Goal: Communication & Community: Answer question/provide support

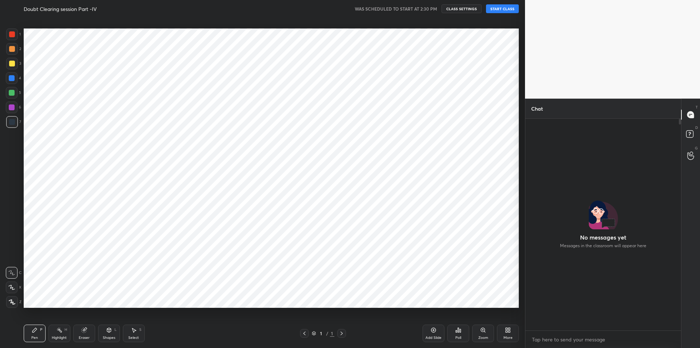
scroll to position [36170, 35975]
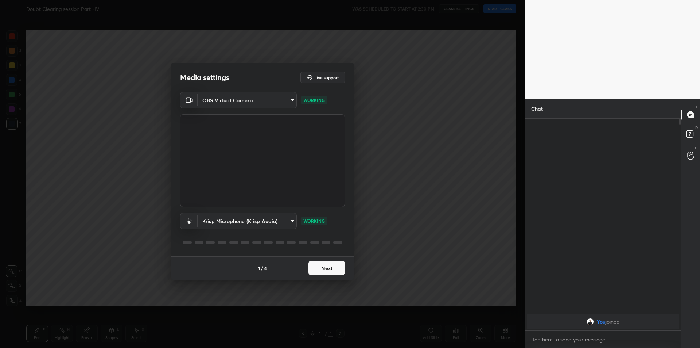
click at [329, 263] on button "Next" at bounding box center [327, 267] width 36 height 15
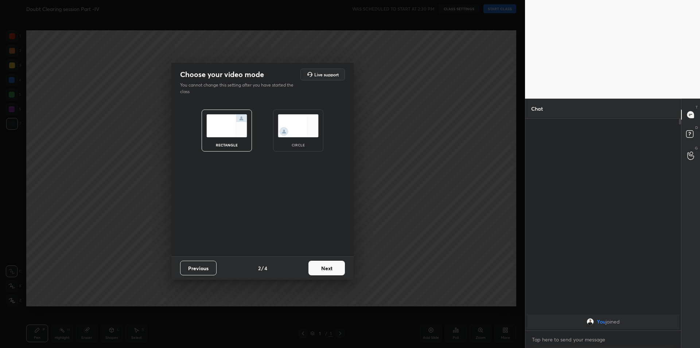
click at [320, 274] on button "Next" at bounding box center [327, 267] width 36 height 15
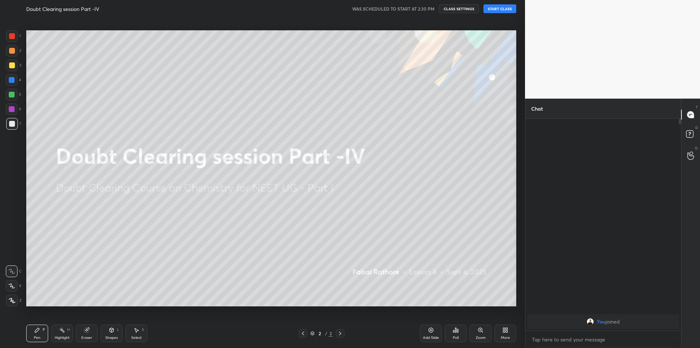
click at [504, 8] on button "START CLASS" at bounding box center [500, 8] width 33 height 9
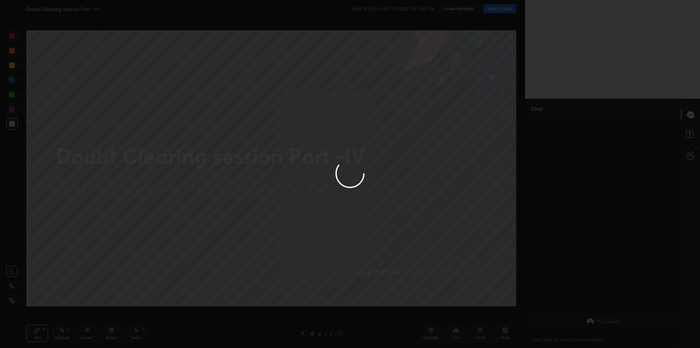
type textarea "x"
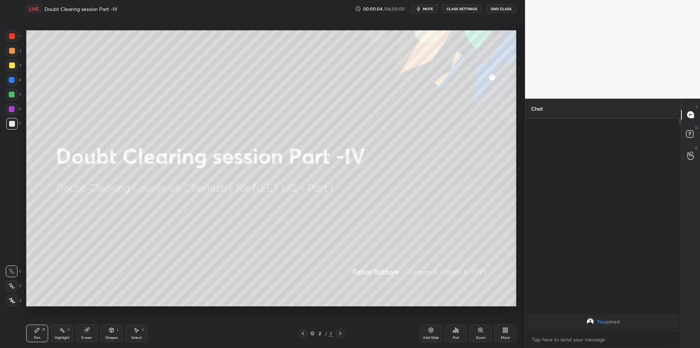
click at [419, 7] on icon "button" at bounding box center [419, 9] width 6 height 6
click at [459, 9] on button "CLASS SETTINGS" at bounding box center [462, 8] width 40 height 9
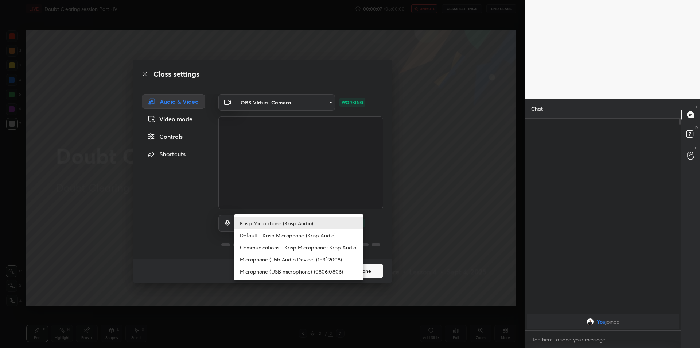
click at [305, 223] on body "1 2 3 4 5 6 7 C X Z C X Z E E Erase all H H LIVE Doubt Clearing session Part -I…" at bounding box center [350, 174] width 700 height 348
click at [309, 256] on li "Microphone (Usb Audio Device) (1b3f:2008)" at bounding box center [298, 259] width 129 height 12
type input "fde829080738fc3fb0167f80aaf6a609a4591a58cc93b04ec9dd4d9d5dd89f15"
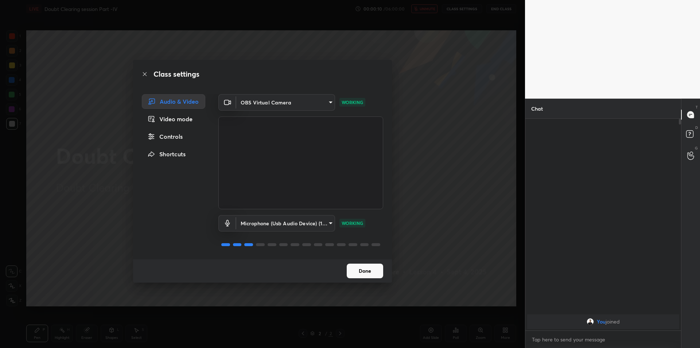
click at [82, 255] on div "Class settings Audio & Video Video mode Controls Shortcuts OBS Virtual Camera 6…" at bounding box center [262, 174] width 525 height 348
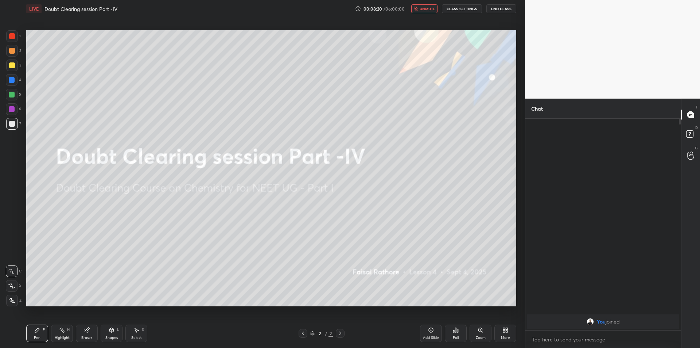
click at [66, 333] on div "Highlight H" at bounding box center [62, 333] width 22 height 18
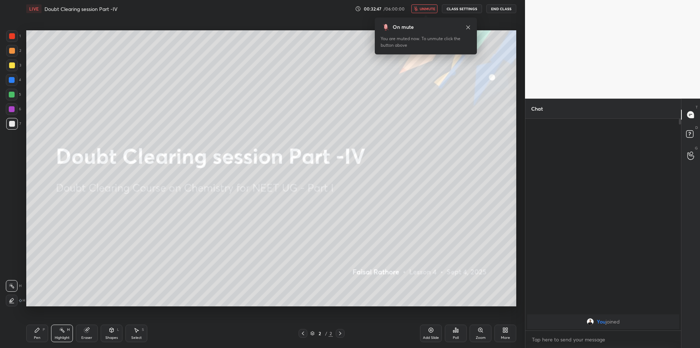
click at [470, 29] on icon at bounding box center [468, 27] width 6 height 6
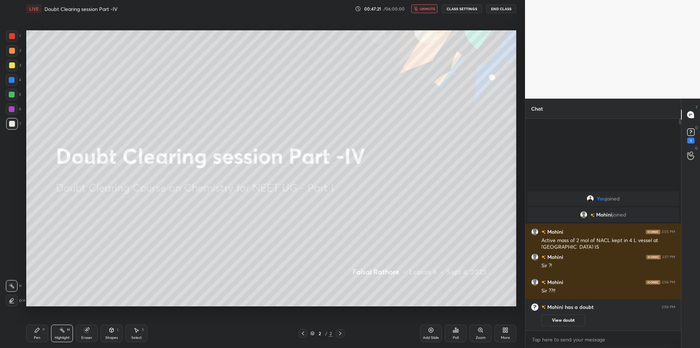
click at [424, 6] on span "unmute" at bounding box center [428, 8] width 16 height 5
click at [432, 12] on button "mute" at bounding box center [424, 8] width 26 height 9
click at [494, 10] on button "End Class" at bounding box center [502, 8] width 30 height 9
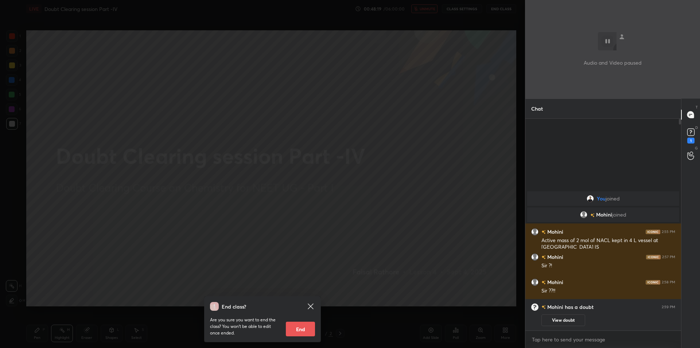
click at [207, 148] on div "End class? Are you sure you want to end the class? You won’t be able to edit on…" at bounding box center [262, 174] width 525 height 348
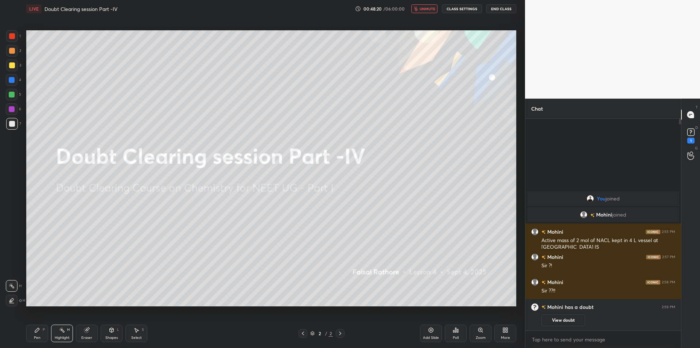
click at [424, 7] on span "unmute" at bounding box center [428, 8] width 16 height 5
click at [688, 131] on rect at bounding box center [690, 132] width 7 height 7
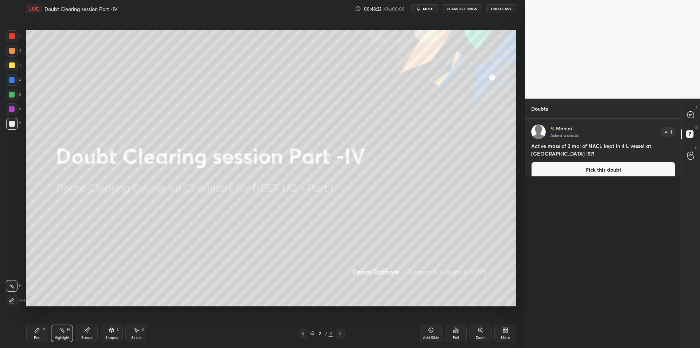
click at [645, 150] on div "[PERSON_NAME] Asked a doubt 1 Active mass of 2 mol of NACL kept in 4 L vessel a…" at bounding box center [604, 151] width 156 height 65
click at [643, 162] on button "Pick this doubt" at bounding box center [603, 170] width 144 height 16
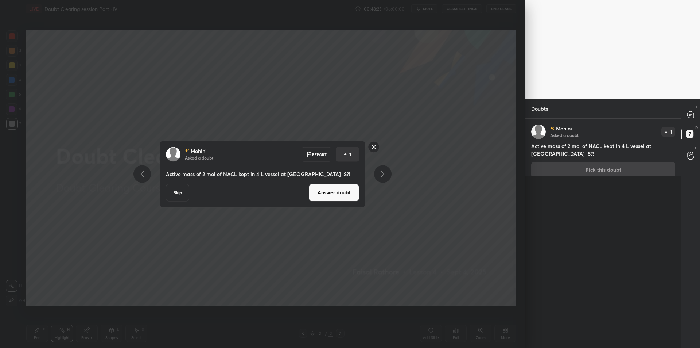
click at [682, 113] on div "T Messages (T)" at bounding box center [691, 114] width 19 height 20
type textarea "x"
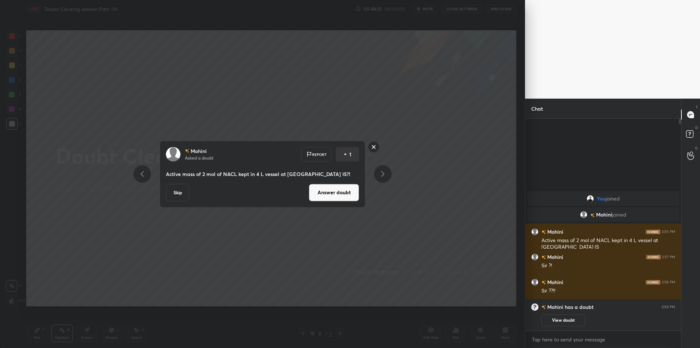
scroll to position [209, 154]
click at [319, 189] on button "Answer doubt" at bounding box center [334, 192] width 50 height 18
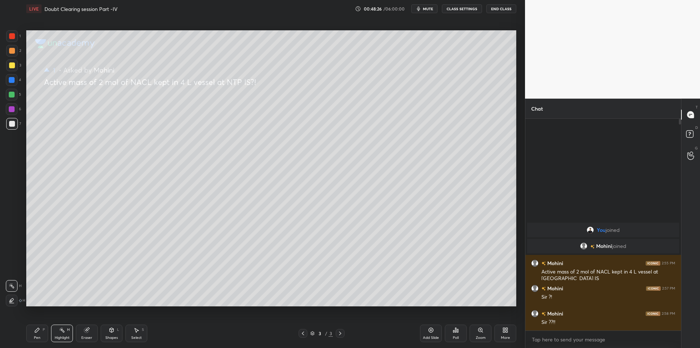
click at [36, 331] on icon at bounding box center [37, 330] width 4 height 4
click at [12, 40] on div at bounding box center [12, 36] width 12 height 12
click at [10, 299] on icon at bounding box center [12, 300] width 7 height 5
click at [20, 66] on div "3" at bounding box center [13, 65] width 15 height 12
click at [67, 329] on div "H" at bounding box center [68, 330] width 3 height 4
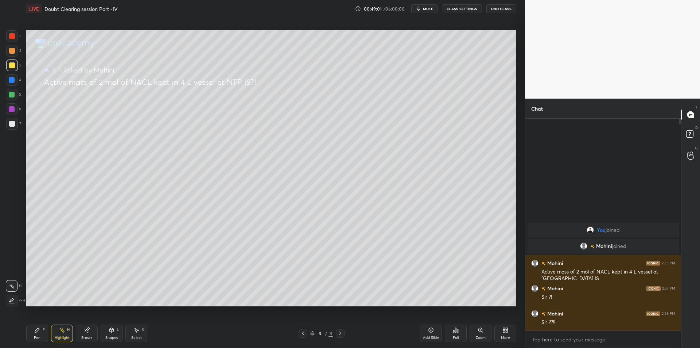
click at [305, 339] on div "Pen P Highlight H Eraser Shapes L Select S 3 / 3 Add Slide Poll Zoom More" at bounding box center [271, 332] width 490 height 29
click at [305, 333] on icon at bounding box center [303, 333] width 6 height 6
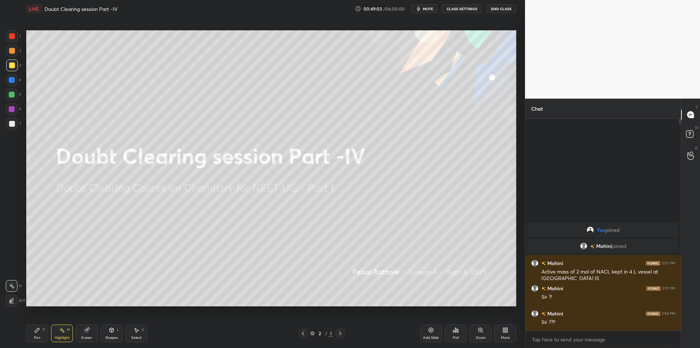
click at [426, 13] on div "LIVE Doubt Clearing session Part -IV 00:49:03 / 06:00:00 mute CLASS SETTINGS En…" at bounding box center [271, 9] width 490 height 18
click at [436, 6] on button "mute" at bounding box center [424, 8] width 26 height 9
click at [464, 5] on button "CLASS SETTINGS" at bounding box center [462, 8] width 40 height 9
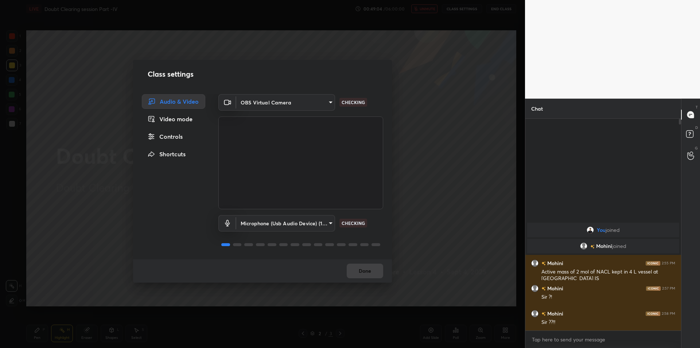
drag, startPoint x: 288, startPoint y: 203, endPoint x: 279, endPoint y: 212, distance: 12.6
click at [287, 204] on video at bounding box center [300, 162] width 165 height 93
click at [274, 226] on body "1 2 3 4 5 6 7 C X Z C X Z E E Erase all H H LIVE Doubt Clearing session Part -I…" at bounding box center [350, 174] width 700 height 348
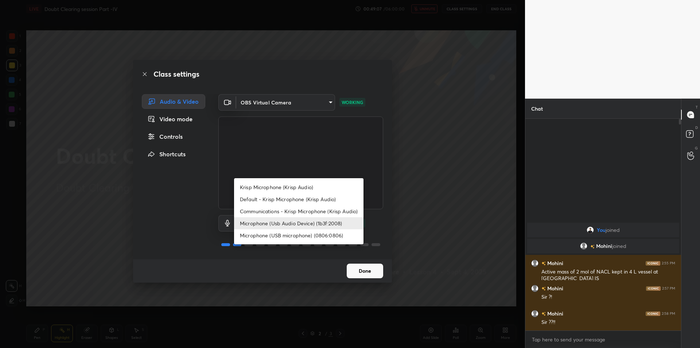
click at [341, 188] on li "Krisp Microphone (Krisp Audio)" at bounding box center [298, 187] width 129 height 12
type input "f179950b7ff94e844b1949510bbb9c4ee613793b831427a85f81c517fe718277"
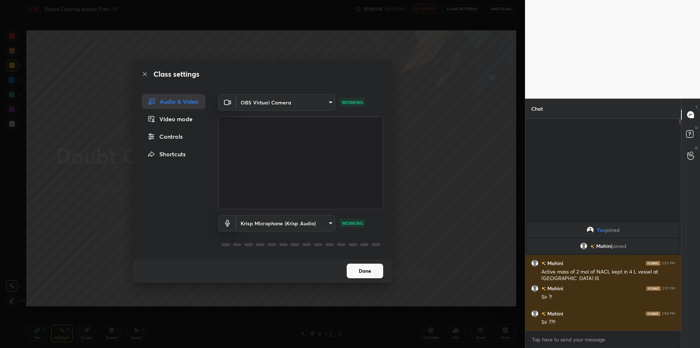
click at [464, 152] on div "Class settings Audio & Video Video mode Controls Shortcuts OBS Virtual Camera 6…" at bounding box center [262, 174] width 525 height 348
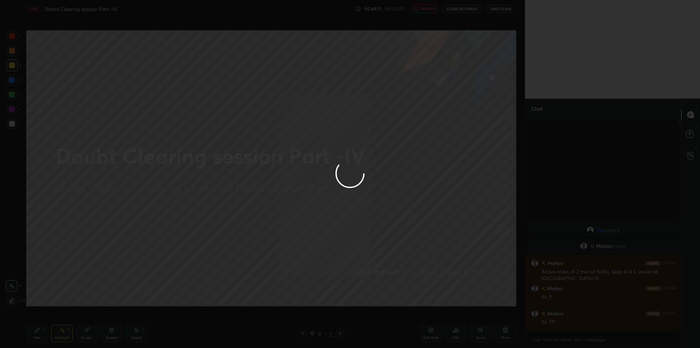
click at [427, 7] on div at bounding box center [350, 174] width 700 height 348
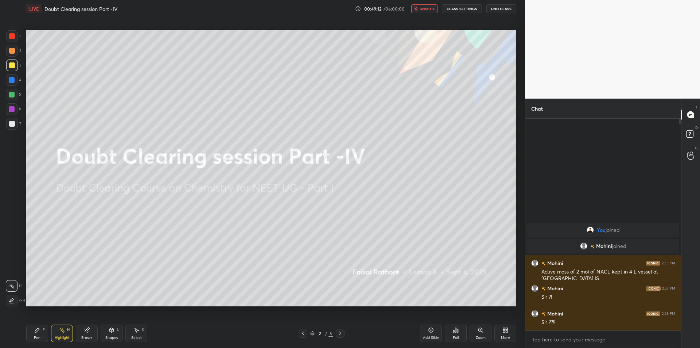
click at [427, 7] on span "unmute" at bounding box center [428, 8] width 16 height 5
click at [419, 8] on icon "button" at bounding box center [418, 9] width 3 height 4
click at [501, 9] on button "End Class" at bounding box center [502, 8] width 30 height 9
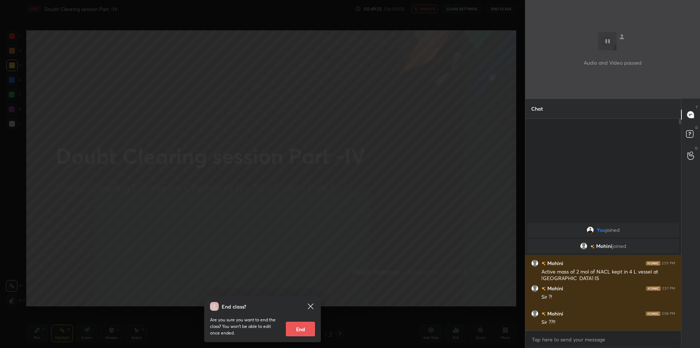
click at [177, 127] on div "End class? Are you sure you want to end the class? You won’t be able to edit on…" at bounding box center [262, 174] width 525 height 348
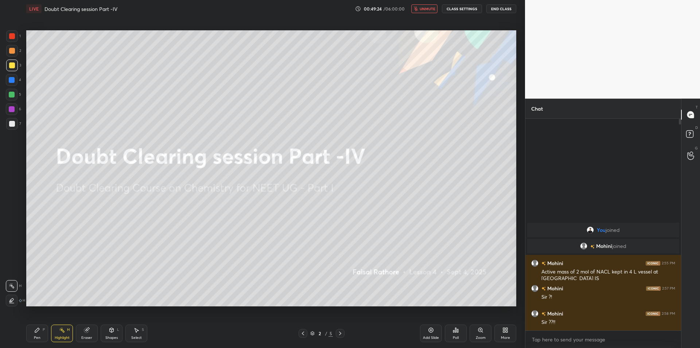
click at [476, 11] on button "CLASS SETTINGS" at bounding box center [462, 8] width 40 height 9
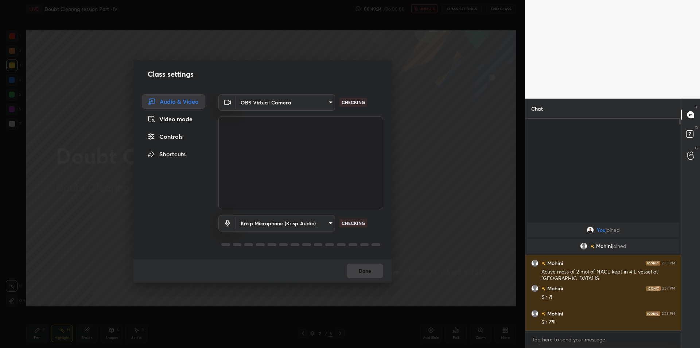
click at [258, 224] on body "1 2 3 4 5 6 7 C X Z C X Z E E Erase all H H LIVE Doubt Clearing session Part -I…" at bounding box center [350, 174] width 700 height 348
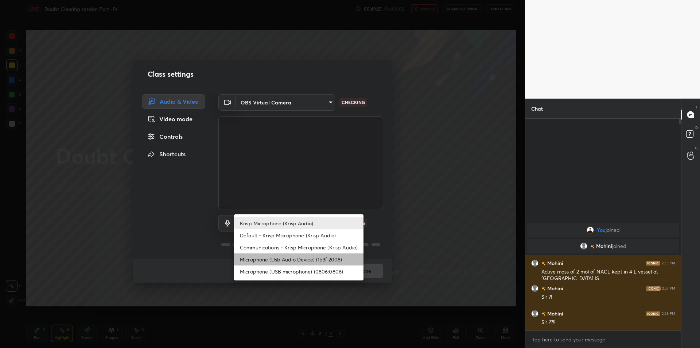
click at [268, 258] on li "Microphone (Usb Audio Device) (1b3f:2008)" at bounding box center [298, 259] width 129 height 12
type input "fde829080738fc3fb0167f80aaf6a609a4591a58cc93b04ec9dd4d9d5dd89f15"
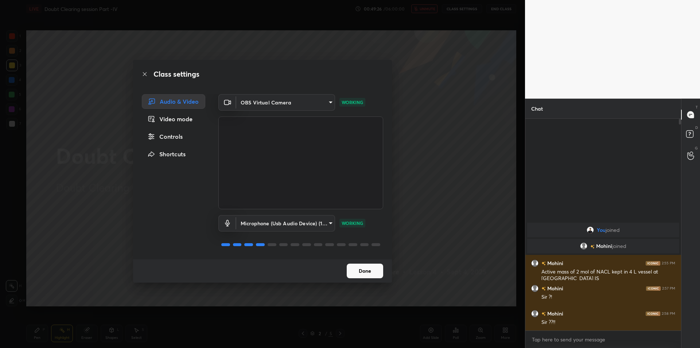
click at [101, 234] on div "Class settings Audio & Video Video mode Controls Shortcuts OBS Virtual Camera 6…" at bounding box center [262, 174] width 525 height 348
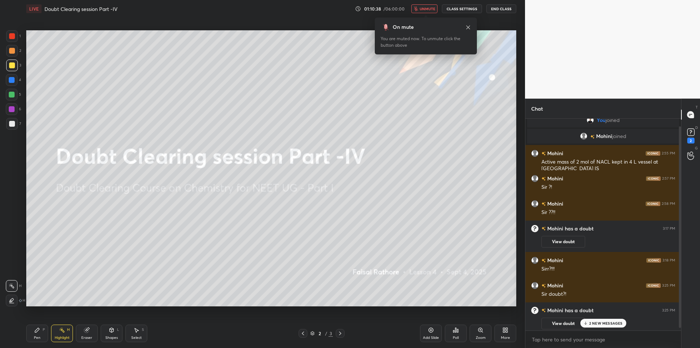
scroll to position [11, 0]
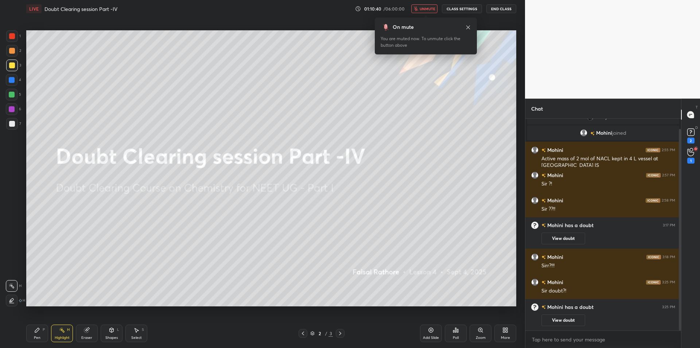
click at [460, 8] on button "CLASS SETTINGS" at bounding box center [462, 8] width 40 height 9
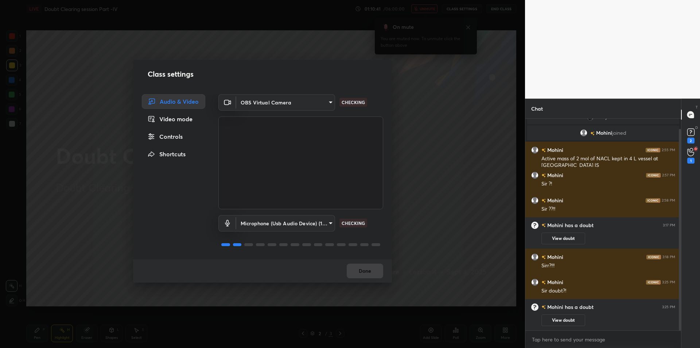
click at [184, 135] on div "Controls" at bounding box center [173, 136] width 63 height 15
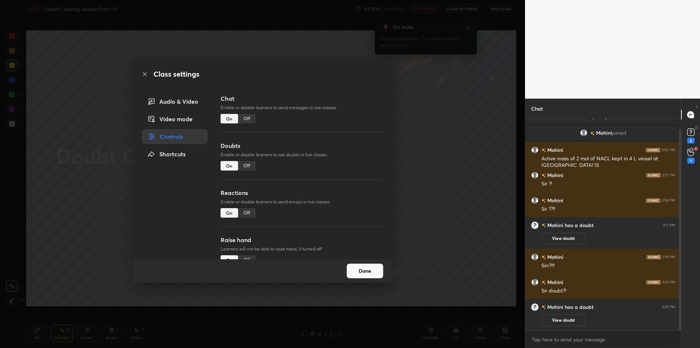
click at [248, 120] on div "Off" at bounding box center [247, 118] width 18 height 9
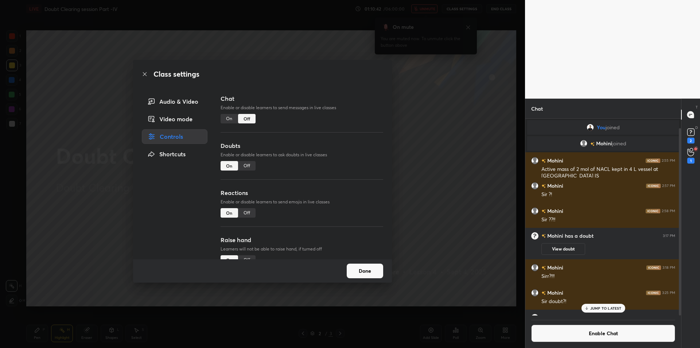
click at [246, 164] on div "Off" at bounding box center [247, 165] width 18 height 9
click at [244, 217] on div "Off" at bounding box center [247, 212] width 18 height 9
click at [247, 254] on div "Raise hand Learners will not be able to raise hand, if turned off On Off" at bounding box center [302, 258] width 163 height 47
click at [246, 256] on div "Off" at bounding box center [247, 259] width 18 height 9
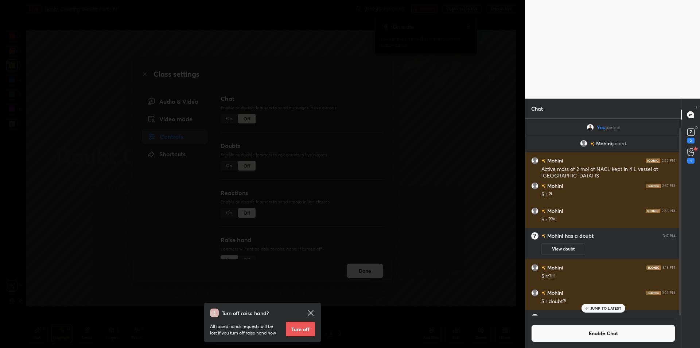
click at [199, 112] on div "Turn off raise hand? All raised hands requests will be lost if you turn off rai…" at bounding box center [262, 174] width 525 height 348
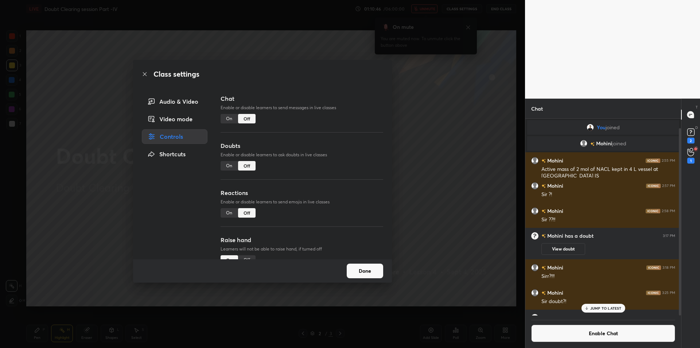
click at [246, 253] on div "Raise hand Learners will not be able to raise hand, if turned off On Off" at bounding box center [302, 258] width 163 height 47
click at [246, 255] on div "Off" at bounding box center [247, 259] width 18 height 9
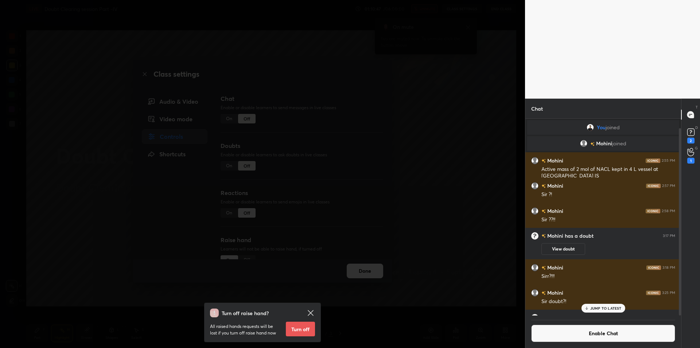
click at [303, 326] on button "Turn off" at bounding box center [300, 328] width 29 height 15
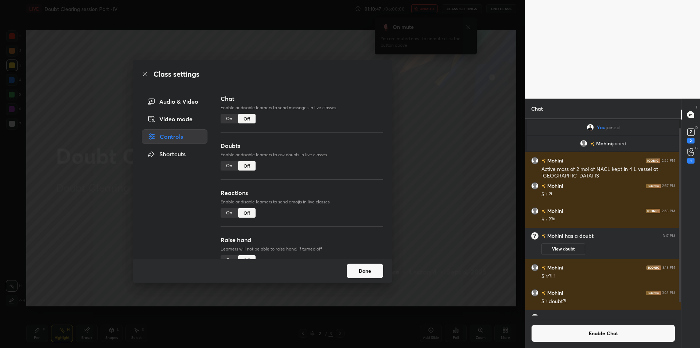
scroll to position [26, 0]
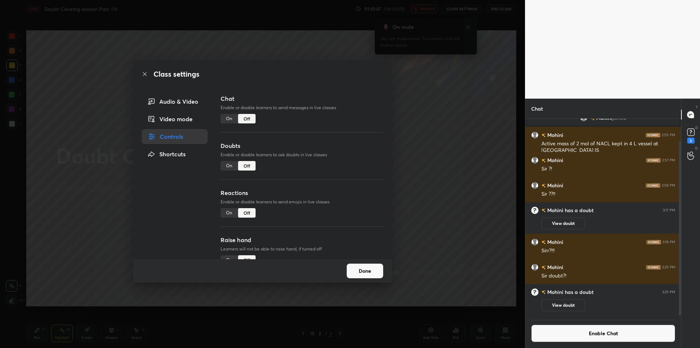
click at [166, 104] on div "Audio & Video" at bounding box center [175, 101] width 66 height 15
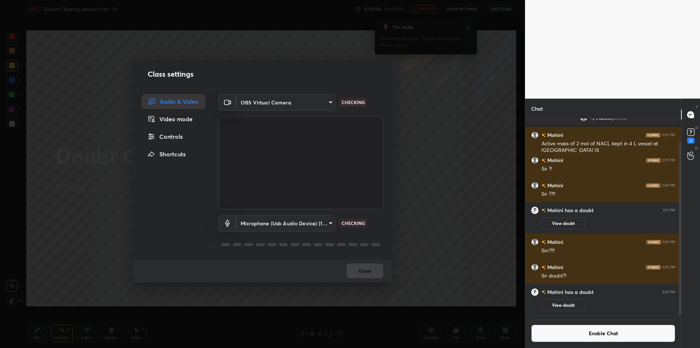
click at [400, 182] on div "Class settings Audio & Video Video mode Controls Shortcuts OBS Virtual Camera 6…" at bounding box center [262, 174] width 525 height 348
click at [401, 182] on div "Class settings Audio & Video Video mode Controls Shortcuts OBS Virtual Camera 6…" at bounding box center [262, 174] width 525 height 348
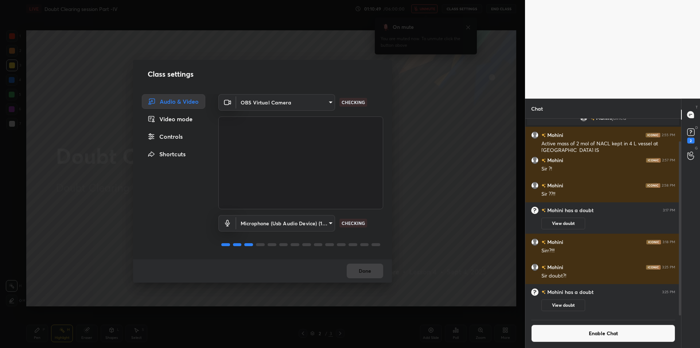
click at [401, 182] on div "Class settings Audio & Video Video mode Controls Shortcuts OBS Virtual Camera 6…" at bounding box center [262, 174] width 525 height 348
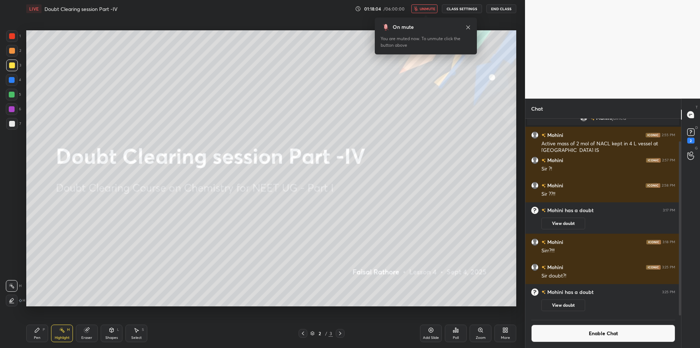
click at [475, 7] on button "CLASS SETTINGS" at bounding box center [462, 8] width 40 height 9
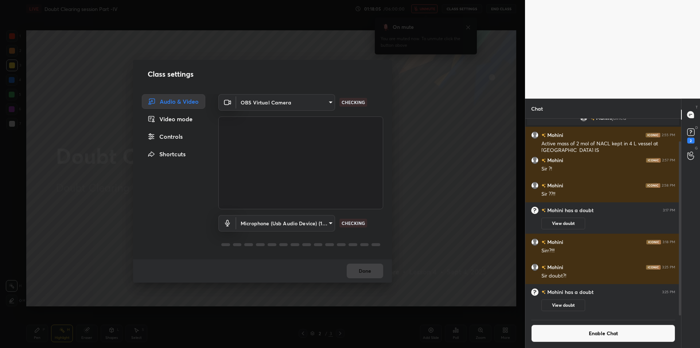
click at [183, 128] on div "Audio & Video Video mode Controls Shortcuts" at bounding box center [171, 176] width 77 height 165
click at [183, 135] on div "Controls" at bounding box center [173, 136] width 63 height 15
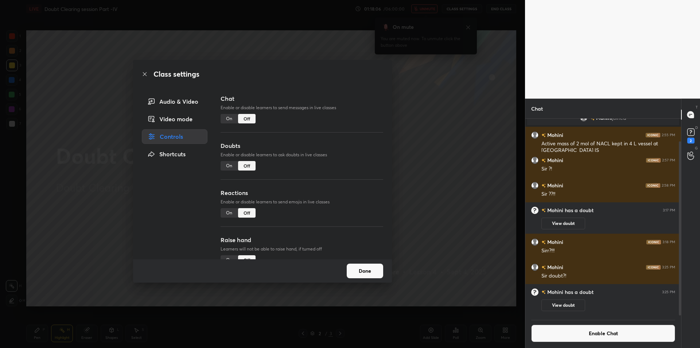
click at [237, 119] on div "On" at bounding box center [230, 118] width 18 height 9
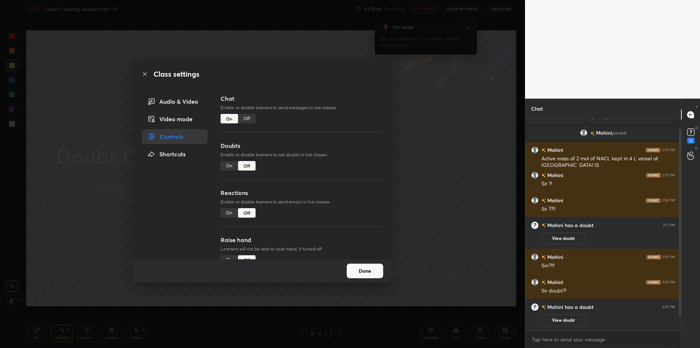
click at [230, 162] on div "On" at bounding box center [230, 165] width 18 height 9
click at [227, 213] on div "On" at bounding box center [230, 212] width 18 height 9
click at [232, 254] on div "Raise hand Learners will not be able to raise hand, if turned off On Off" at bounding box center [302, 258] width 163 height 47
click at [225, 256] on div "On" at bounding box center [230, 259] width 18 height 9
click at [244, 256] on div "Off" at bounding box center [247, 259] width 18 height 9
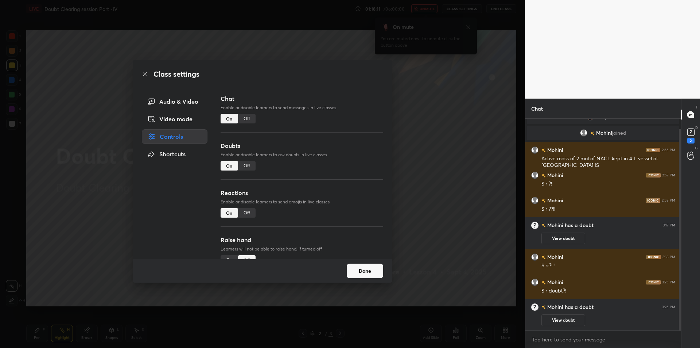
click at [187, 104] on div "Audio & Video" at bounding box center [175, 101] width 66 height 15
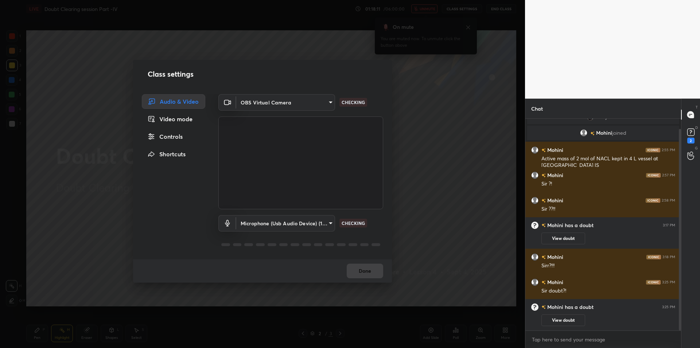
click at [414, 221] on div "Class settings Audio & Video Video mode Controls Shortcuts OBS Virtual Camera 6…" at bounding box center [262, 174] width 525 height 348
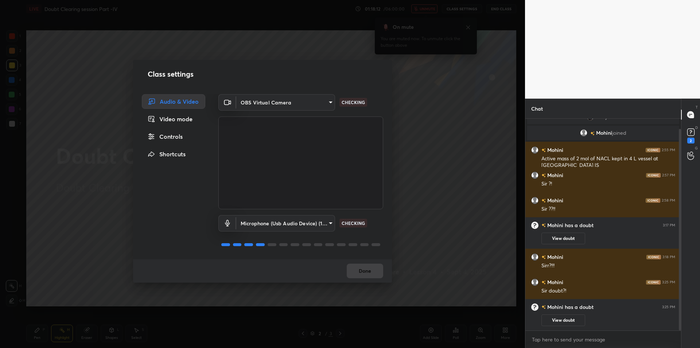
click at [414, 221] on div "Class settings Audio & Video Video mode Controls Shortcuts OBS Virtual Camera 6…" at bounding box center [262, 174] width 525 height 348
click at [398, 263] on div "Class settings Audio & Video Video mode Controls Shortcuts OBS Virtual Camera 6…" at bounding box center [262, 174] width 525 height 348
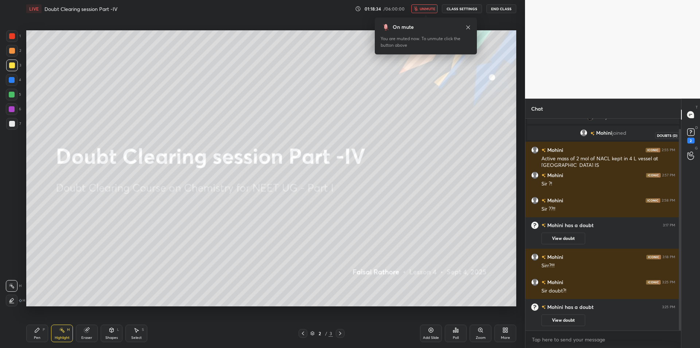
click at [687, 138] on div "2" at bounding box center [690, 140] width 7 height 6
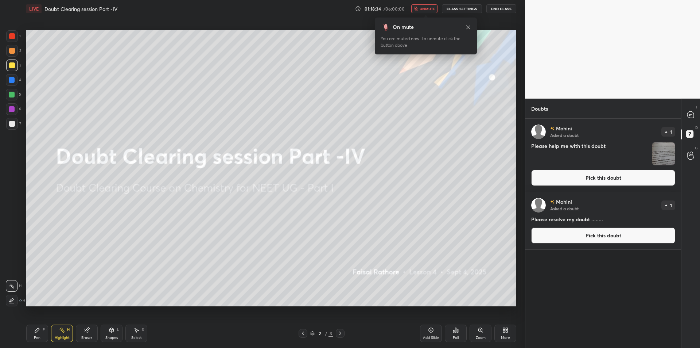
click at [654, 147] on img "grid" at bounding box center [663, 153] width 23 height 23
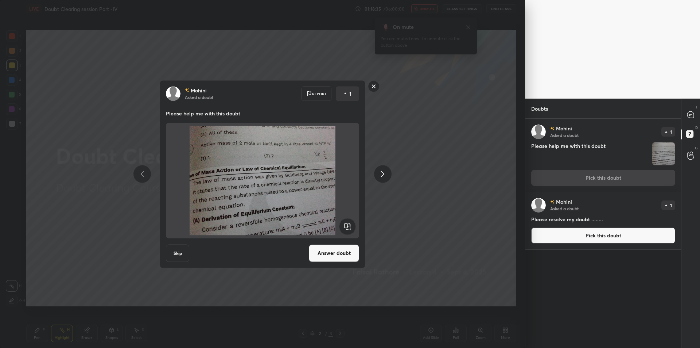
click at [334, 252] on button "Answer doubt" at bounding box center [334, 253] width 50 height 18
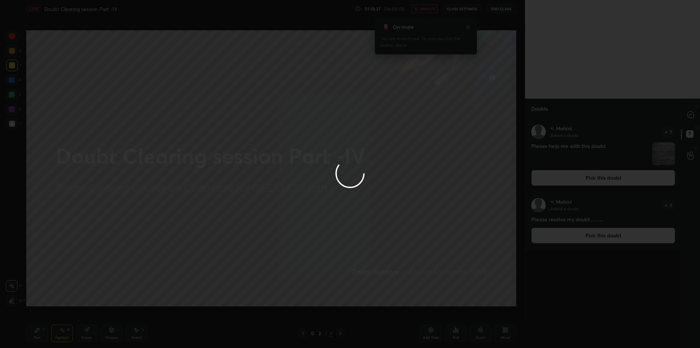
click at [664, 217] on div at bounding box center [350, 174] width 700 height 348
click at [664, 217] on div "[PERSON_NAME] Asked a doubt 1 Please help me with this doubt Pick this doubt [P…" at bounding box center [604, 233] width 156 height 229
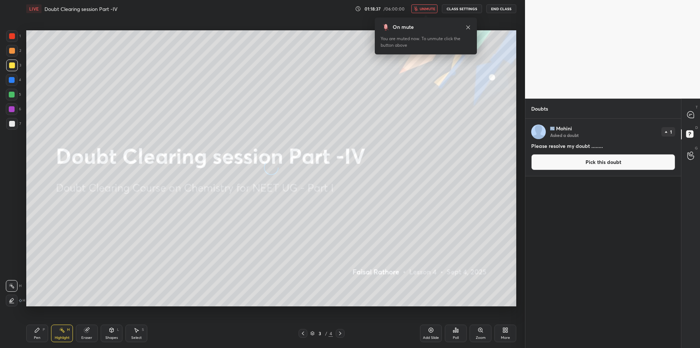
click at [664, 217] on div "Mohini Asked a doubt 1 Please resolve my doubt ........ Pick this doubt" at bounding box center [604, 233] width 156 height 229
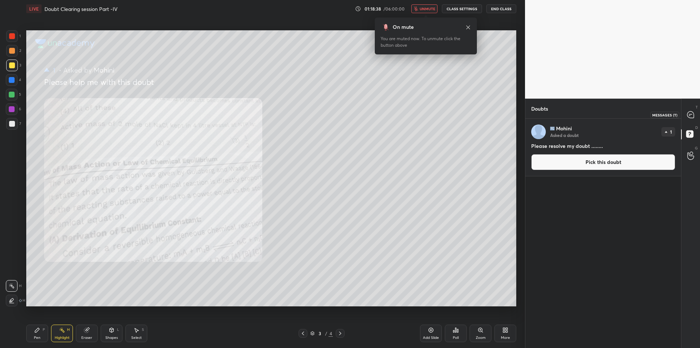
click at [688, 113] on icon at bounding box center [690, 114] width 7 height 7
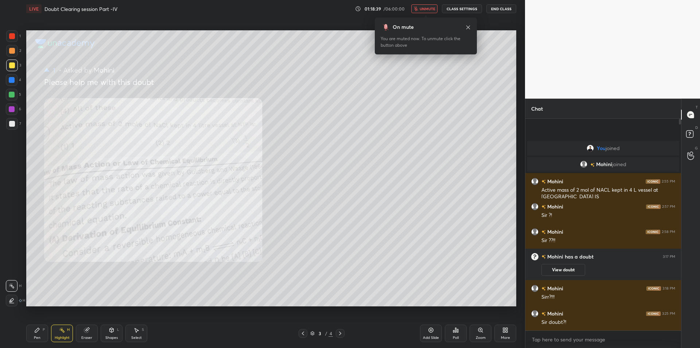
scroll to position [209, 154]
click at [491, 12] on button "End Class" at bounding box center [502, 8] width 30 height 9
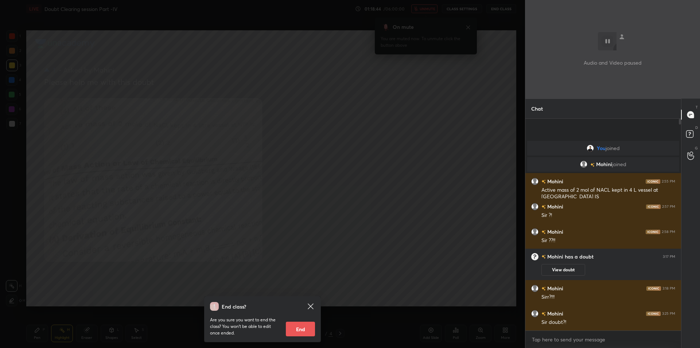
click at [198, 143] on div "End class? Are you sure you want to end the class? You won’t be able to edit on…" at bounding box center [262, 174] width 525 height 348
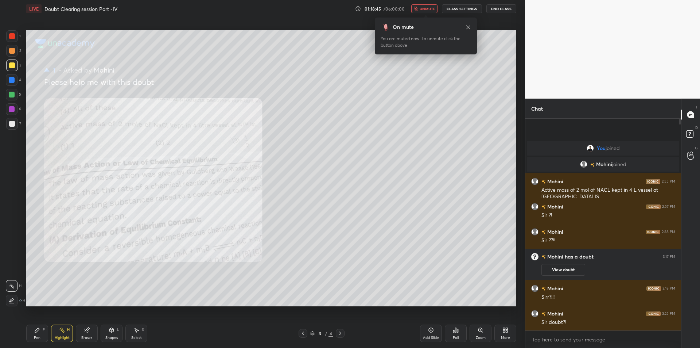
click at [421, 11] on button "unmute" at bounding box center [424, 8] width 26 height 9
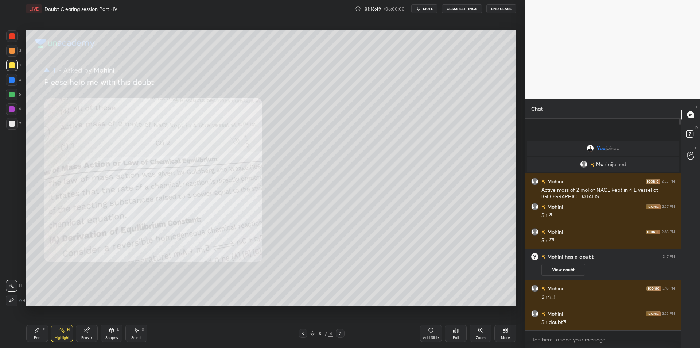
click at [19, 56] on div "2" at bounding box center [13, 51] width 15 height 12
click at [16, 54] on div at bounding box center [12, 51] width 12 height 12
click at [302, 333] on icon at bounding box center [303, 333] width 6 height 6
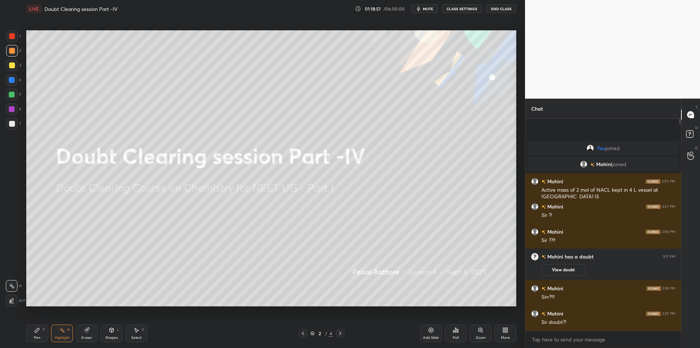
click at [342, 336] on icon at bounding box center [340, 333] width 6 height 6
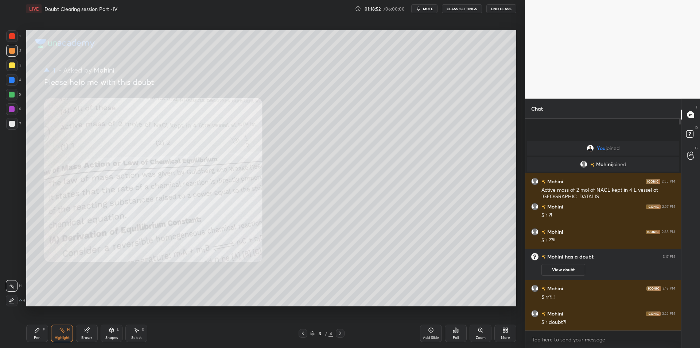
click at [342, 336] on icon at bounding box center [340, 333] width 6 height 6
click at [322, 307] on div "Setting up your live class Poll for secs No correct answer Start poll" at bounding box center [271, 168] width 496 height 301
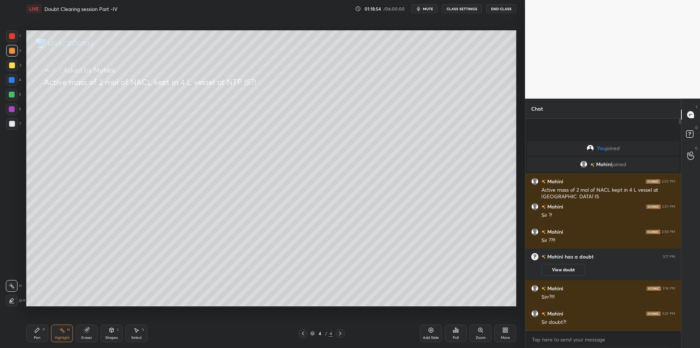
click at [26, 338] on div "Pen P" at bounding box center [37, 333] width 22 height 18
click at [35, 334] on div "Pen P" at bounding box center [37, 333] width 22 height 18
click at [302, 331] on icon at bounding box center [303, 333] width 6 height 6
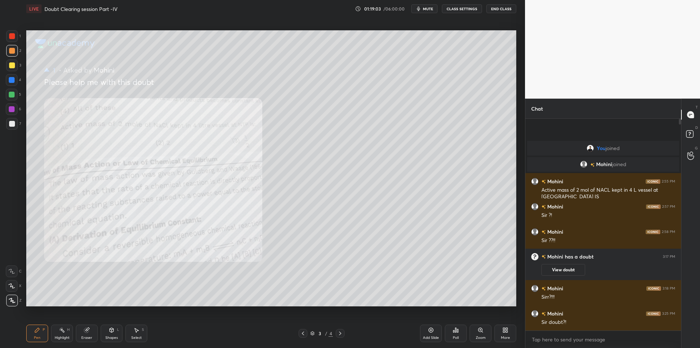
click at [67, 329] on div "H" at bounding box center [68, 330] width 3 height 4
click at [582, 270] on button "View doubt" at bounding box center [564, 270] width 44 height 12
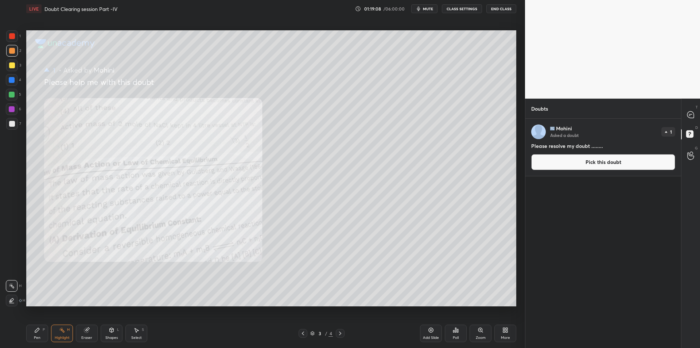
click at [653, 159] on button "Pick this doubt" at bounding box center [603, 162] width 144 height 16
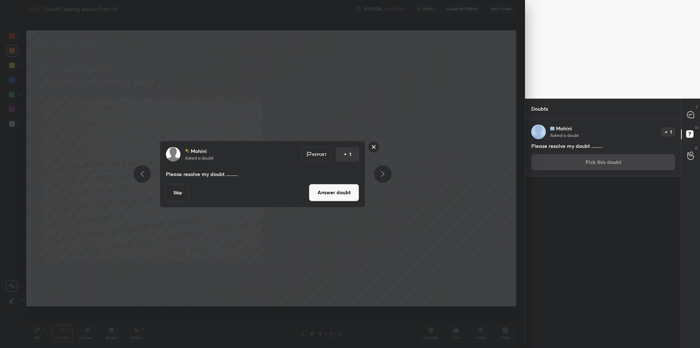
click at [687, 116] on div at bounding box center [691, 114] width 15 height 13
type textarea "x"
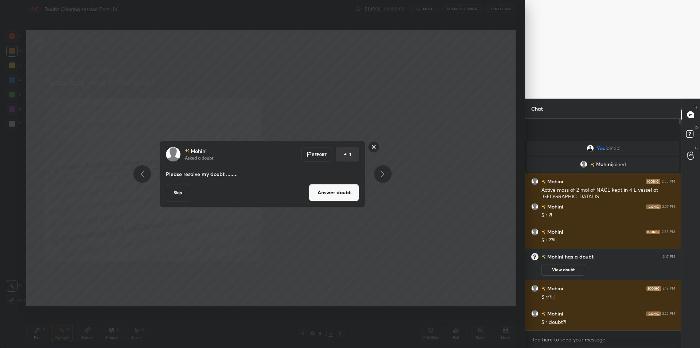
click at [163, 191] on div "Mohini Asked a doubt Report 1 Please resolve my doubt ........ Skip Answer doubt" at bounding box center [263, 173] width 206 height 67
click at [181, 197] on button "Skip" at bounding box center [177, 192] width 23 height 18
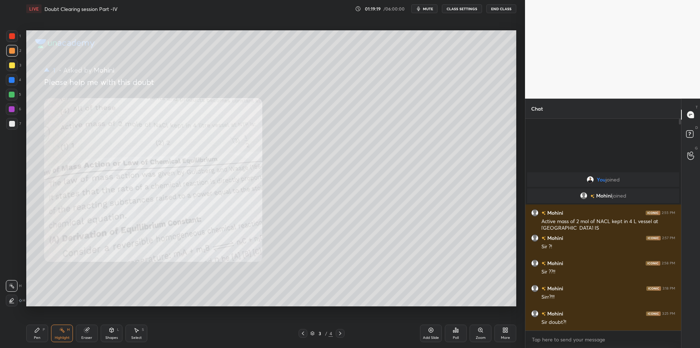
click at [301, 330] on icon at bounding box center [303, 333] width 6 height 6
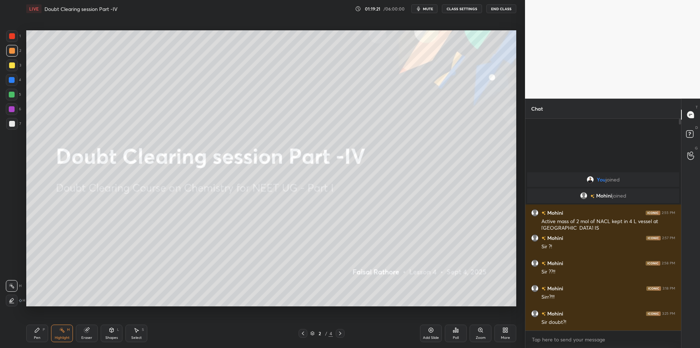
click at [427, 11] on span "mute" at bounding box center [428, 8] width 10 height 5
click at [448, 13] on div "LIVE Doubt Clearing session Part -IV 01:19:21 / 06:00:00 unmute CLASS SETTINGS …" at bounding box center [271, 9] width 490 height 18
click at [454, 12] on button "CLASS SETTINGS" at bounding box center [462, 8] width 40 height 9
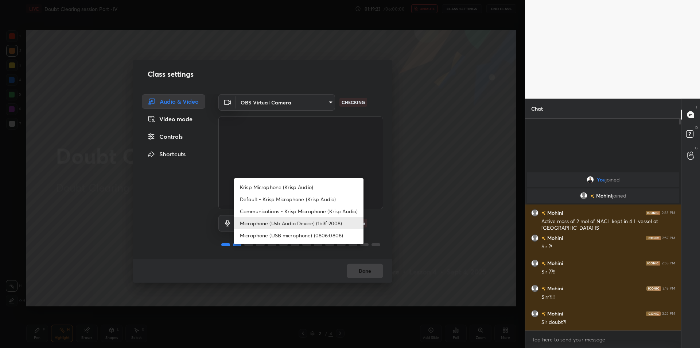
click at [273, 225] on body "1 2 3 4 5 6 7 C X Z C X Z E E Erase all H H LIVE Doubt Clearing session Part -I…" at bounding box center [350, 174] width 700 height 348
click at [436, 202] on div at bounding box center [350, 174] width 700 height 348
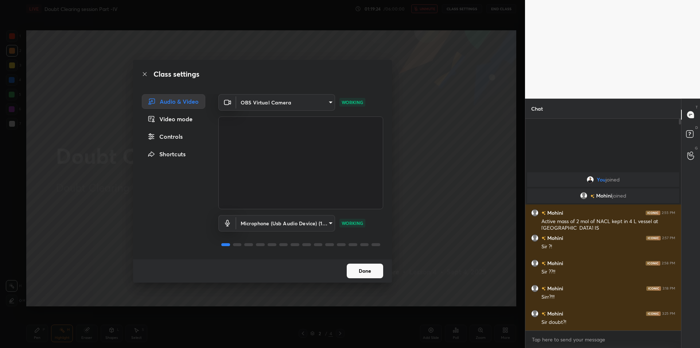
click at [436, 201] on div "Class settings Audio & Video Video mode Controls Shortcuts OBS Virtual Camera 6…" at bounding box center [262, 174] width 525 height 348
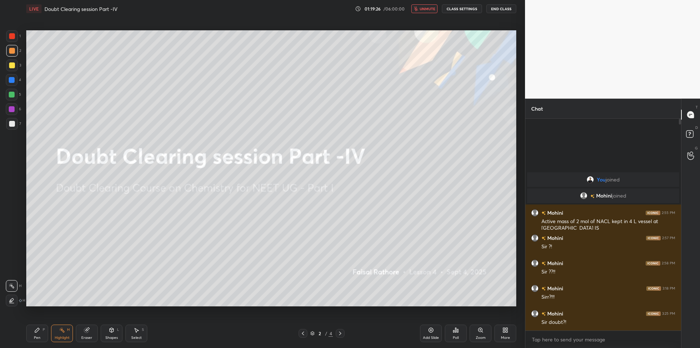
click at [430, 9] on span "unmute" at bounding box center [428, 8] width 16 height 5
click at [342, 334] on icon at bounding box center [340, 333] width 6 height 6
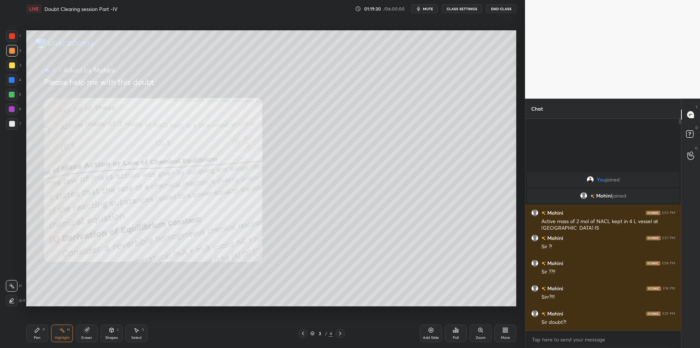
click at [41, 332] on div "Pen P" at bounding box center [37, 333] width 22 height 18
click at [9, 67] on div at bounding box center [12, 65] width 6 height 6
click at [11, 82] on div at bounding box center [12, 80] width 6 height 6
click at [15, 94] on div at bounding box center [12, 95] width 12 height 12
click at [13, 112] on div at bounding box center [12, 109] width 6 height 6
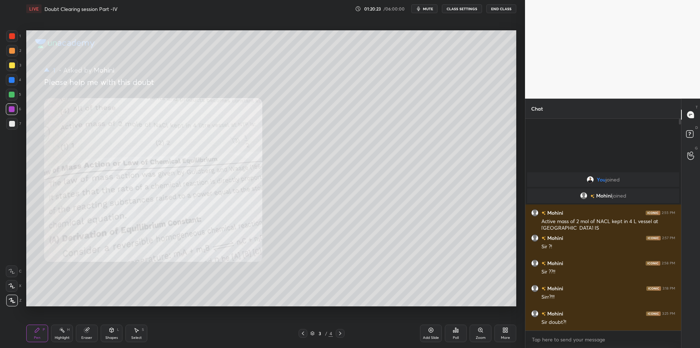
click at [18, 125] on div "7" at bounding box center [13, 124] width 15 height 12
click at [62, 329] on rect at bounding box center [63, 331] width 4 height 4
click at [303, 333] on icon at bounding box center [303, 333] width 2 height 4
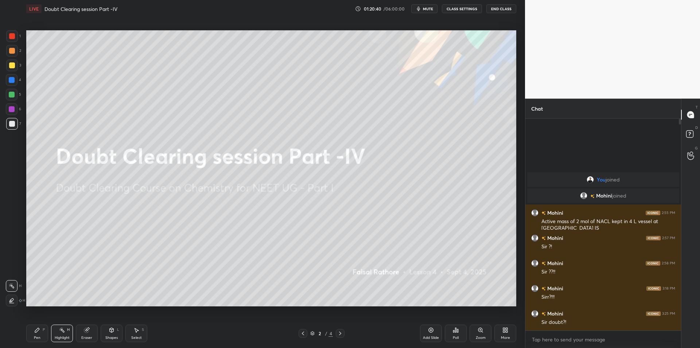
click at [430, 6] on button "mute" at bounding box center [424, 8] width 26 height 9
click at [427, 10] on span "unmute" at bounding box center [428, 8] width 16 height 5
click at [429, 8] on span "mute" at bounding box center [428, 8] width 10 height 5
click at [458, 9] on button "CLASS SETTINGS" at bounding box center [462, 8] width 40 height 9
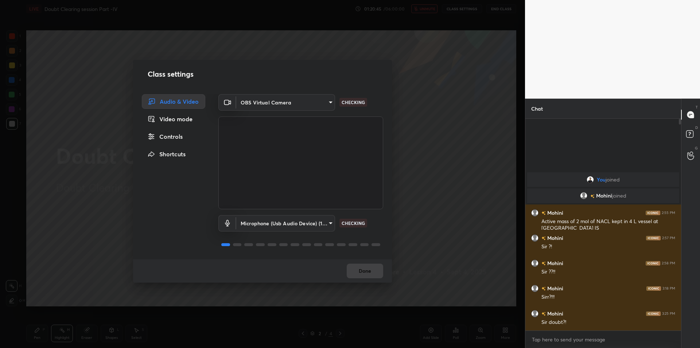
click at [301, 218] on body "1 2 3 4 5 6 7 C X Z C X Z E E Erase all H H LIVE Doubt Clearing session Part -I…" at bounding box center [350, 174] width 700 height 348
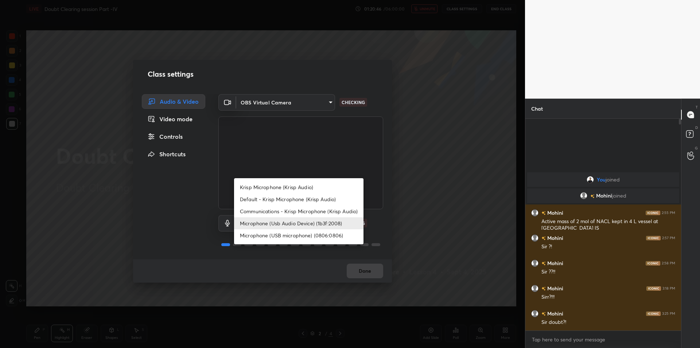
click at [447, 156] on div at bounding box center [350, 174] width 700 height 348
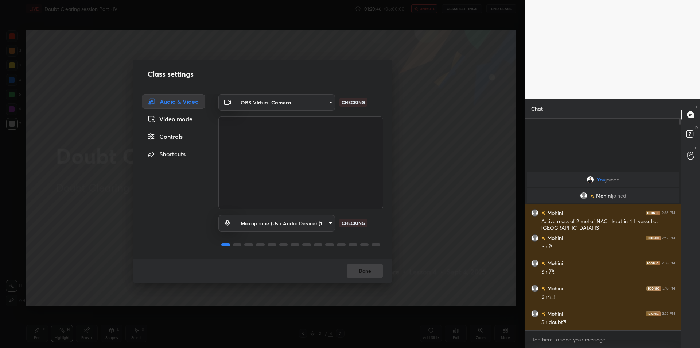
click at [450, 149] on div "Krisp Microphone (Krisp Audio) Default - Krisp Microphone (Krisp Audio) Communi…" at bounding box center [350, 174] width 700 height 348
click at [453, 142] on div "Class settings Audio & Video Video mode Controls Shortcuts OBS Virtual Camera 6…" at bounding box center [262, 174] width 525 height 348
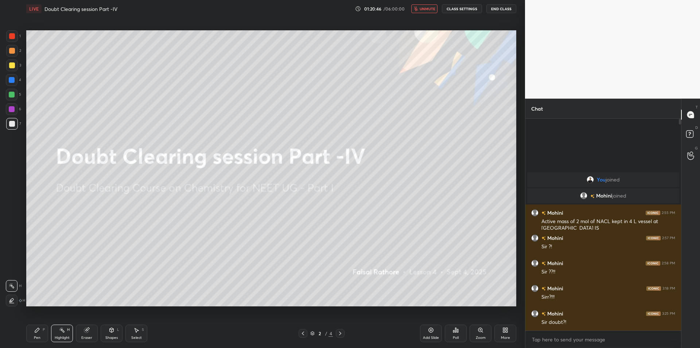
click at [457, 129] on div "Class settings Audio & Video Video mode Controls Shortcuts OBS Virtual Camera 6…" at bounding box center [262, 174] width 525 height 348
click at [500, 14] on div "LIVE Doubt Clearing session Part -IV 01:20:47 / 06:00:00 unmute CLASS SETTINGS …" at bounding box center [271, 9] width 490 height 18
click at [505, 12] on button "End Class" at bounding box center [502, 8] width 30 height 9
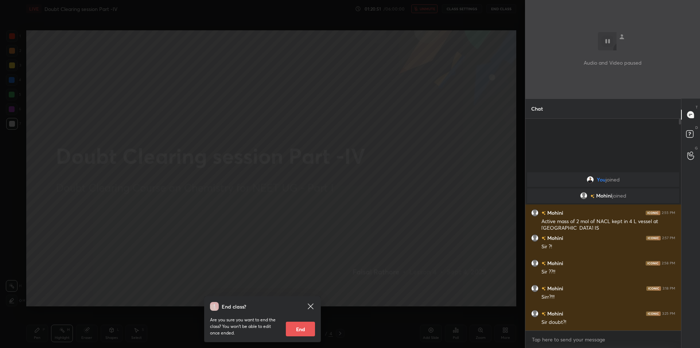
click at [112, 246] on div "End class? Are you sure you want to end the class? You won’t be able to edit on…" at bounding box center [262, 174] width 525 height 348
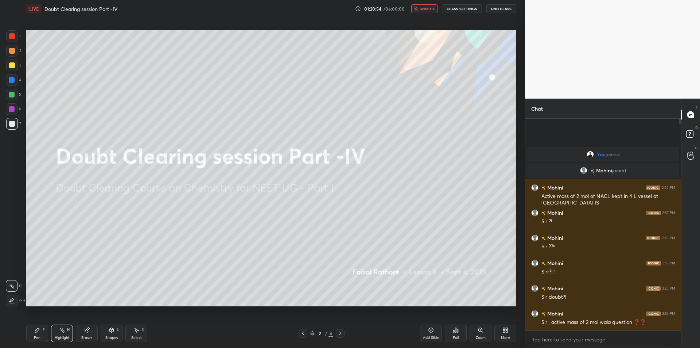
click at [429, 5] on button "unmute" at bounding box center [424, 8] width 26 height 9
click at [494, 6] on button "End Class" at bounding box center [502, 8] width 30 height 9
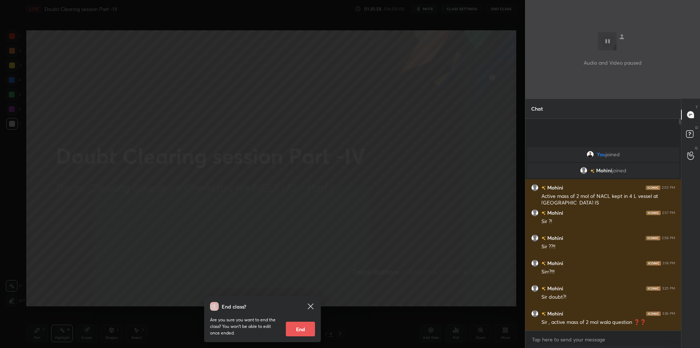
click at [453, 86] on div "End class? Are you sure you want to end the class? You won’t be able to edit on…" at bounding box center [262, 174] width 525 height 348
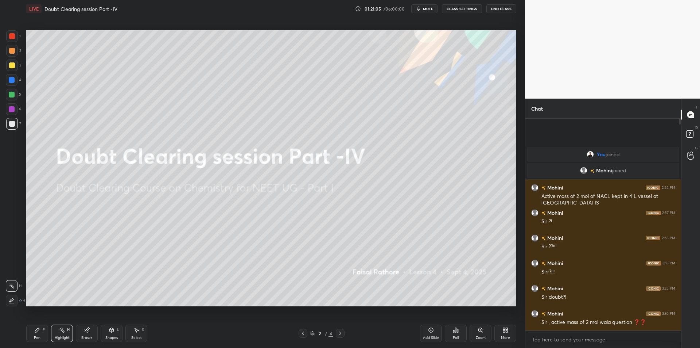
click at [470, 10] on button "CLASS SETTINGS" at bounding box center [462, 8] width 40 height 9
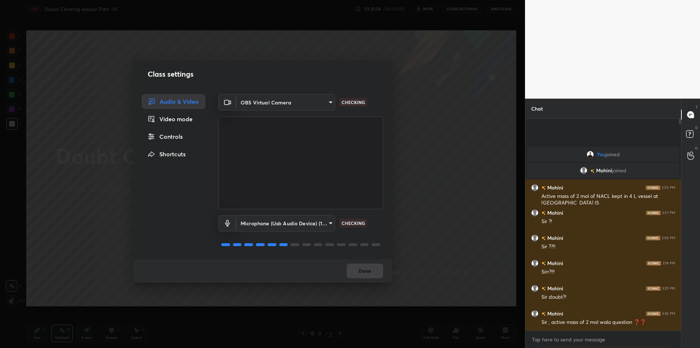
click at [299, 217] on body "1 2 3 4 5 6 7 C X Z C X Z E E Erase all H H LIVE Doubt Clearing session Part -I…" at bounding box center [350, 174] width 700 height 348
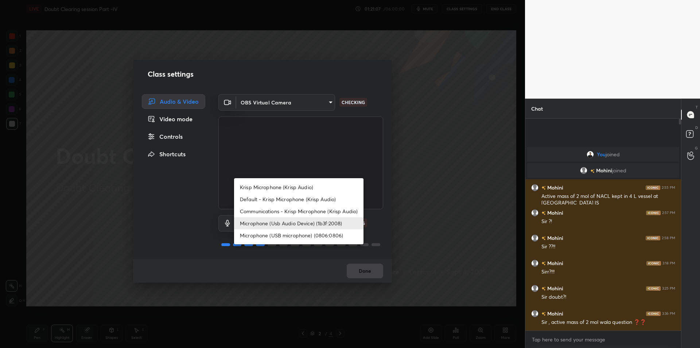
click at [315, 185] on li "Krisp Microphone (Krisp Audio)" at bounding box center [298, 187] width 129 height 12
type input "f179950b7ff94e844b1949510bbb9c4ee613793b831427a85f81c517fe718277"
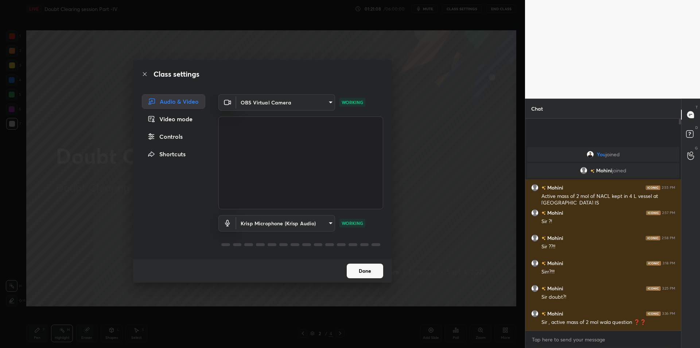
click at [429, 199] on div "Class settings Audio & Video Video mode Controls Shortcuts OBS Virtual Camera 6…" at bounding box center [262, 174] width 525 height 348
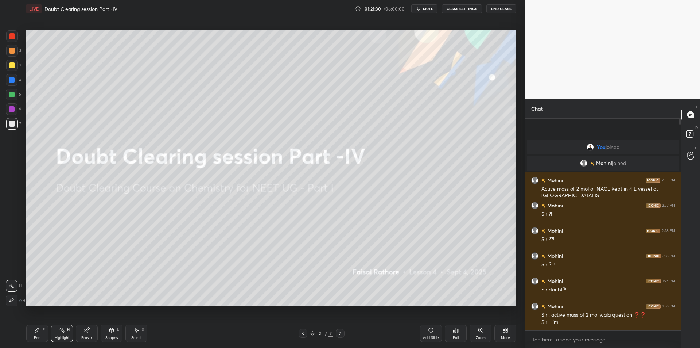
click at [12, 63] on div at bounding box center [12, 65] width 6 height 6
click at [35, 329] on icon at bounding box center [37, 330] width 6 height 6
click at [341, 336] on div at bounding box center [340, 333] width 9 height 9
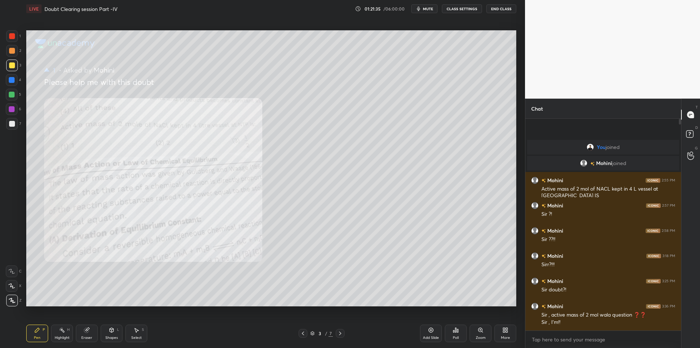
click at [342, 337] on div at bounding box center [340, 333] width 9 height 9
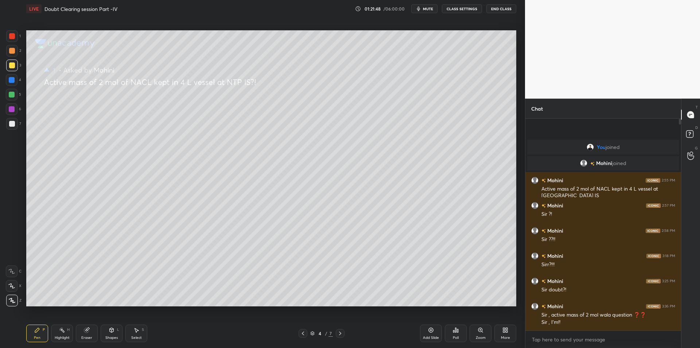
click at [14, 91] on div at bounding box center [12, 95] width 12 height 12
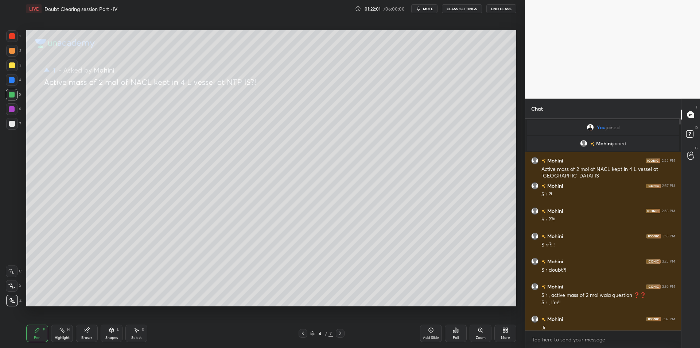
click at [20, 58] on div "2" at bounding box center [13, 52] width 15 height 15
click at [15, 47] on div at bounding box center [12, 51] width 12 height 12
click at [13, 41] on div at bounding box center [12, 36] width 12 height 12
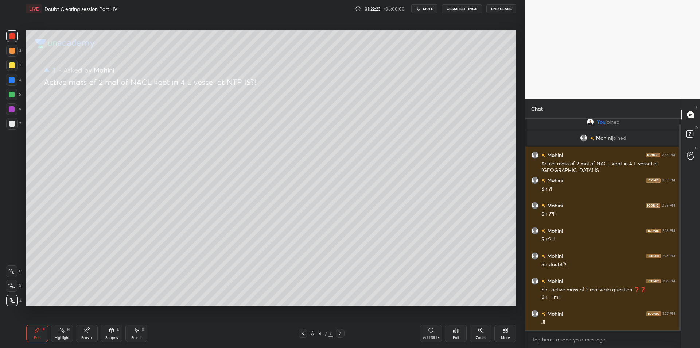
click at [10, 66] on div at bounding box center [12, 65] width 6 height 6
click at [302, 334] on icon at bounding box center [303, 333] width 6 height 6
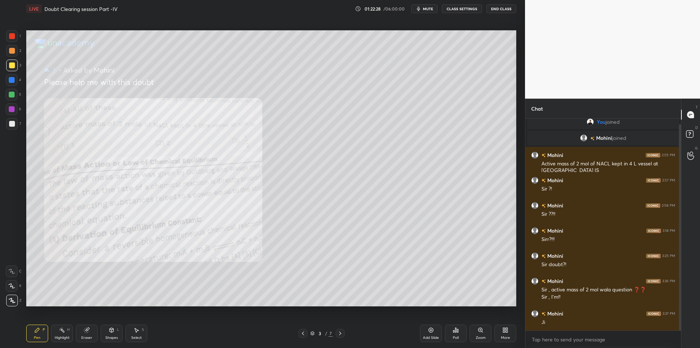
scroll to position [13, 0]
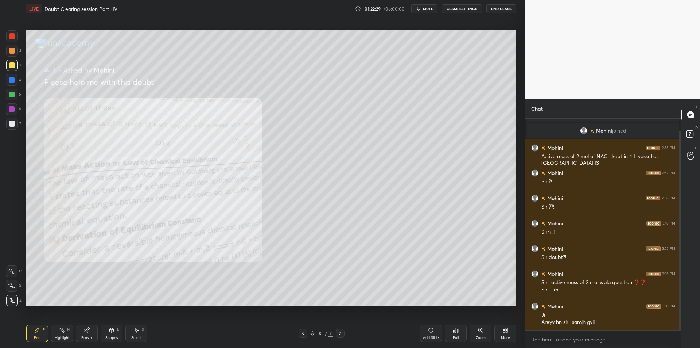
click at [109, 331] on icon at bounding box center [112, 330] width 6 height 6
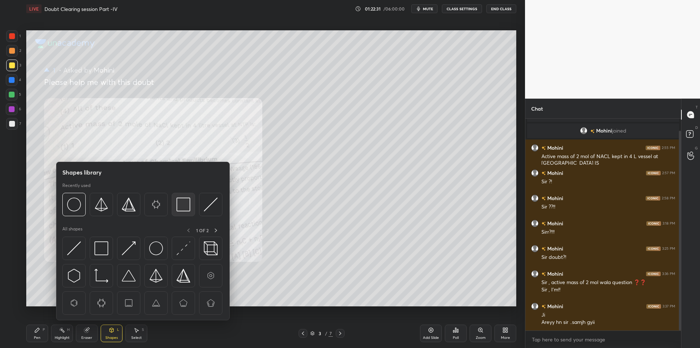
click at [182, 199] on img at bounding box center [184, 204] width 14 height 14
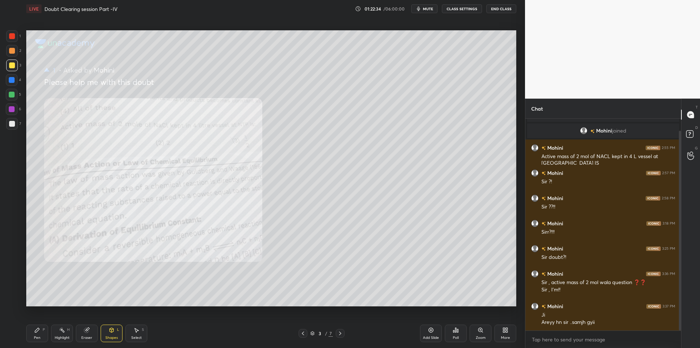
click at [64, 333] on div "Highlight H" at bounding box center [62, 333] width 22 height 18
click at [38, 334] on div "Pen P" at bounding box center [37, 333] width 22 height 18
click at [61, 333] on div "Highlight H" at bounding box center [62, 333] width 22 height 18
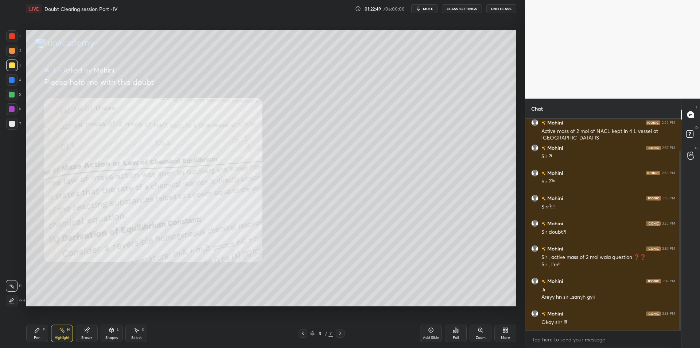
click at [300, 330] on div at bounding box center [303, 333] width 9 height 9
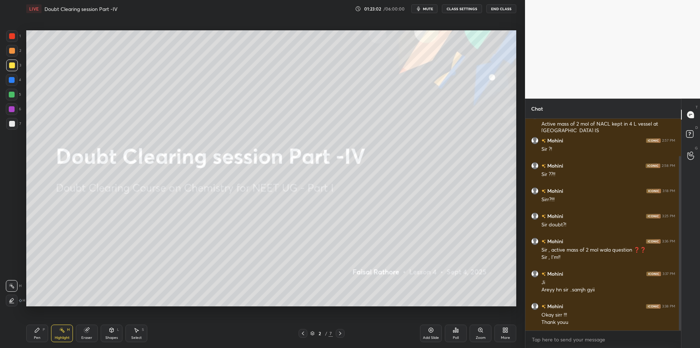
scroll to position [53, 0]
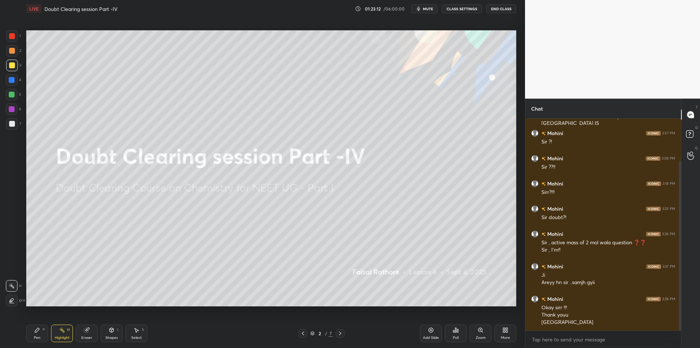
click at [435, 7] on button "mute" at bounding box center [424, 8] width 26 height 9
click at [452, 6] on button "CLASS SETTINGS" at bounding box center [462, 8] width 40 height 9
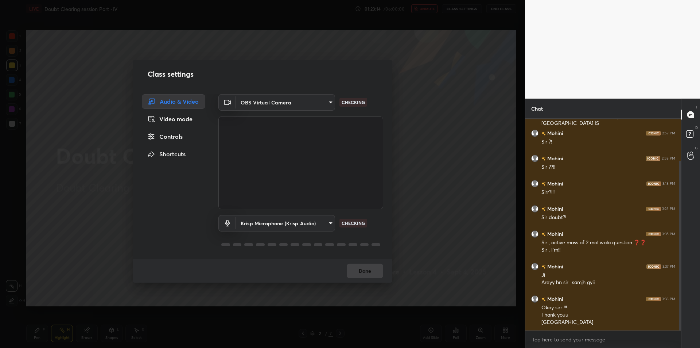
click at [262, 231] on body "1 2 3 4 5 6 7 C X Z C X Z E E Erase all H H LIVE Doubt Clearing session Part -I…" at bounding box center [350, 174] width 700 height 348
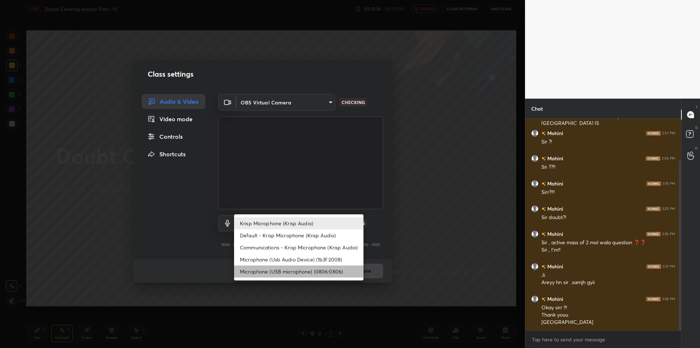
click at [290, 266] on li "Microphone (USB microphone) (0806:0806)" at bounding box center [298, 271] width 129 height 12
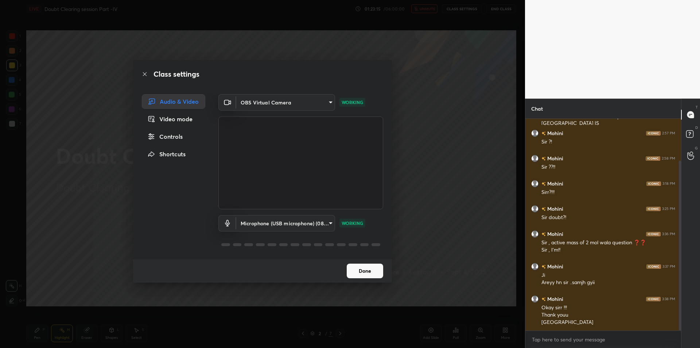
click at [296, 213] on div "Microphone (USB microphone) (0806:0806) 7d1ddd68f767cc1f0040daed390159388acf85f…" at bounding box center [300, 233] width 165 height 49
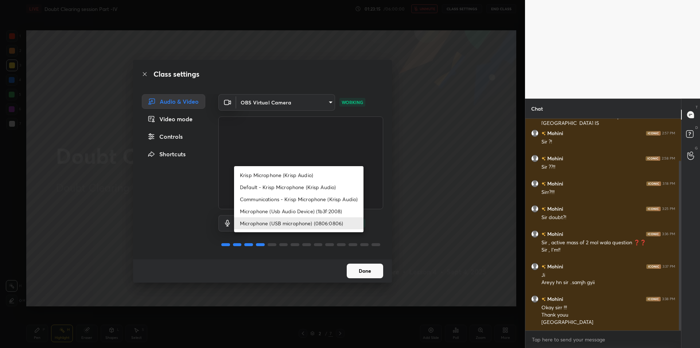
click at [295, 220] on body "1 2 3 4 5 6 7 C X Z C X Z E E Erase all H H LIVE Doubt Clearing session Part -I…" at bounding box center [350, 174] width 700 height 348
click at [302, 207] on li "Microphone (Usb Audio Device) (1b3f:2008)" at bounding box center [298, 211] width 129 height 12
type input "fde829080738fc3fb0167f80aaf6a609a4591a58cc93b04ec9dd4d9d5dd89f15"
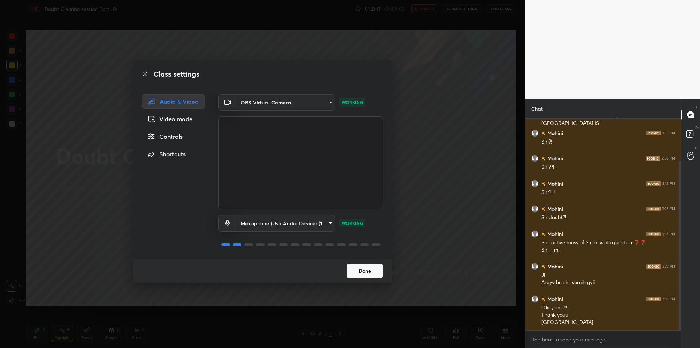
click at [452, 202] on div "Class settings Audio & Video Video mode Controls Shortcuts OBS Virtual Camera 6…" at bounding box center [262, 174] width 525 height 348
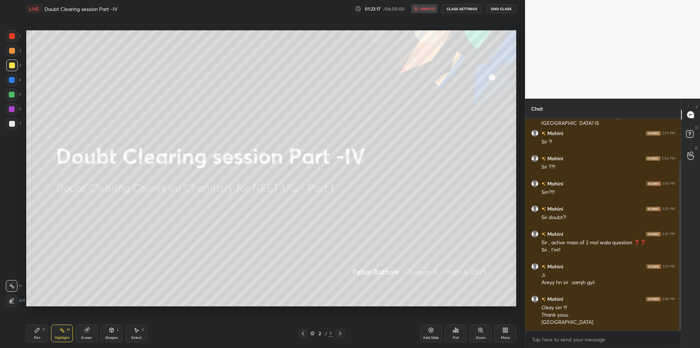
click at [512, 4] on div "LIVE Doubt Clearing session Part -IV 01:23:17 / 06:00:00 unmute CLASS SETTINGS …" at bounding box center [271, 9] width 490 height 18
click at [511, 5] on button "End Class" at bounding box center [502, 8] width 30 height 9
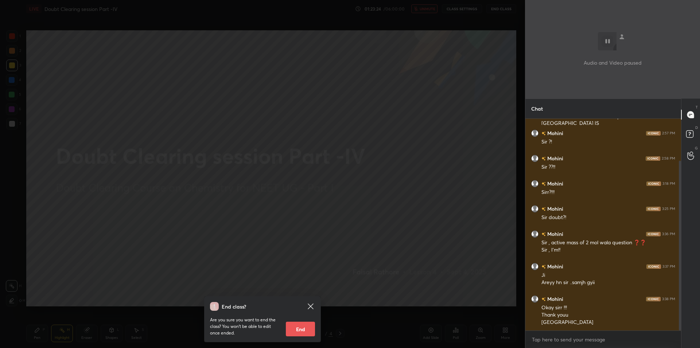
click at [101, 230] on div "End class? Are you sure you want to end the class? You won’t be able to edit on…" at bounding box center [262, 174] width 525 height 348
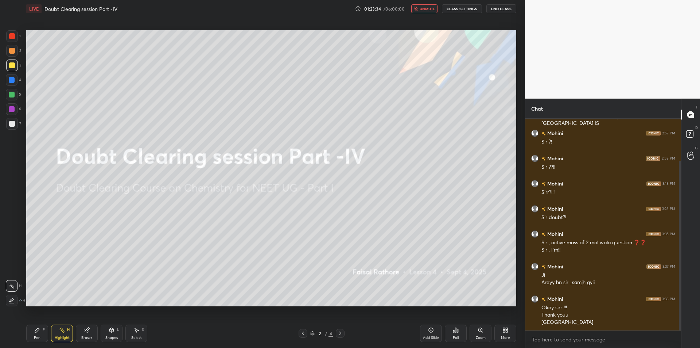
scroll to position [66, 0]
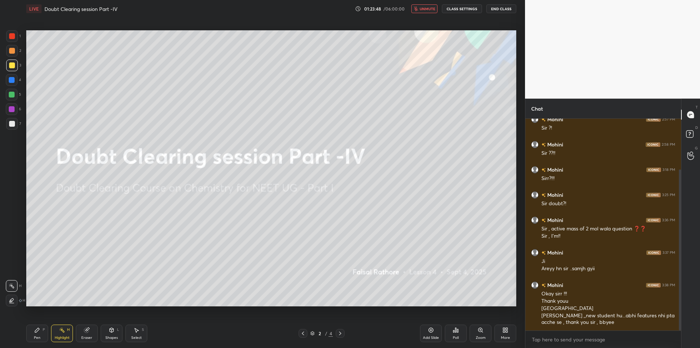
click at [502, 7] on button "End Class" at bounding box center [502, 8] width 30 height 9
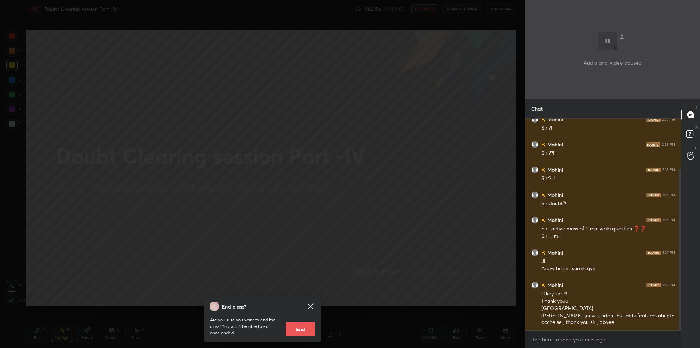
click at [455, 89] on div "End class? Are you sure you want to end the class? You won’t be able to edit on…" at bounding box center [262, 174] width 525 height 348
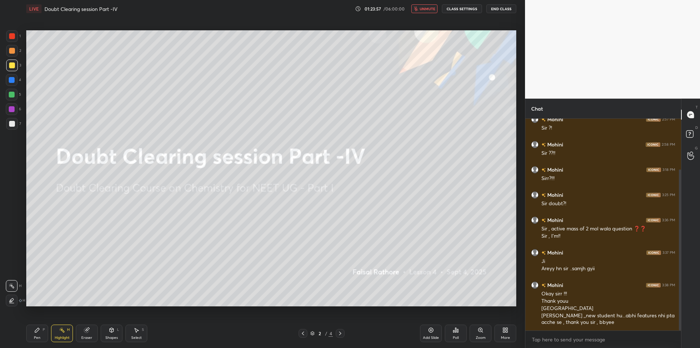
click at [429, 9] on span "unmute" at bounding box center [428, 8] width 16 height 5
click at [433, 6] on span "mute" at bounding box center [428, 8] width 10 height 5
click at [511, 7] on button "End Class" at bounding box center [502, 8] width 30 height 9
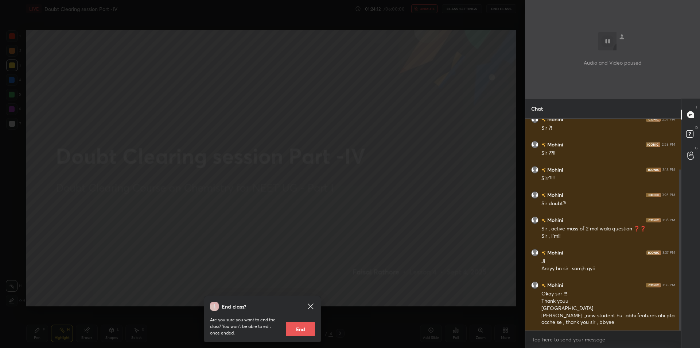
click at [98, 201] on div "End class? Are you sure you want to end the class? You won’t be able to edit on…" at bounding box center [262, 174] width 525 height 348
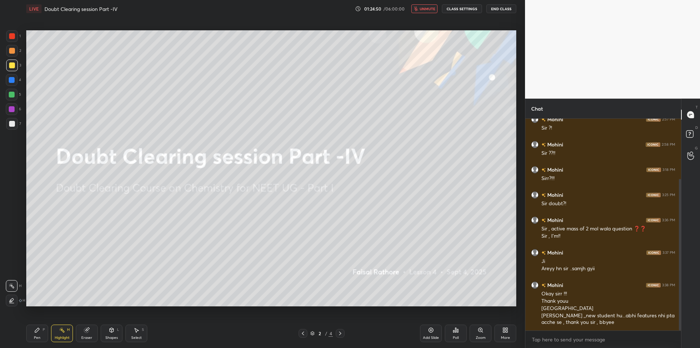
scroll to position [84, 0]
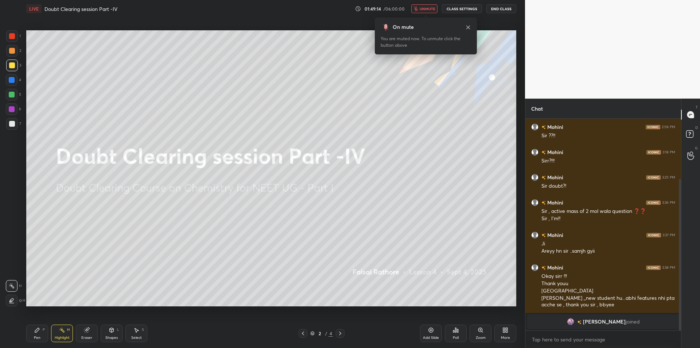
click at [184, 0] on html "1 2 3 4 5 6 7 C X Z C X Z E E Erase all H H LIVE Doubt Clearing session Part -I…" at bounding box center [350, 0] width 700 height 0
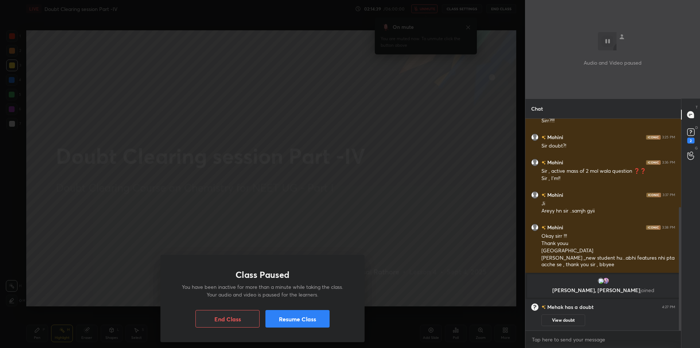
scroll to position [151, 0]
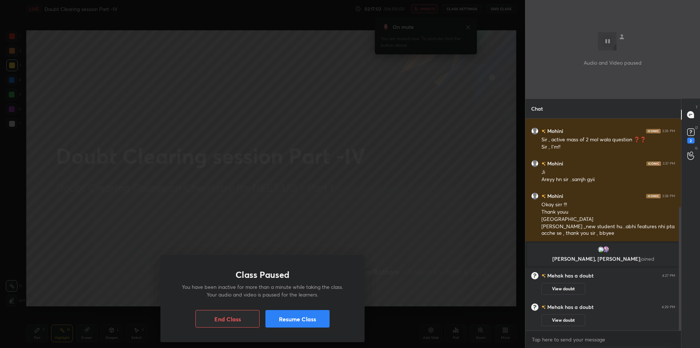
click at [286, 319] on button "Resume Class" at bounding box center [298, 319] width 64 height 18
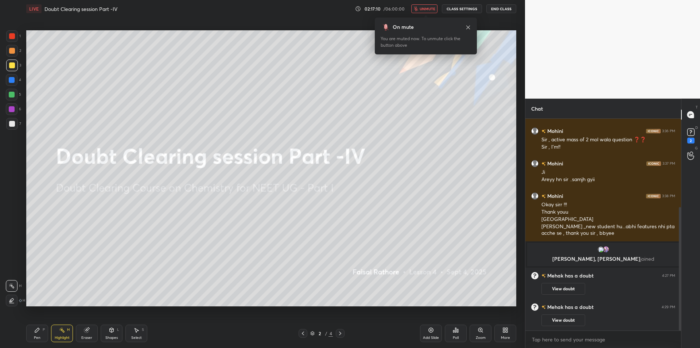
click at [512, 11] on button "End Class" at bounding box center [502, 8] width 30 height 9
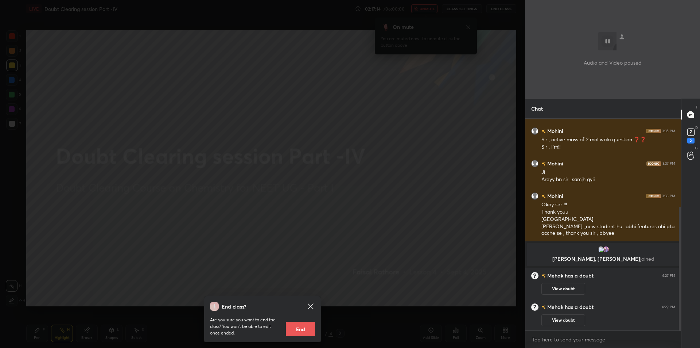
click at [691, 136] on icon at bounding box center [691, 132] width 11 height 11
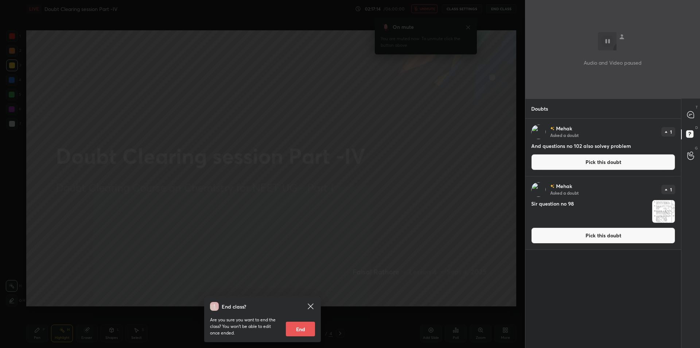
click at [675, 140] on div "[PERSON_NAME] Asked a doubt 1 And questions no 102 also solvey problem Pick thi…" at bounding box center [604, 147] width 156 height 57
click at [377, 94] on div "End class? Are you sure you want to end the class? You won’t be able to edit on…" at bounding box center [262, 174] width 525 height 348
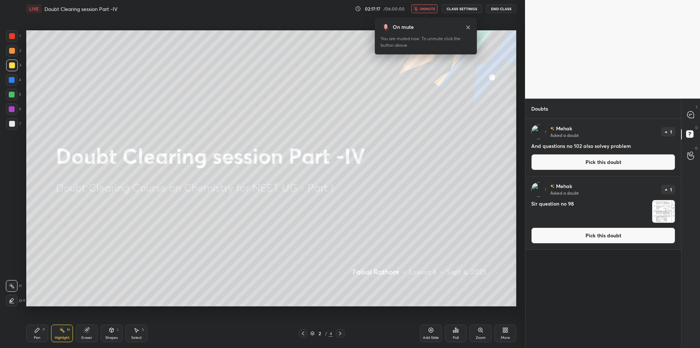
click at [667, 213] on img "grid" at bounding box center [663, 211] width 23 height 23
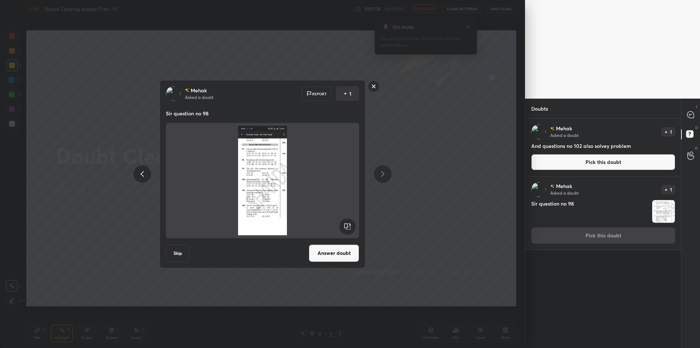
click at [458, 139] on div "[PERSON_NAME] Asked a doubt Report 1 Sir question no 98 Skip Answer doubt" at bounding box center [262, 174] width 525 height 348
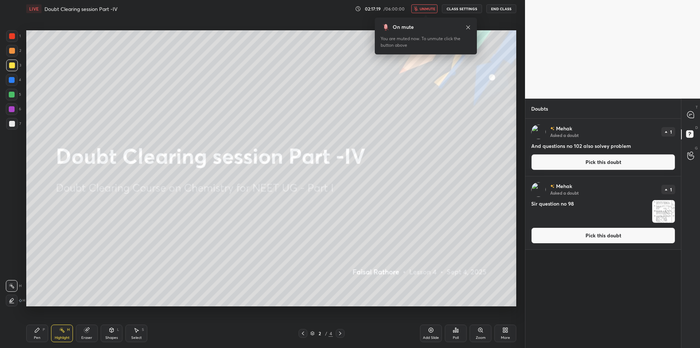
click at [426, 11] on span "unmute" at bounding box center [428, 8] width 16 height 5
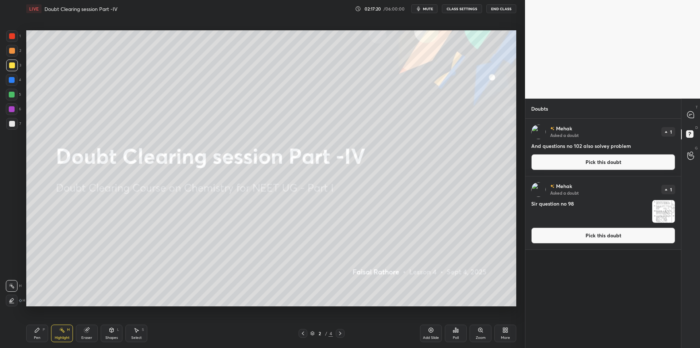
click at [666, 212] on img "grid" at bounding box center [663, 211] width 23 height 23
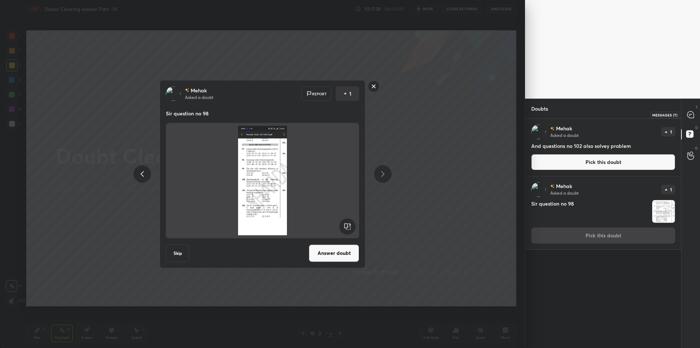
click at [689, 118] on icon at bounding box center [691, 115] width 8 height 8
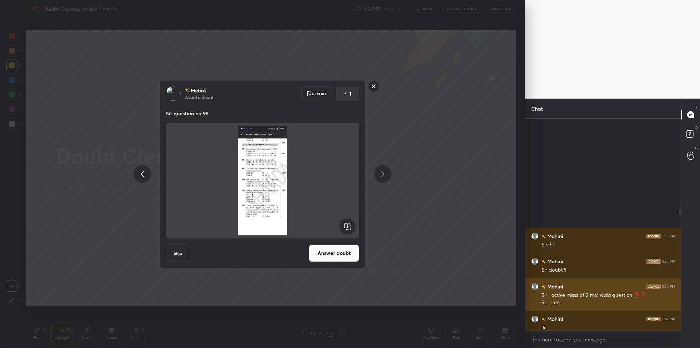
scroll to position [209, 154]
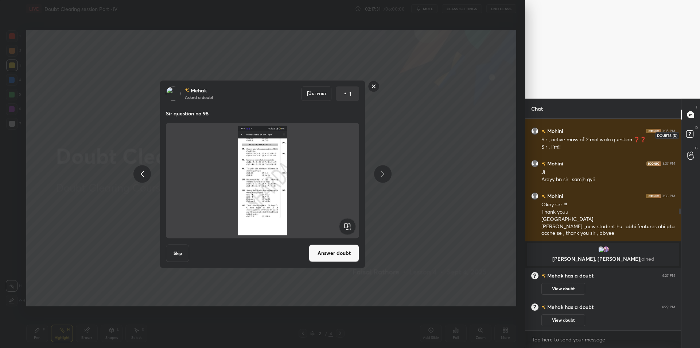
click at [691, 134] on rect at bounding box center [689, 134] width 7 height 7
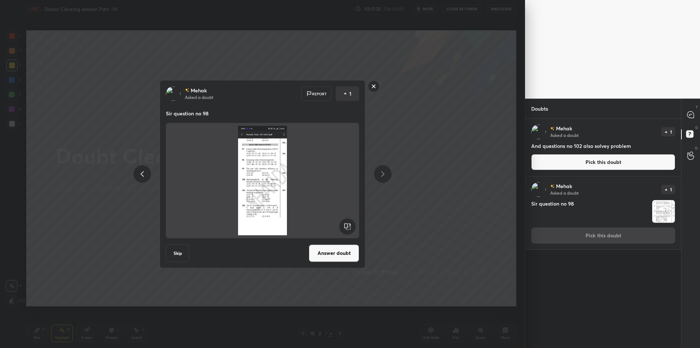
click at [667, 157] on button "Pick this doubt" at bounding box center [603, 162] width 144 height 16
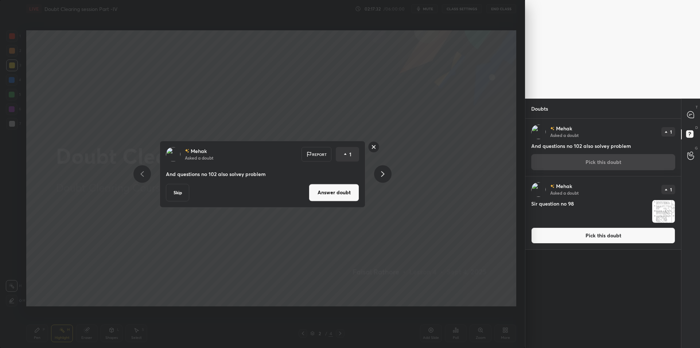
click at [663, 209] on img "grid" at bounding box center [663, 211] width 23 height 23
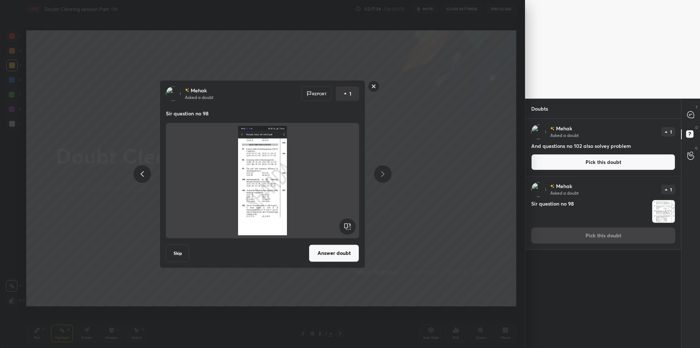
click at [258, 171] on img at bounding box center [263, 179] width 176 height 109
drag, startPoint x: 666, startPoint y: 216, endPoint x: 658, endPoint y: 213, distance: 8.8
click at [666, 216] on img "grid" at bounding box center [663, 211] width 23 height 23
click at [177, 260] on button "Skip" at bounding box center [177, 253] width 23 height 18
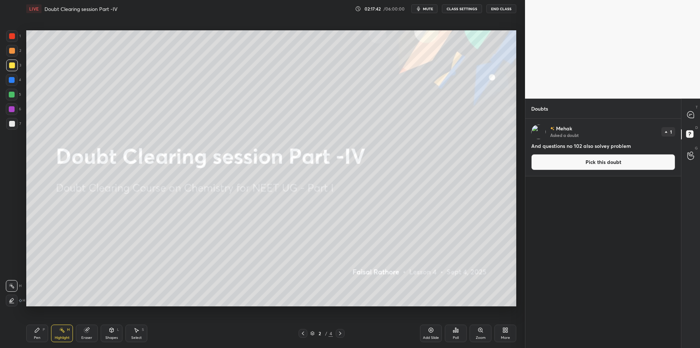
click at [642, 163] on button "Pick this doubt" at bounding box center [603, 162] width 144 height 16
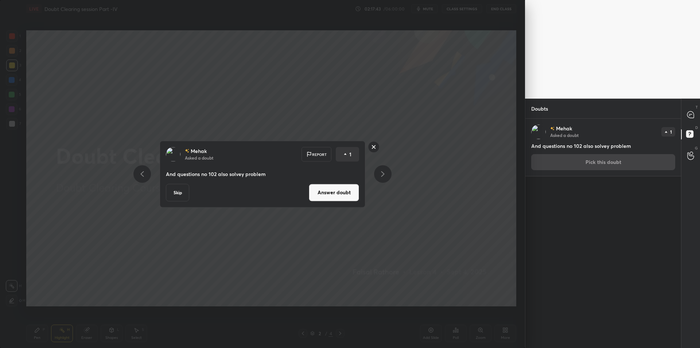
click at [181, 191] on button "Skip" at bounding box center [177, 192] width 23 height 18
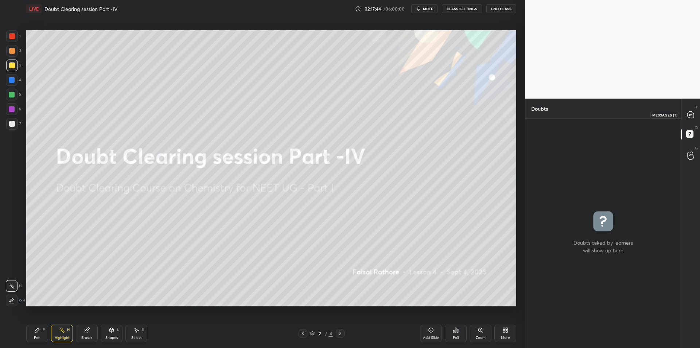
click at [693, 116] on icon at bounding box center [690, 114] width 7 height 7
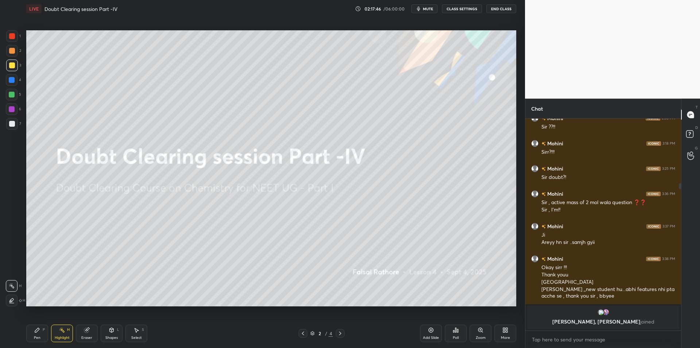
click at [433, 8] on span "mute" at bounding box center [428, 8] width 10 height 5
click at [496, 8] on button "End Class" at bounding box center [502, 8] width 30 height 9
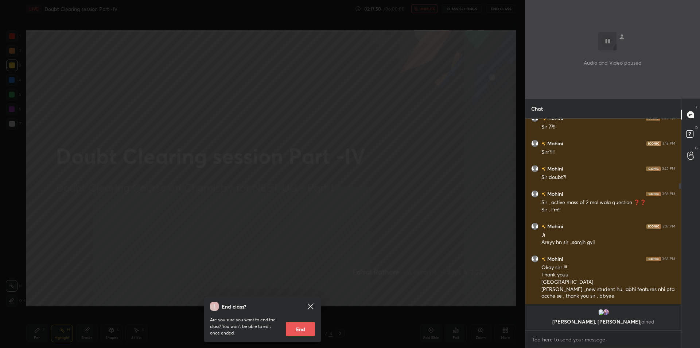
click at [74, 205] on div "End class? Are you sure you want to end the class? You won’t be able to edit on…" at bounding box center [262, 174] width 525 height 348
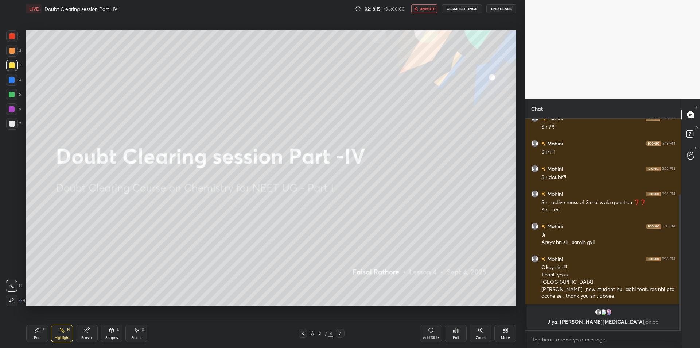
scroll to position [118, 0]
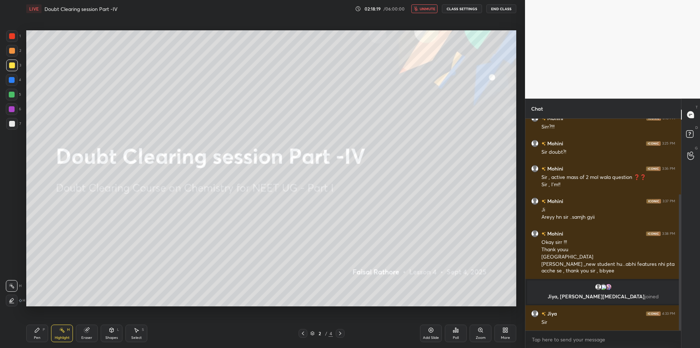
click at [540, 346] on div "x" at bounding box center [604, 338] width 156 height 17
type textarea "x"
type textarea "b"
type textarea "x"
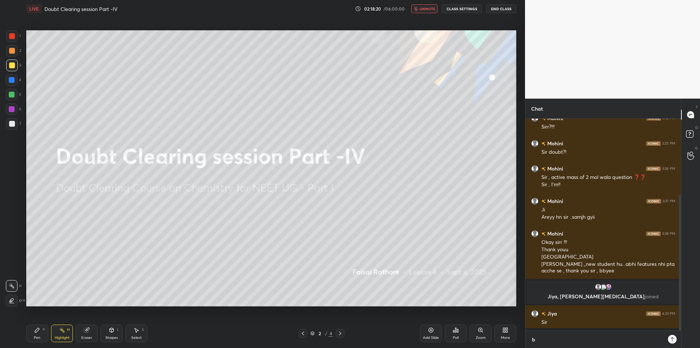
type textarea "bo"
type textarea "x"
type textarea "bol"
type textarea "x"
type textarea "bolo"
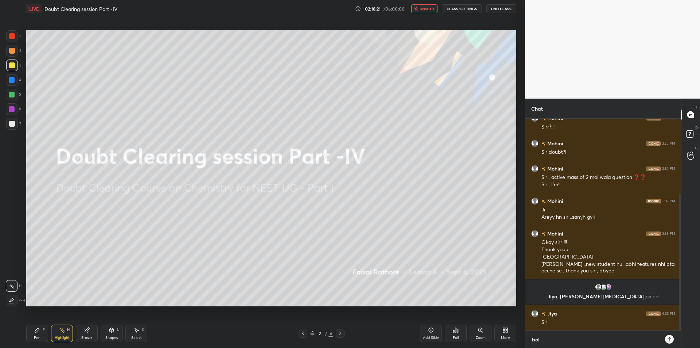
type textarea "x"
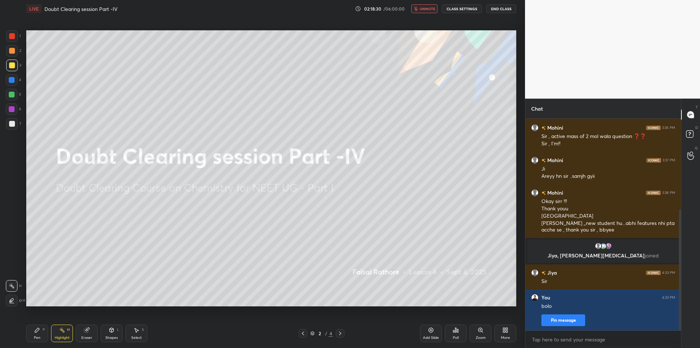
click at [76, 330] on div "Eraser" at bounding box center [87, 333] width 22 height 18
click at [61, 332] on icon at bounding box center [62, 330] width 6 height 6
click at [79, 336] on div "Eraser" at bounding box center [87, 333] width 22 height 18
click at [14, 248] on icon at bounding box center [12, 247] width 7 height 7
click at [53, 330] on div "Highlight H" at bounding box center [62, 333] width 22 height 18
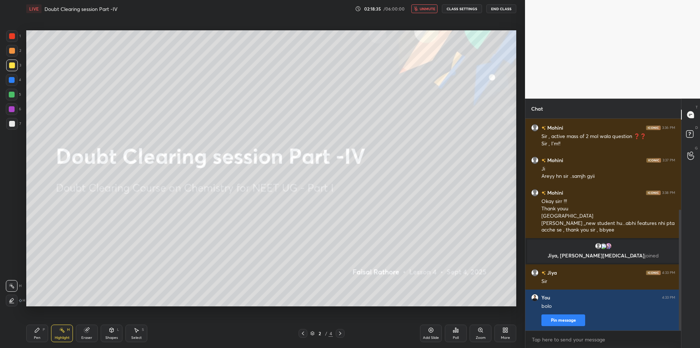
click at [81, 332] on div "Eraser" at bounding box center [87, 333] width 22 height 18
click at [66, 336] on div "Highlight" at bounding box center [62, 338] width 15 height 4
click at [82, 334] on div "Eraser" at bounding box center [87, 333] width 22 height 18
click at [70, 334] on div "Highlight H" at bounding box center [62, 333] width 22 height 18
click at [83, 332] on div "Eraser" at bounding box center [87, 333] width 22 height 18
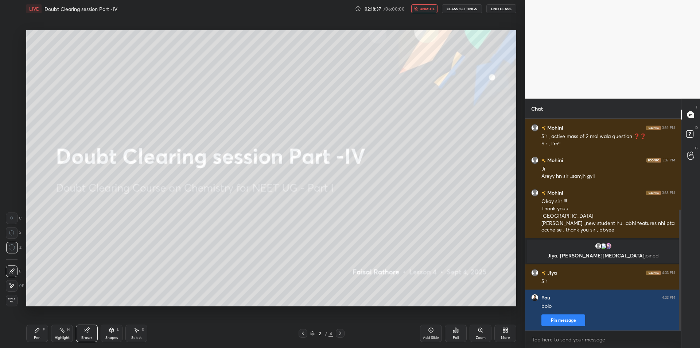
click at [70, 332] on div "Highlight H" at bounding box center [62, 333] width 22 height 18
click at [82, 332] on div "Eraser" at bounding box center [87, 333] width 22 height 18
click at [65, 332] on div "Highlight H" at bounding box center [62, 333] width 22 height 18
click at [89, 336] on div "Eraser" at bounding box center [86, 338] width 11 height 4
click at [15, 287] on div at bounding box center [12, 286] width 12 height 12
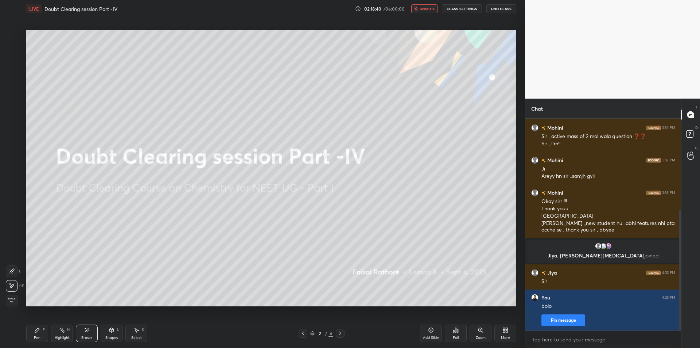
click at [67, 331] on div "H" at bounding box center [68, 330] width 3 height 4
click at [89, 332] on icon at bounding box center [87, 330] width 6 height 6
click at [71, 332] on div "Highlight H" at bounding box center [62, 333] width 22 height 18
click at [82, 332] on div "Eraser" at bounding box center [87, 333] width 22 height 18
click at [60, 332] on icon at bounding box center [62, 330] width 6 height 6
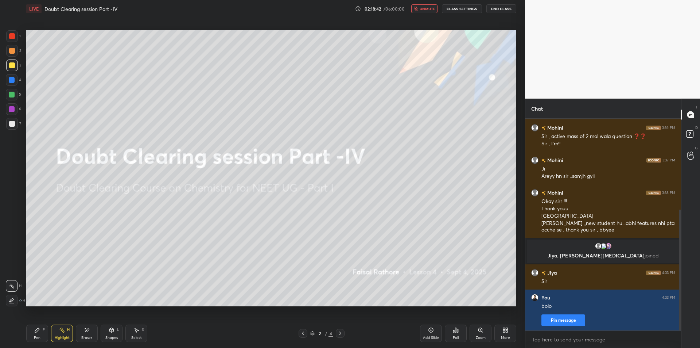
click at [82, 333] on div "Eraser" at bounding box center [87, 333] width 22 height 18
click at [68, 333] on div "Highlight H" at bounding box center [62, 333] width 22 height 18
click at [81, 334] on div "Eraser" at bounding box center [87, 333] width 22 height 18
click at [68, 334] on div "Highlight H" at bounding box center [62, 333] width 22 height 18
click at [498, 333] on div "More" at bounding box center [506, 333] width 22 height 18
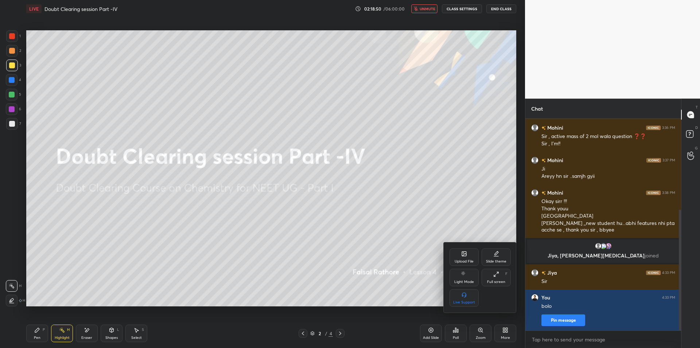
click at [369, 275] on div at bounding box center [350, 174] width 700 height 348
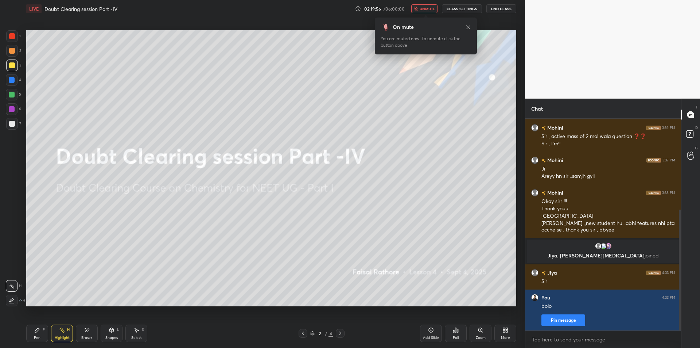
click at [599, 239] on div "Jiya, Mehak, [PERSON_NAME] joined" at bounding box center [603, 250] width 152 height 23
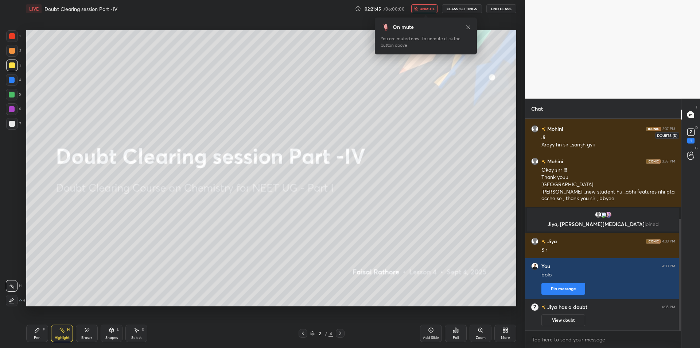
click at [687, 132] on rect at bounding box center [690, 132] width 7 height 7
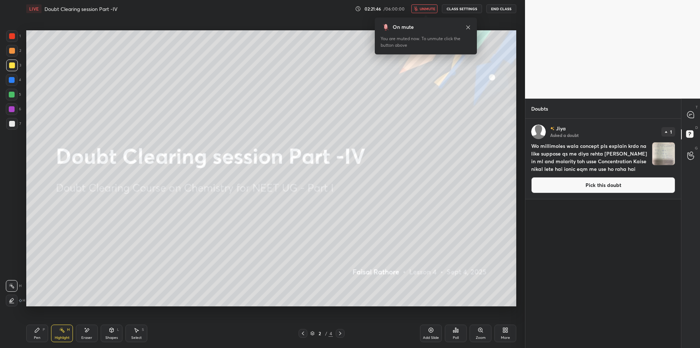
drag, startPoint x: 680, startPoint y: 146, endPoint x: 671, endPoint y: 146, distance: 9.1
click at [680, 146] on div "[PERSON_NAME] Asked a doubt 1 Wo millimoles wala concept pls explain krdo na li…" at bounding box center [604, 159] width 156 height 80
click at [671, 146] on img "grid" at bounding box center [663, 153] width 23 height 23
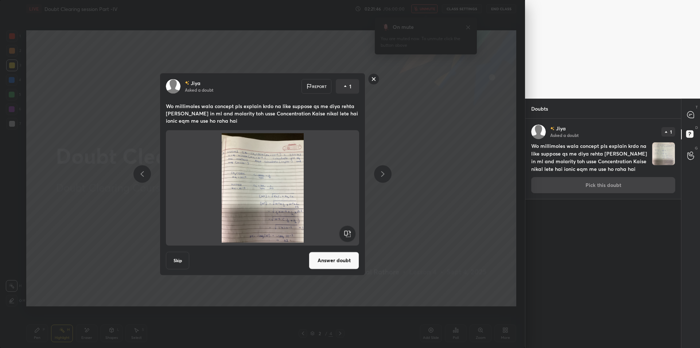
click at [687, 116] on div at bounding box center [691, 114] width 15 height 13
type textarea "x"
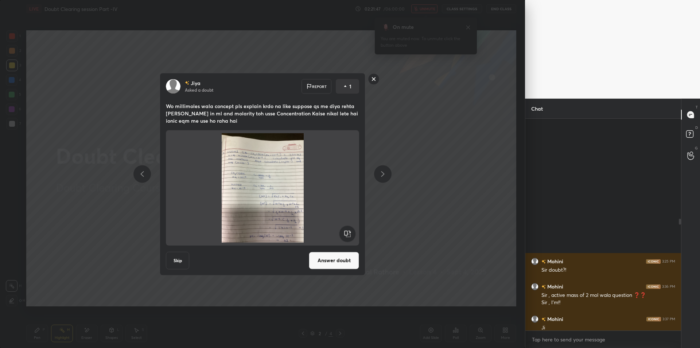
scroll to position [209, 154]
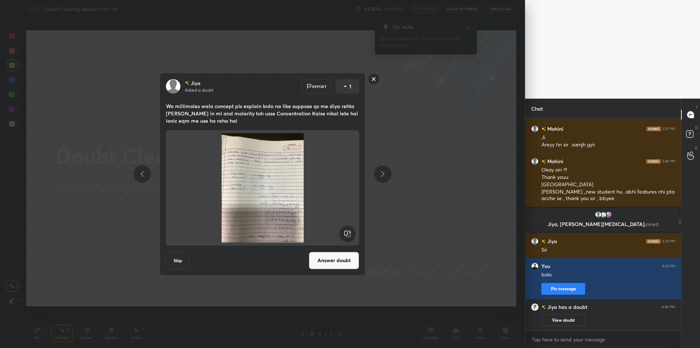
click at [303, 219] on img at bounding box center [263, 187] width 176 height 109
click at [326, 259] on button "Answer doubt" at bounding box center [334, 260] width 50 height 18
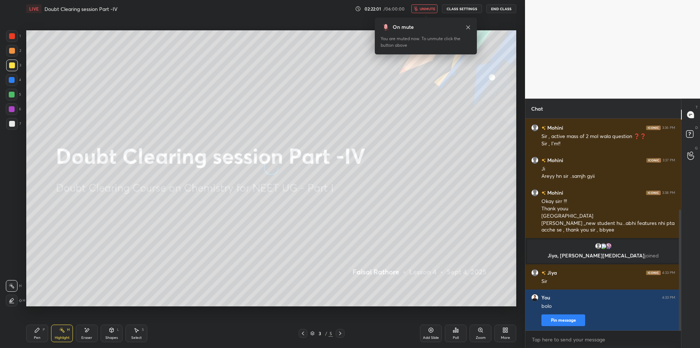
scroll to position [159, 0]
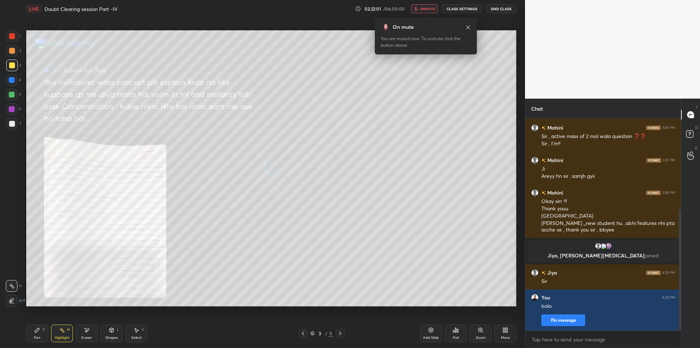
click at [500, 8] on button "End Class" at bounding box center [502, 8] width 30 height 9
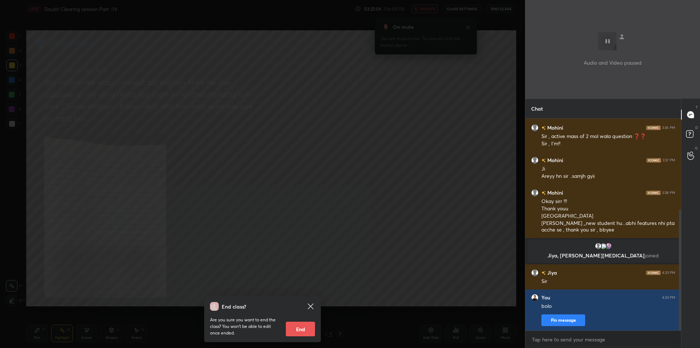
click at [307, 151] on div "End class? Are you sure you want to end the class? You won’t be able to edit on…" at bounding box center [262, 174] width 525 height 348
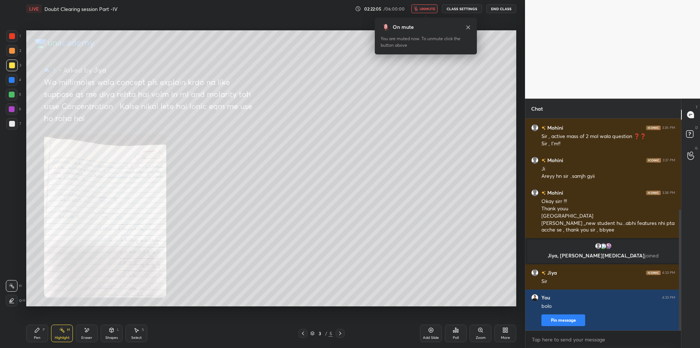
click at [430, 8] on span "unmute" at bounding box center [428, 8] width 16 height 5
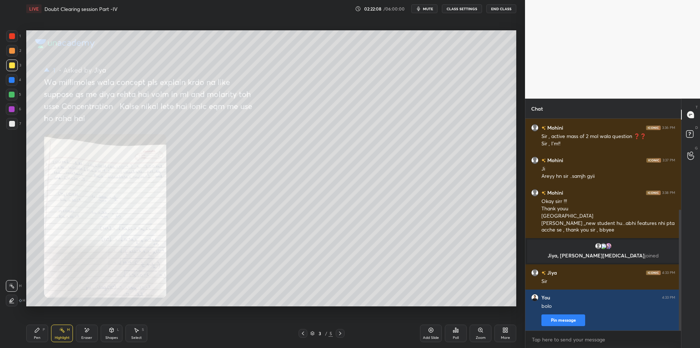
drag, startPoint x: 488, startPoint y: 339, endPoint x: 473, endPoint y: 319, distance: 24.8
click at [487, 339] on div "Zoom" at bounding box center [481, 333] width 22 height 18
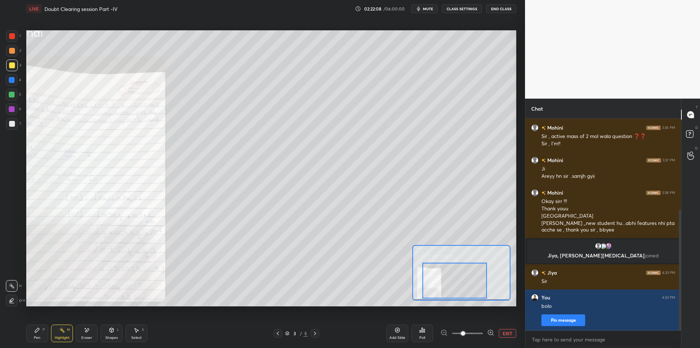
click at [442, 287] on div at bounding box center [455, 280] width 65 height 36
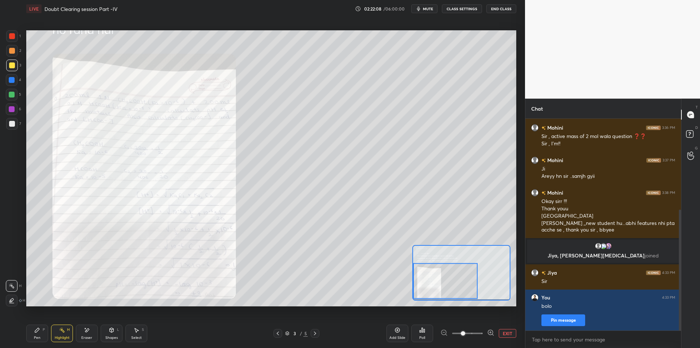
drag, startPoint x: 422, startPoint y: 289, endPoint x: 412, endPoint y: 290, distance: 9.9
click at [412, 290] on div at bounding box center [461, 272] width 98 height 55
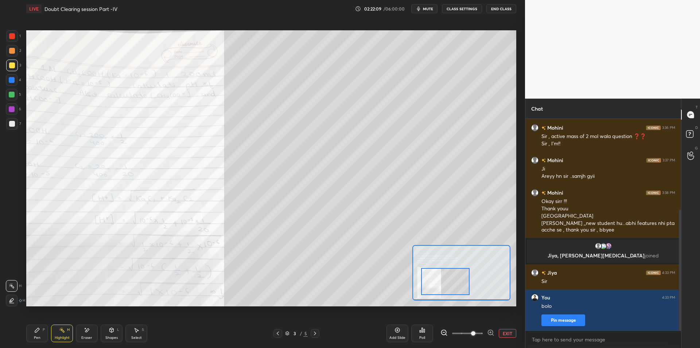
click at [475, 331] on span at bounding box center [467, 333] width 31 height 11
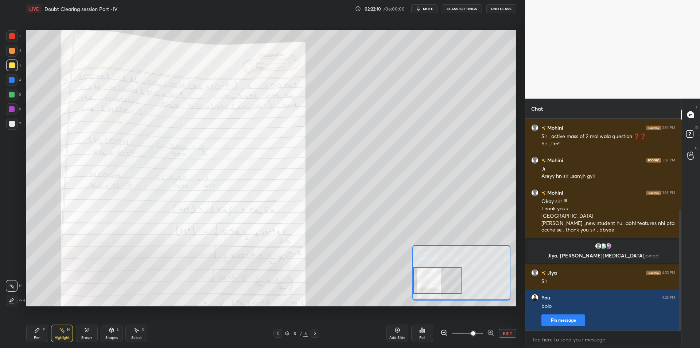
drag, startPoint x: 443, startPoint y: 279, endPoint x: 427, endPoint y: 275, distance: 17.2
click at [427, 275] on div at bounding box center [437, 280] width 48 height 27
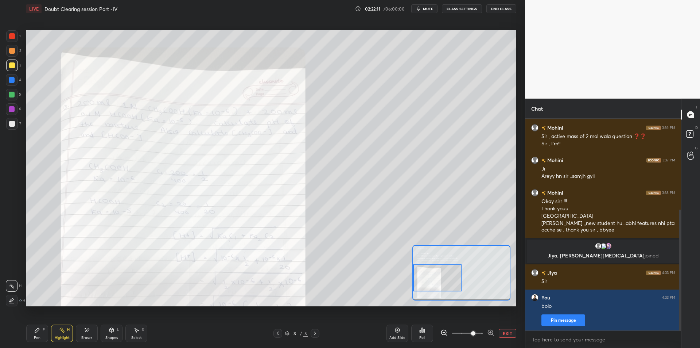
click at [12, 32] on div at bounding box center [12, 36] width 12 height 12
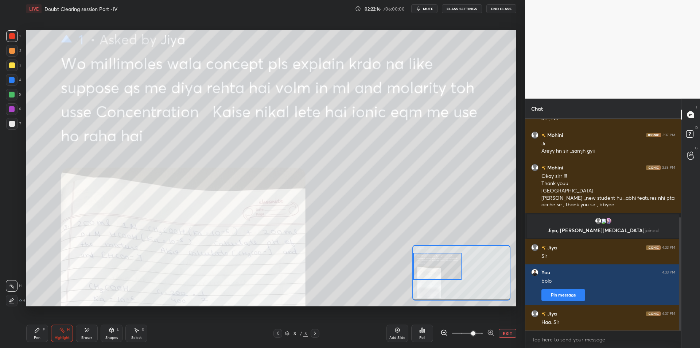
drag, startPoint x: 429, startPoint y: 277, endPoint x: 425, endPoint y: 266, distance: 12.3
click at [425, 266] on div at bounding box center [437, 265] width 48 height 27
click at [38, 330] on icon at bounding box center [37, 330] width 4 height 4
click at [58, 331] on div "Highlight H" at bounding box center [62, 333] width 22 height 18
click at [39, 331] on icon at bounding box center [37, 330] width 6 height 6
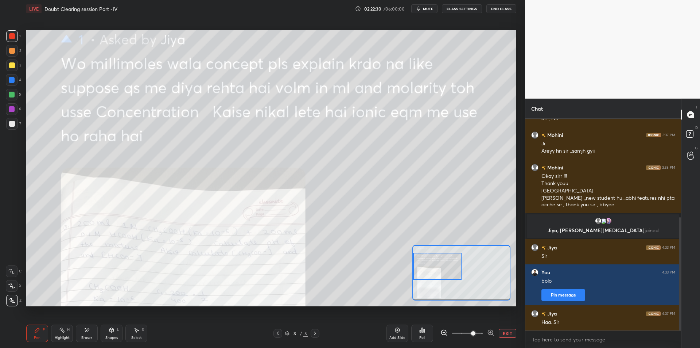
click at [56, 331] on div "Highlight H" at bounding box center [62, 333] width 22 height 18
click at [44, 333] on div "Pen P" at bounding box center [37, 333] width 22 height 18
click at [471, 10] on button "CLASS SETTINGS" at bounding box center [462, 8] width 40 height 9
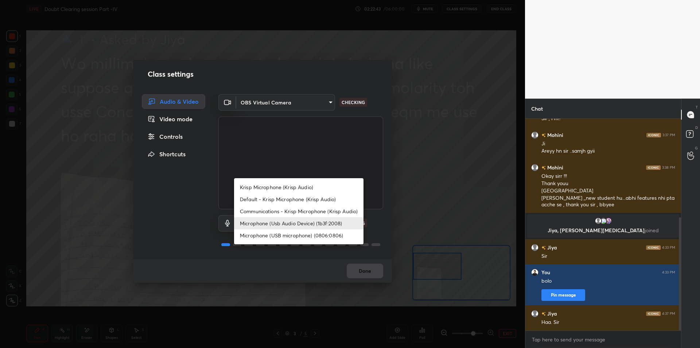
click at [270, 230] on body "1 2 3 4 5 6 7 C X Z E E Erase all H H LIVE Doubt Clearing session Part -IV 02:2…" at bounding box center [350, 174] width 700 height 348
click at [295, 188] on li "Krisp Microphone (Krisp Audio)" at bounding box center [298, 187] width 129 height 12
type input "f179950b7ff94e844b1949510bbb9c4ee613793b831427a85f81c517fe718277"
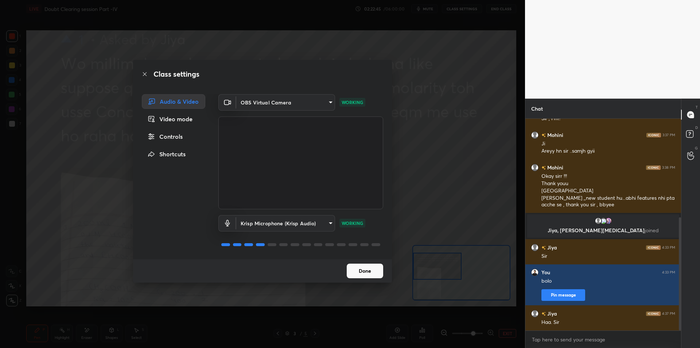
click at [438, 174] on div "Class settings Audio & Video Video mode Controls Shortcuts OBS Virtual Camera 6…" at bounding box center [262, 174] width 525 height 348
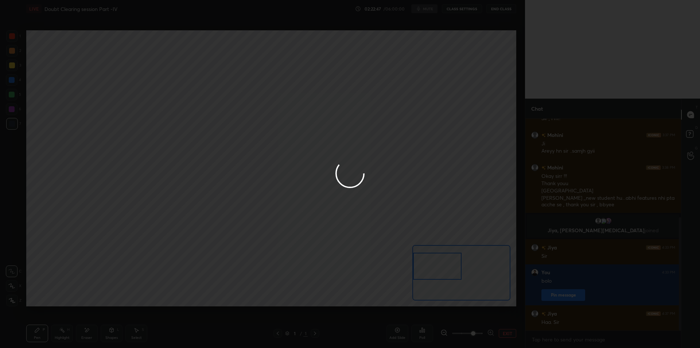
scroll to position [209, 0]
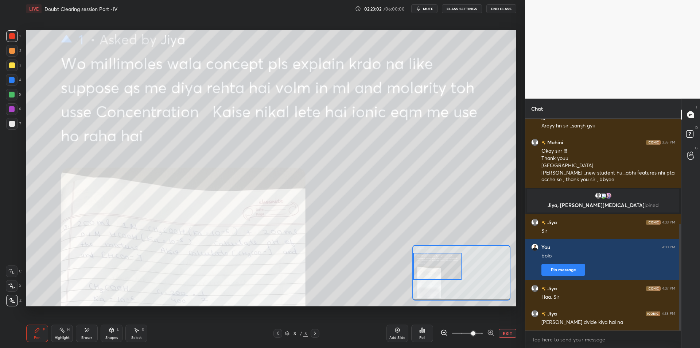
click at [506, 334] on button "EXIT" at bounding box center [508, 333] width 18 height 9
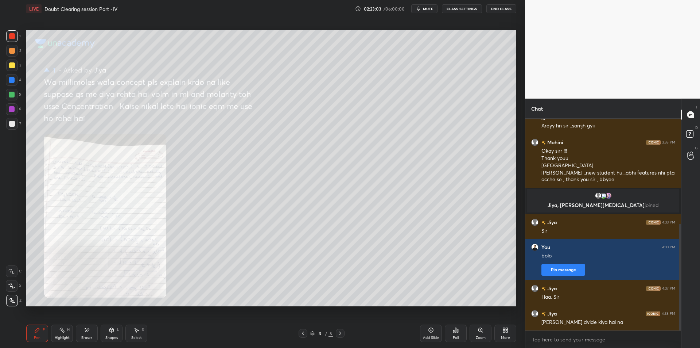
click at [58, 327] on div "Highlight H" at bounding box center [62, 333] width 22 height 18
click at [37, 330] on icon at bounding box center [37, 330] width 4 height 4
click at [462, 334] on div "Poll" at bounding box center [456, 333] width 22 height 18
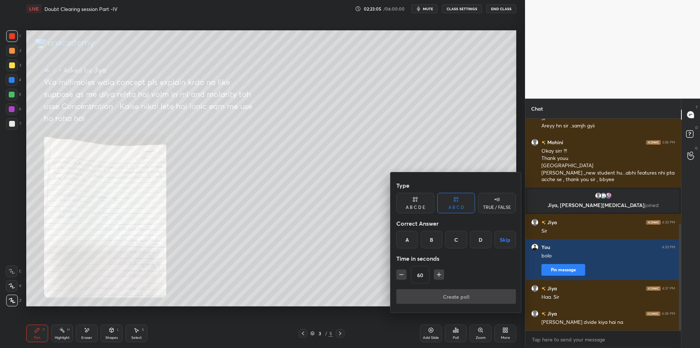
click at [483, 334] on div at bounding box center [350, 174] width 700 height 348
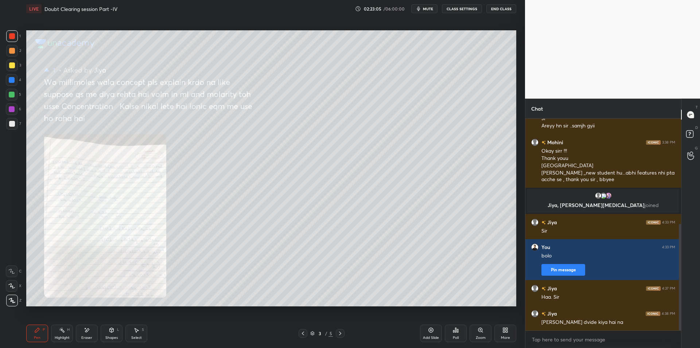
click at [484, 331] on div "Type A B C D E A B C D TRUE / FALSE Correct Answer A B C D Skip Time in seconds…" at bounding box center [350, 174] width 700 height 348
click at [482, 332] on icon at bounding box center [481, 330] width 6 height 6
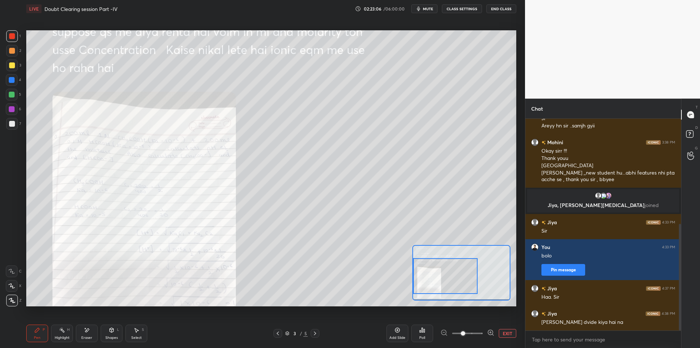
click at [443, 285] on div at bounding box center [445, 276] width 65 height 36
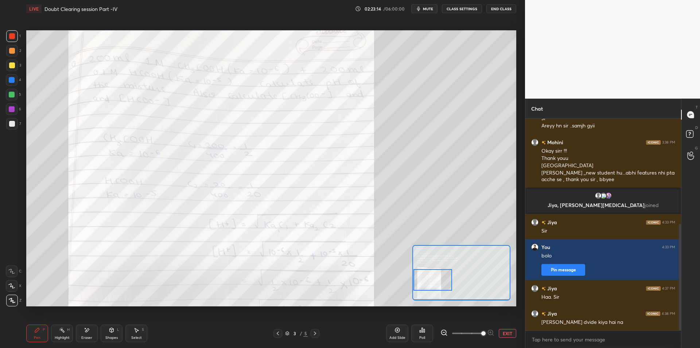
scroll to position [216, 0]
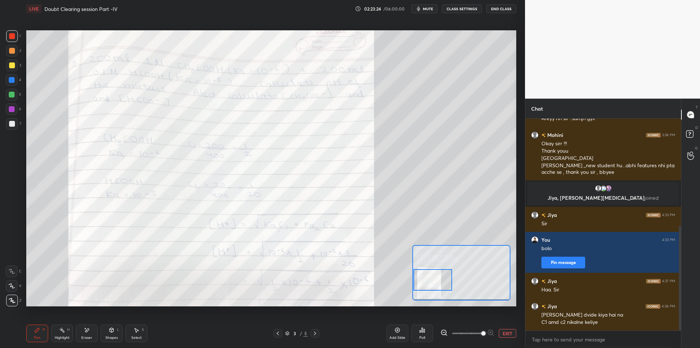
click at [11, 119] on div at bounding box center [12, 124] width 12 height 12
click at [63, 332] on rect at bounding box center [63, 331] width 4 height 4
click at [42, 330] on div "Pen P" at bounding box center [37, 333] width 22 height 18
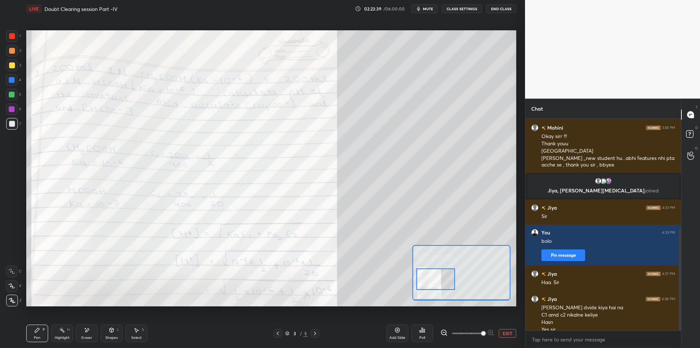
scroll to position [231, 0]
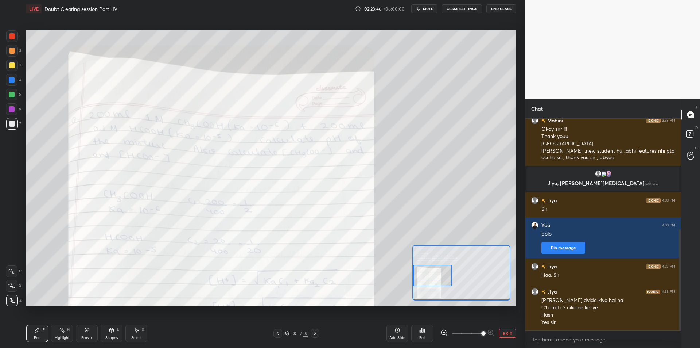
click at [12, 33] on div at bounding box center [12, 36] width 6 height 6
click at [16, 31] on div at bounding box center [12, 36] width 12 height 12
click at [17, 32] on div at bounding box center [12, 36] width 12 height 12
click at [503, 334] on button "EXIT" at bounding box center [508, 333] width 18 height 9
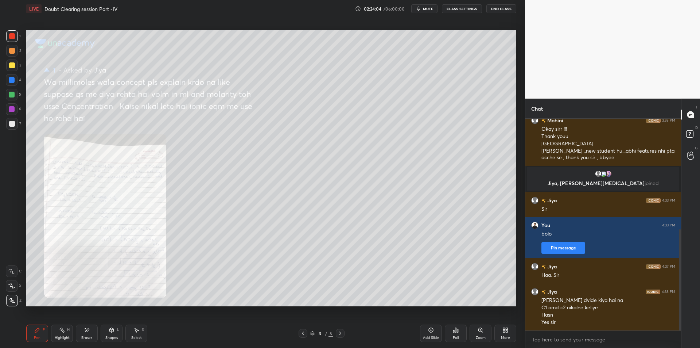
scroll to position [256, 0]
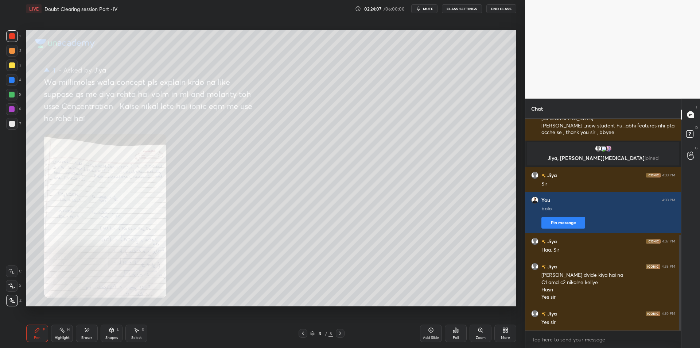
click at [14, 67] on div at bounding box center [12, 65] width 6 height 6
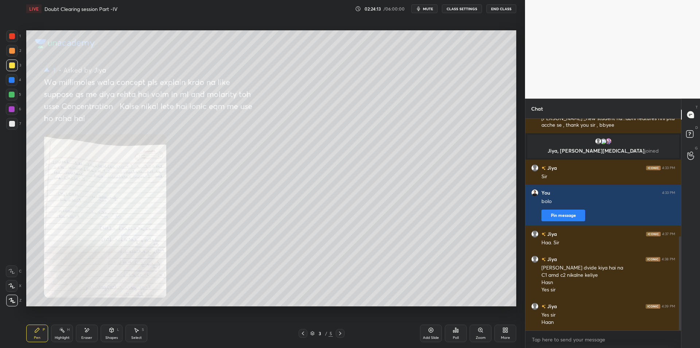
click at [12, 92] on div at bounding box center [12, 95] width 6 height 6
click at [14, 116] on div "6" at bounding box center [13, 110] width 15 height 15
click at [11, 124] on div at bounding box center [12, 124] width 6 height 6
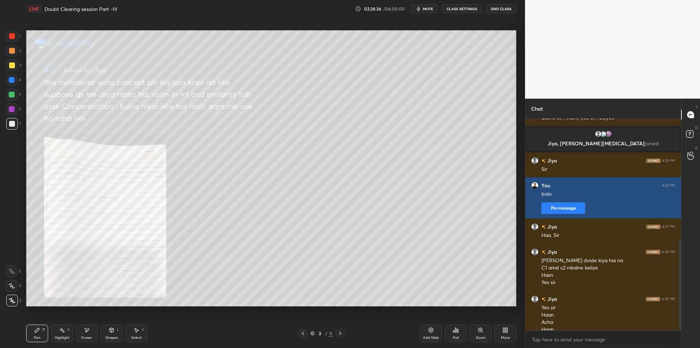
scroll to position [278, 0]
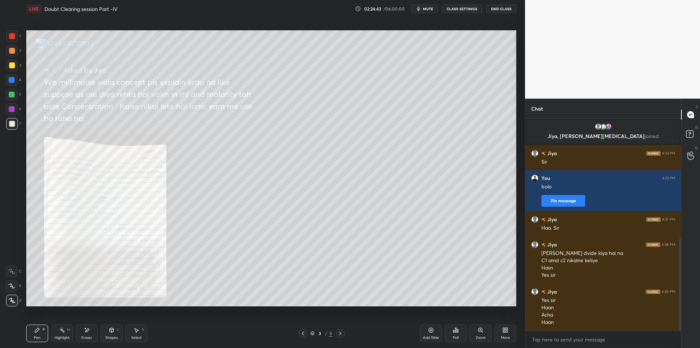
click at [11, 93] on div at bounding box center [12, 95] width 6 height 6
click at [13, 49] on div at bounding box center [12, 51] width 6 height 6
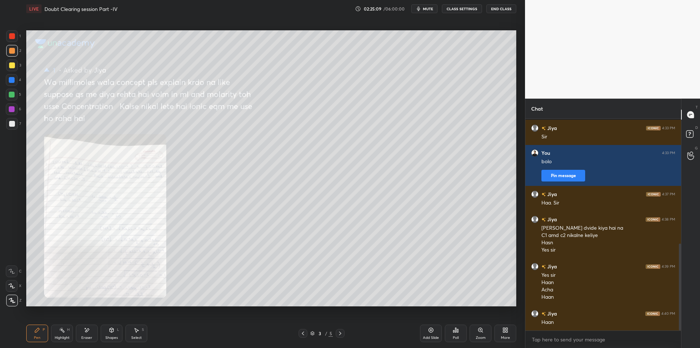
scroll to position [310, 0]
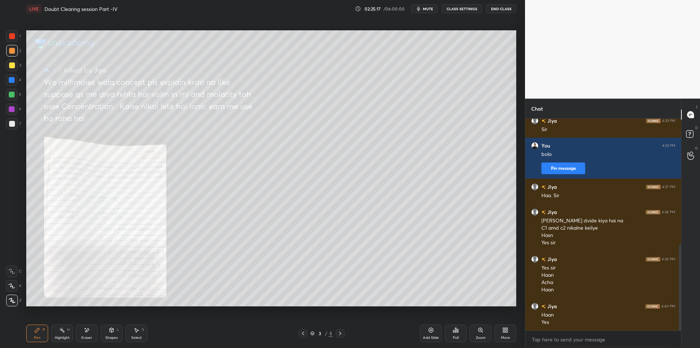
click at [21, 82] on div "4" at bounding box center [13, 80] width 15 height 12
click at [13, 92] on div at bounding box center [12, 95] width 6 height 6
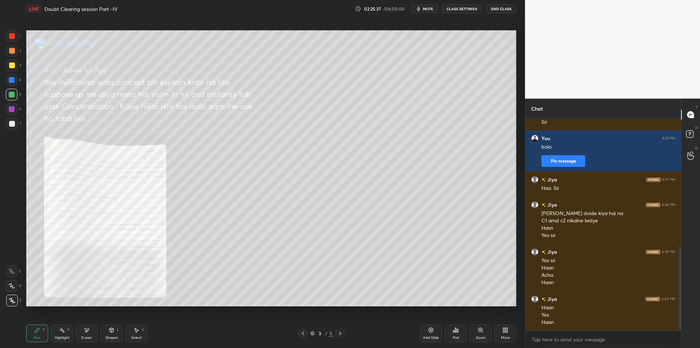
click at [13, 108] on div at bounding box center [12, 109] width 6 height 6
click at [11, 119] on div at bounding box center [12, 124] width 12 height 12
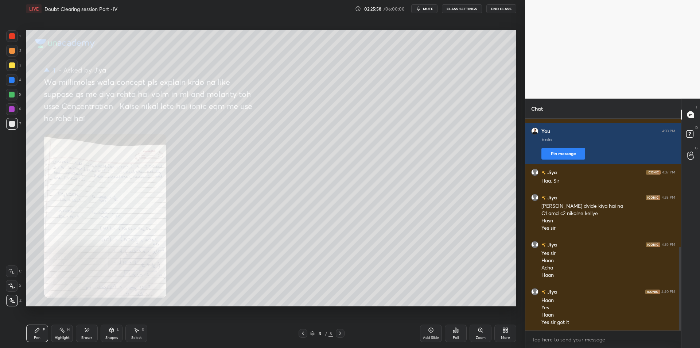
click at [62, 324] on div "Pen P Highlight H Eraser Shapes L Select S 3 / 5 Add Slide Poll Zoom More" at bounding box center [271, 332] width 490 height 29
click at [62, 327] on icon at bounding box center [62, 330] width 6 height 6
click at [303, 339] on div "Pen P Highlight H Eraser Shapes L Select S 3 / 5 Add Slide Poll Zoom More" at bounding box center [271, 332] width 490 height 29
click at [303, 336] on div at bounding box center [303, 333] width 9 height 9
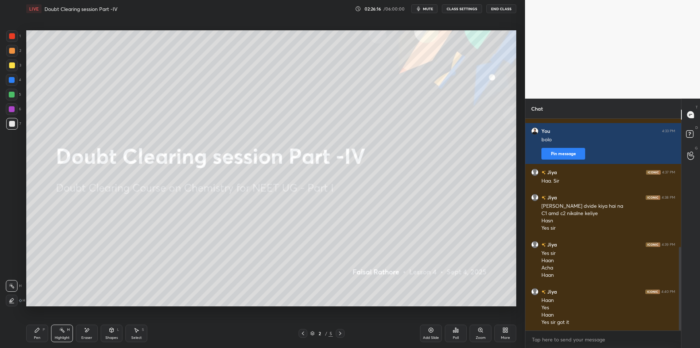
click at [423, 12] on button "mute" at bounding box center [424, 8] width 26 height 9
click at [453, 10] on button "CLASS SETTINGS" at bounding box center [462, 8] width 40 height 9
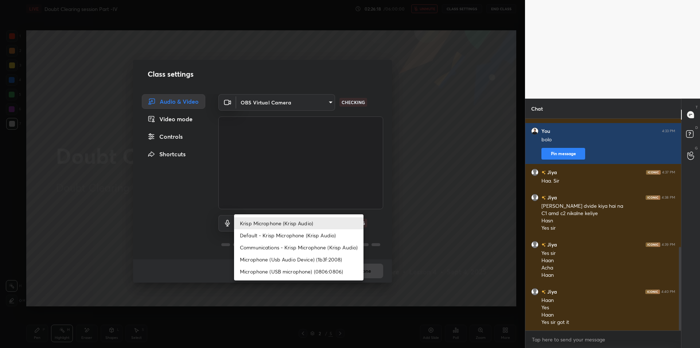
click at [284, 217] on body "1 2 3 4 5 6 7 C X Z E E Erase all H H LIVE Doubt Clearing session Part -IV 02:2…" at bounding box center [350, 174] width 700 height 348
click at [288, 257] on li "Microphone (Usb Audio Device) (1b3f:2008)" at bounding box center [298, 259] width 129 height 12
type input "fde829080738fc3fb0167f80aaf6a609a4591a58cc93b04ec9dd4d9d5dd89f15"
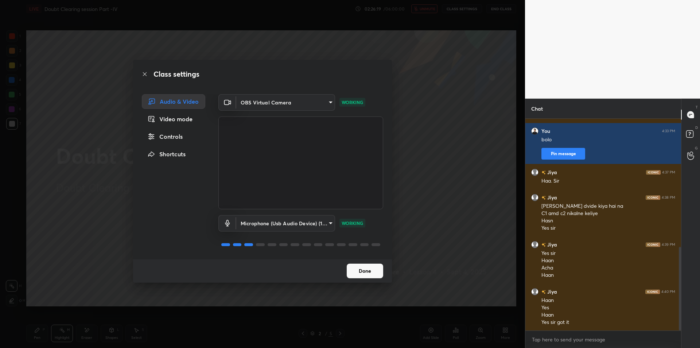
click at [411, 166] on div "Class settings Audio & Video Video mode Controls Shortcuts OBS Virtual Camera 6…" at bounding box center [262, 174] width 525 height 348
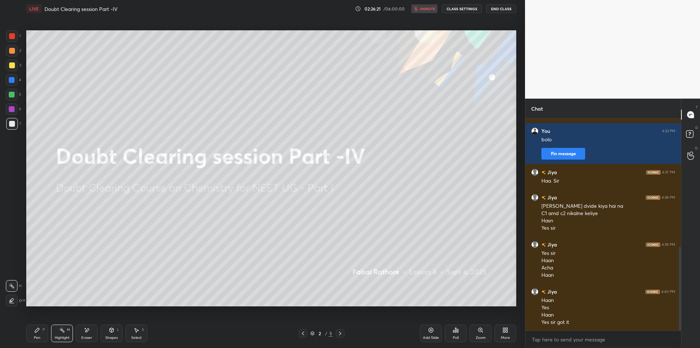
click at [507, 12] on button "End Class" at bounding box center [502, 8] width 30 height 9
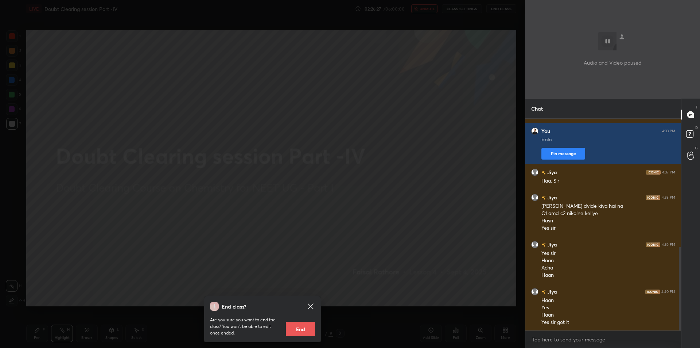
click at [93, 199] on div "End class? Are you sure you want to end the class? You won’t be able to edit on…" at bounding box center [262, 174] width 525 height 348
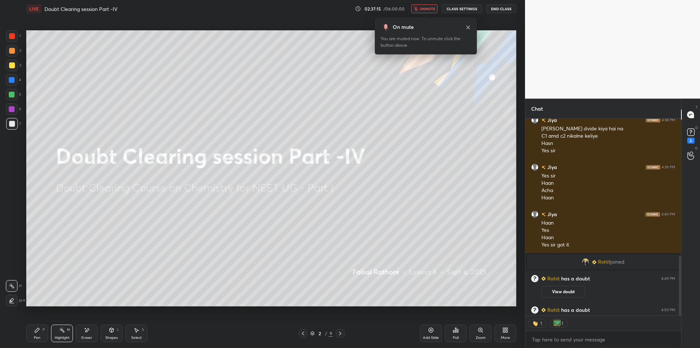
scroll to position [448, 0]
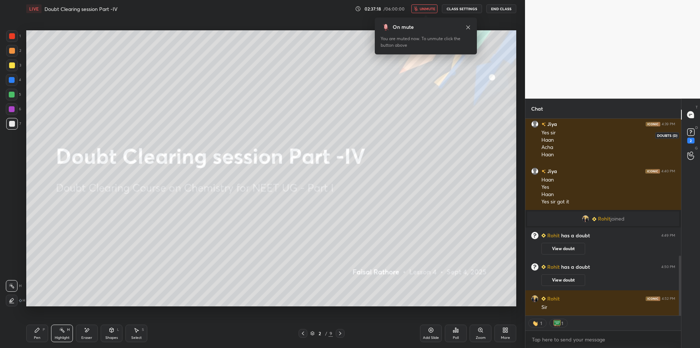
click at [690, 141] on div "2" at bounding box center [690, 140] width 7 height 6
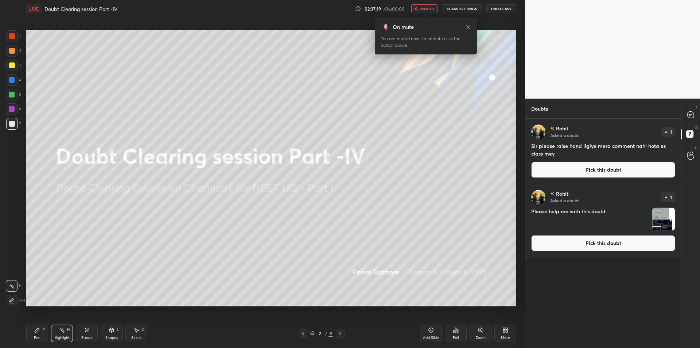
click at [670, 209] on img "grid" at bounding box center [663, 219] width 23 height 23
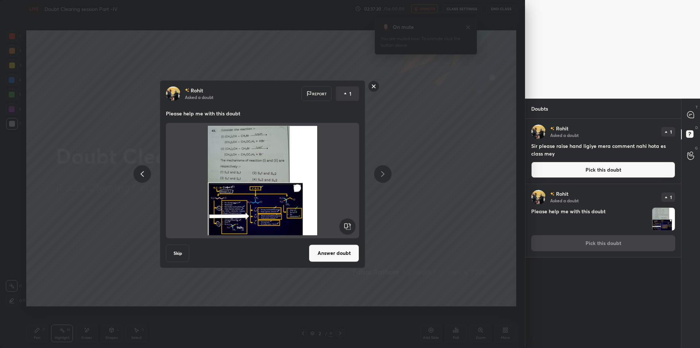
click at [352, 254] on button "Answer doubt" at bounding box center [334, 253] width 50 height 18
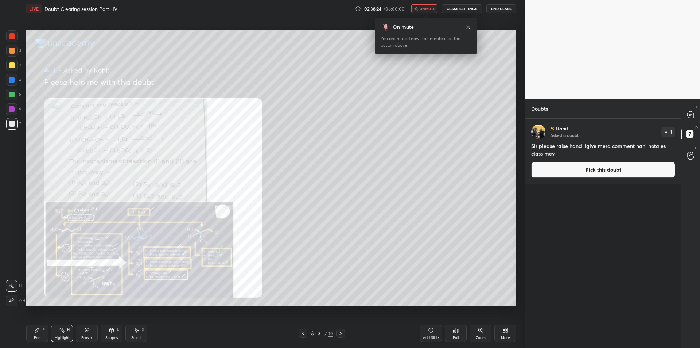
drag, startPoint x: 690, startPoint y: 104, endPoint x: 689, endPoint y: 108, distance: 4.7
click at [690, 104] on div "T Messages (T) D Doubts (D) G Raise Hand (G)" at bounding box center [690, 222] width 19 height 249
click at [689, 112] on icon at bounding box center [690, 114] width 7 height 7
type textarea "x"
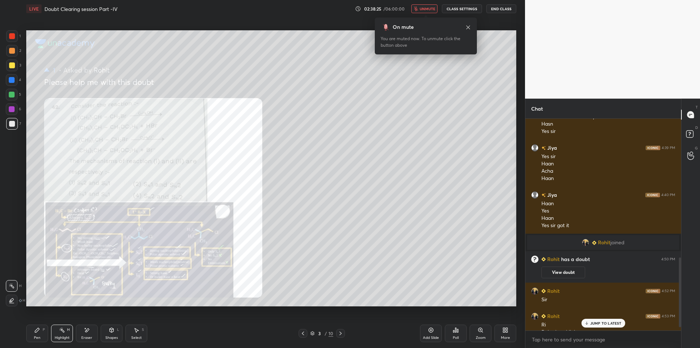
scroll to position [431, 0]
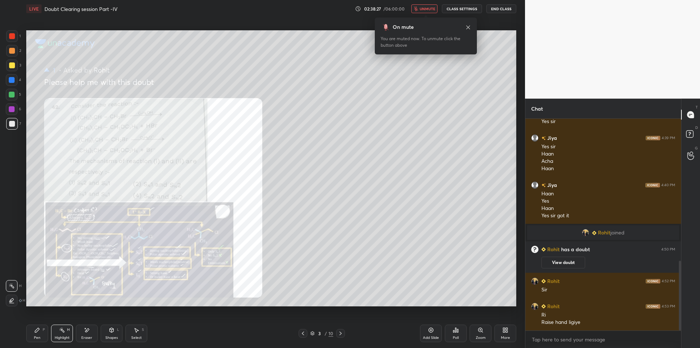
click at [46, 332] on div "Pen P" at bounding box center [37, 333] width 22 height 18
click at [508, 9] on button "End Class" at bounding box center [502, 8] width 30 height 9
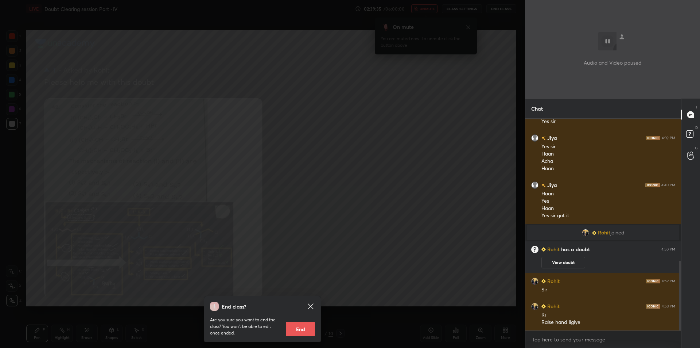
click at [487, 91] on div "End class? Are you sure you want to end the class? You won’t be able to edit on…" at bounding box center [262, 174] width 525 height 348
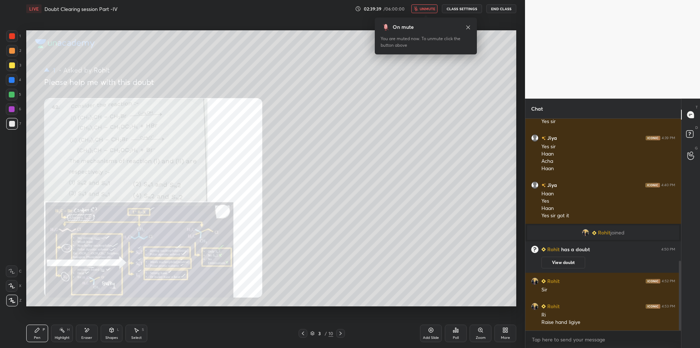
click at [424, 5] on button "unmute" at bounding box center [424, 8] width 26 height 9
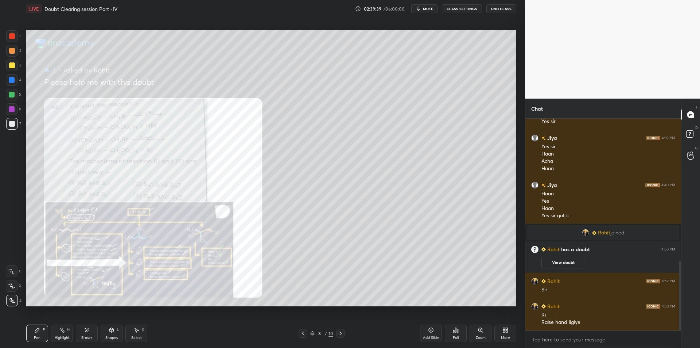
click at [464, 5] on button "CLASS SETTINGS" at bounding box center [462, 8] width 40 height 9
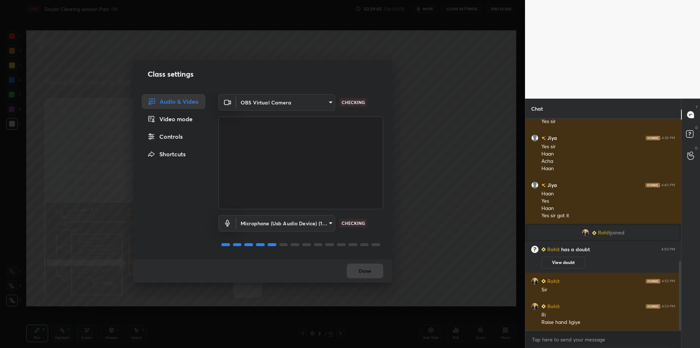
click at [292, 222] on body "1 2 3 4 5 6 7 C X Z E E Erase all H H LIVE Doubt Clearing session Part -IV 02:3…" at bounding box center [350, 174] width 700 height 348
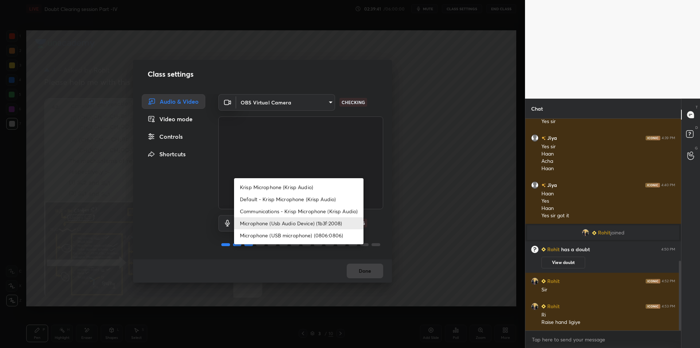
click at [307, 189] on li "Krisp Microphone (Krisp Audio)" at bounding box center [298, 187] width 129 height 12
type input "f179950b7ff94e844b1949510bbb9c4ee613793b831427a85f81c517fe718277"
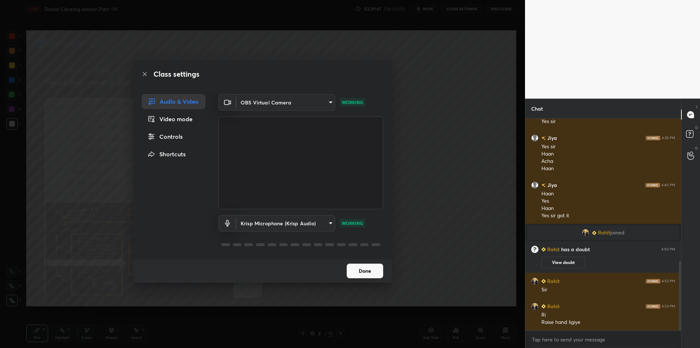
click at [436, 179] on div "Class settings Audio & Video Video mode Controls Shortcuts OBS Virtual Camera 6…" at bounding box center [262, 174] width 525 height 348
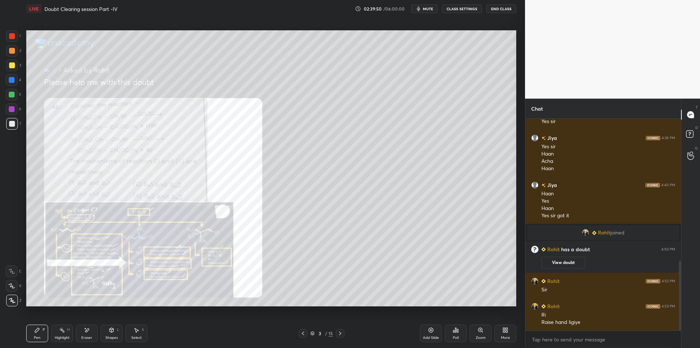
click at [14, 37] on div at bounding box center [12, 36] width 6 height 6
click at [482, 333] on div "Zoom" at bounding box center [481, 333] width 22 height 18
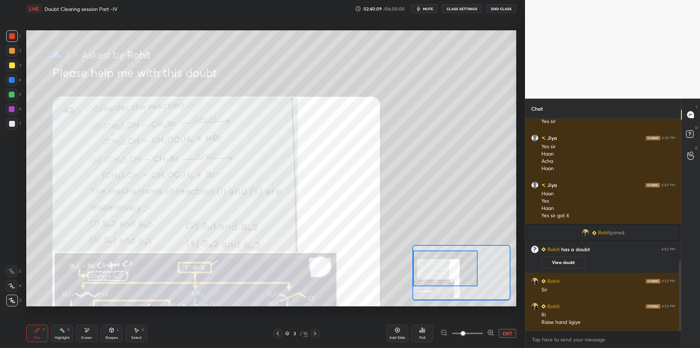
click at [16, 89] on div at bounding box center [12, 95] width 12 height 12
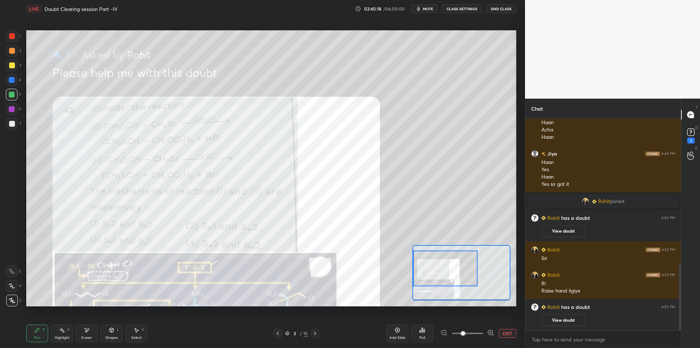
click at [686, 131] on icon at bounding box center [691, 132] width 11 height 11
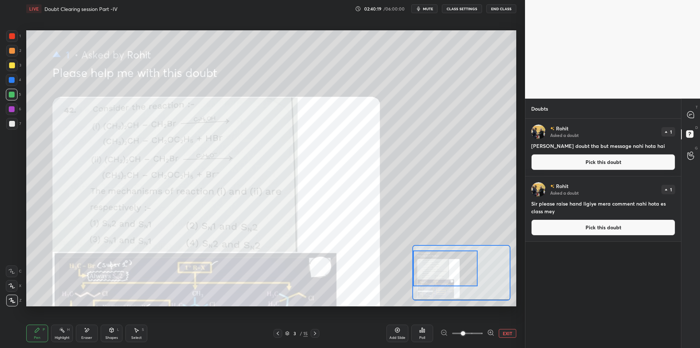
click at [662, 145] on h4 "[PERSON_NAME] doubt tha but message nahi hota hai" at bounding box center [603, 146] width 144 height 8
click at [643, 151] on div "[PERSON_NAME] Asked a doubt 1 [PERSON_NAME] doubt tha but message nahi hota hai…" at bounding box center [604, 147] width 156 height 57
click at [640, 156] on button "Pick this doubt" at bounding box center [603, 162] width 144 height 16
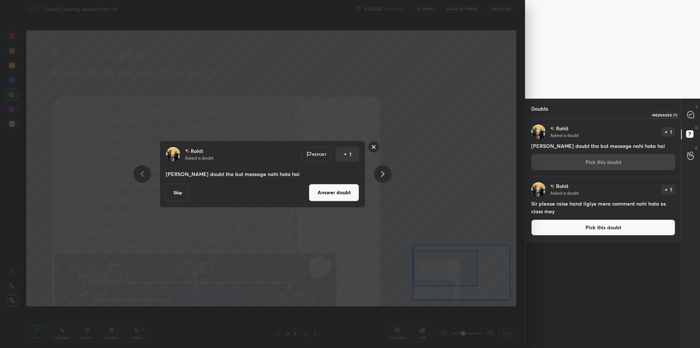
click at [689, 121] on div at bounding box center [691, 114] width 15 height 13
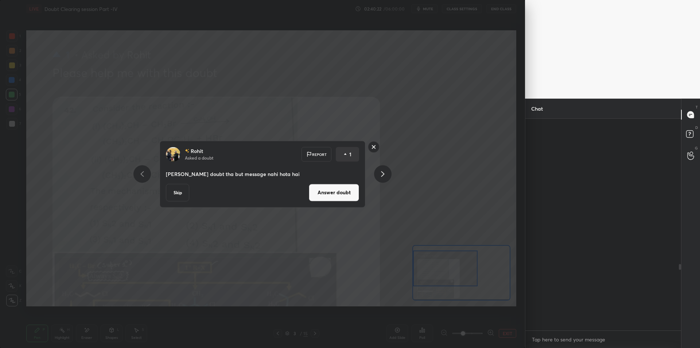
scroll to position [209, 154]
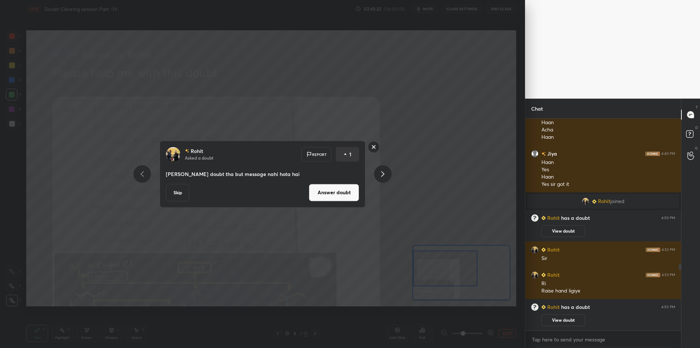
click at [179, 193] on button "Skip" at bounding box center [177, 192] width 23 height 18
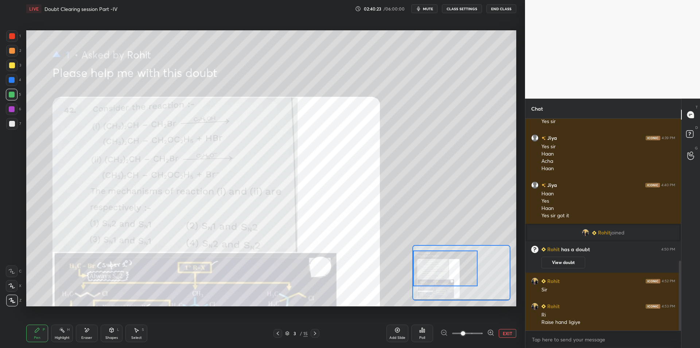
scroll to position [431, 0]
click at [696, 145] on div "D Doubts (D)" at bounding box center [691, 135] width 19 height 20
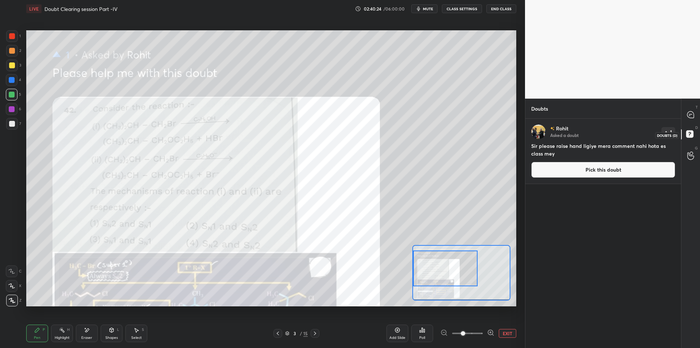
click at [689, 137] on rect at bounding box center [689, 134] width 7 height 7
click at [585, 173] on button "Pick this doubt" at bounding box center [603, 170] width 144 height 16
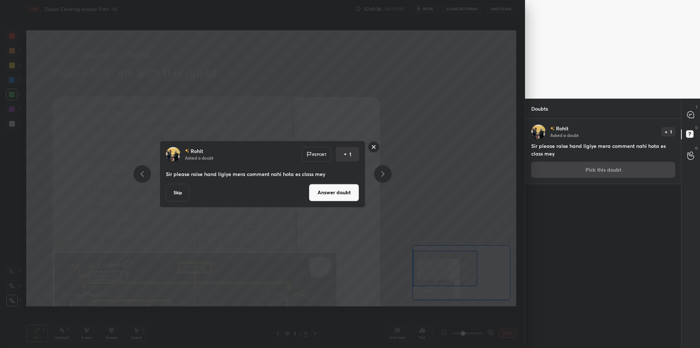
click at [170, 200] on button "Skip" at bounding box center [177, 192] width 23 height 18
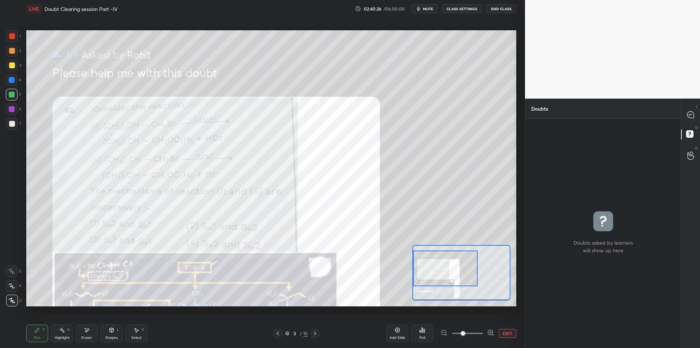
click at [471, 10] on button "CLASS SETTINGS" at bounding box center [462, 8] width 40 height 9
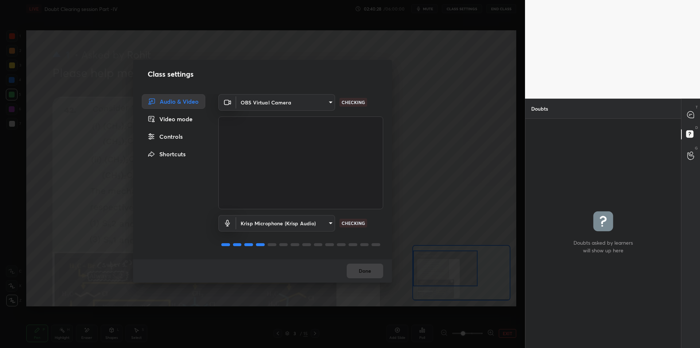
click at [170, 141] on div "Controls" at bounding box center [173, 136] width 63 height 15
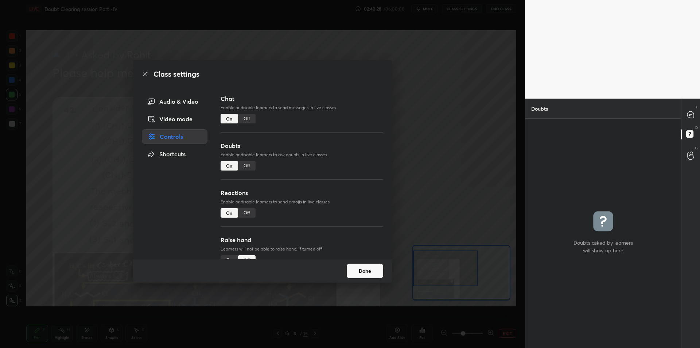
click at [227, 252] on div "Raise hand Learners will not be able to raise hand, if turned off On Off" at bounding box center [302, 258] width 163 height 47
click at [230, 255] on div "On" at bounding box center [230, 259] width 18 height 9
click at [185, 92] on div "Class settings Audio & Video Video mode Controls Shortcuts Chat Enable or disab…" at bounding box center [262, 171] width 259 height 222
click at [194, 101] on div "Audio & Video" at bounding box center [175, 101] width 66 height 15
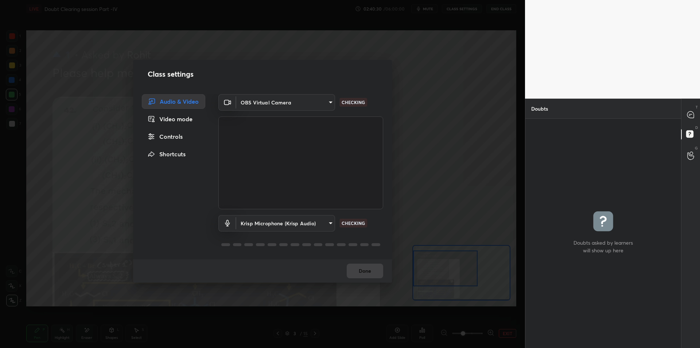
click at [409, 125] on div "Class settings Audio & Video Video mode Controls Shortcuts OBS Virtual Camera 6…" at bounding box center [262, 174] width 525 height 348
click at [421, 127] on div "Class settings Audio & Video Video mode Controls Shortcuts OBS Virtual Camera 6…" at bounding box center [262, 174] width 525 height 348
click at [433, 123] on div "Class settings Audio & Video Video mode Controls Shortcuts OBS Virtual Camera 6…" at bounding box center [262, 174] width 525 height 348
click at [439, 127] on div "Class settings Audio & Video Video mode Controls Shortcuts OBS Virtual Camera 6…" at bounding box center [262, 174] width 525 height 348
click at [686, 157] on div "1" at bounding box center [691, 155] width 15 height 13
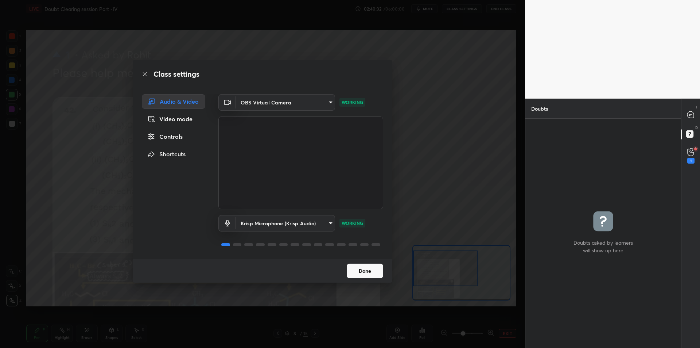
scroll to position [3, 3]
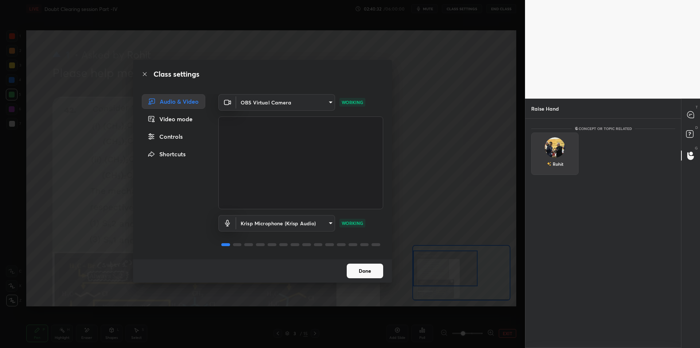
click at [572, 153] on div "Rohit" at bounding box center [554, 153] width 47 height 42
click at [560, 177] on div "Rohit INVITE" at bounding box center [554, 155] width 47 height 46
click at [559, 169] on button "INVITE" at bounding box center [555, 168] width 41 height 9
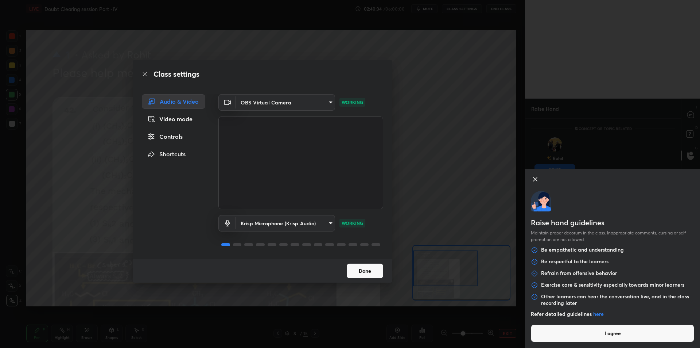
click at [373, 272] on button "Done" at bounding box center [365, 270] width 36 height 15
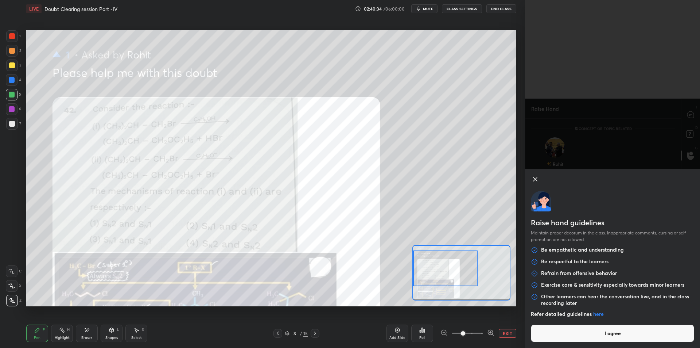
click at [565, 338] on button "I agree" at bounding box center [612, 333] width 163 height 18
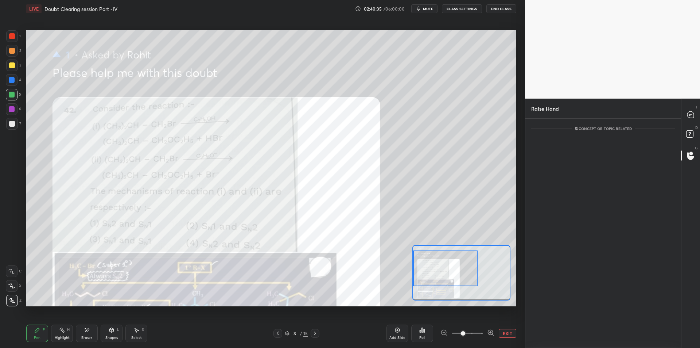
scroll to position [197, 154]
click at [691, 111] on icon at bounding box center [690, 114] width 7 height 7
type textarea "x"
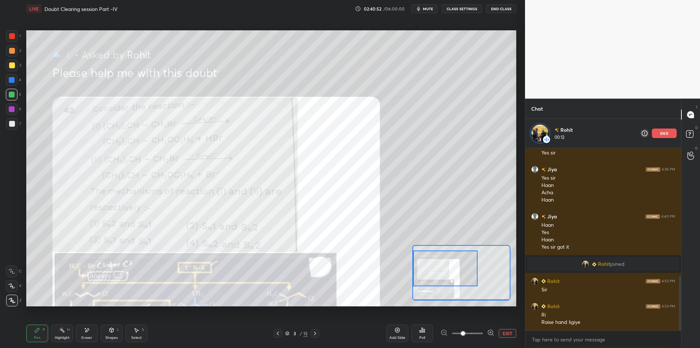
click at [13, 70] on div at bounding box center [12, 65] width 12 height 12
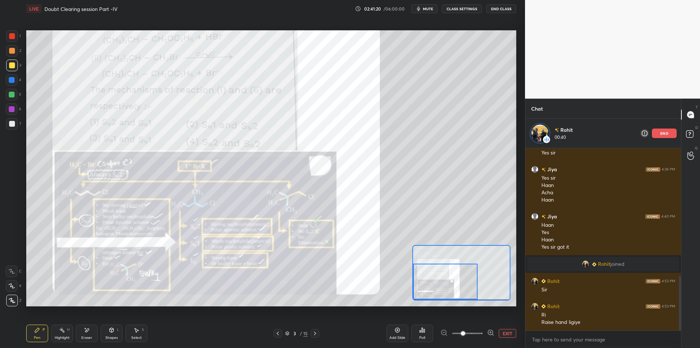
click at [507, 9] on button "End Class" at bounding box center [502, 8] width 30 height 9
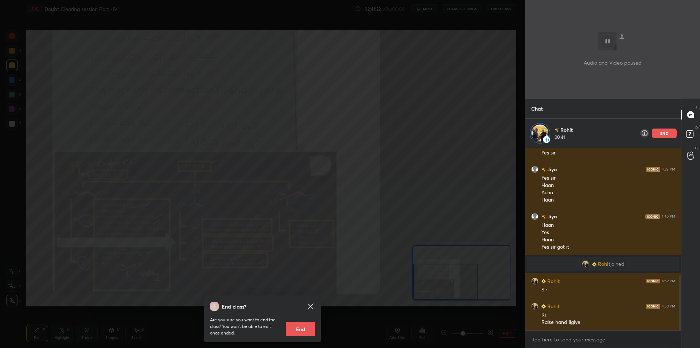
click at [447, 68] on div "End class? Are you sure you want to end the class? You won’t be able to edit on…" at bounding box center [262, 174] width 525 height 348
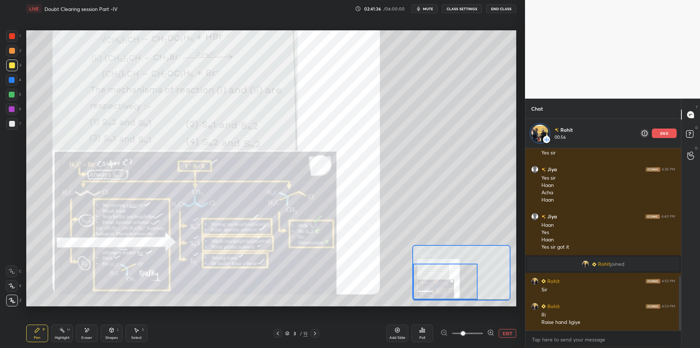
click at [7, 94] on div at bounding box center [12, 95] width 12 height 12
click at [434, 278] on div at bounding box center [445, 281] width 65 height 36
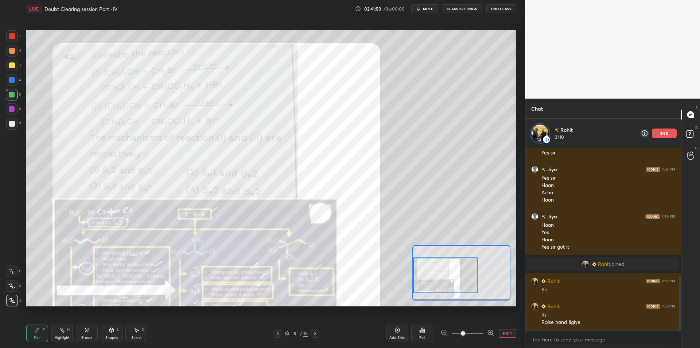
click at [13, 37] on div at bounding box center [12, 36] width 6 height 6
click at [7, 38] on div at bounding box center [12, 36] width 12 height 12
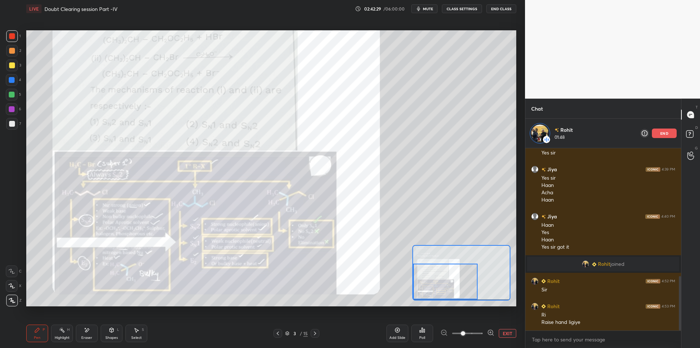
click at [92, 330] on div "Eraser" at bounding box center [87, 333] width 22 height 18
click at [60, 329] on icon at bounding box center [62, 330] width 6 height 6
click at [37, 332] on icon at bounding box center [37, 330] width 6 height 6
click at [67, 332] on div "Highlight H" at bounding box center [62, 333] width 22 height 18
click at [42, 330] on div "Pen P" at bounding box center [37, 333] width 22 height 18
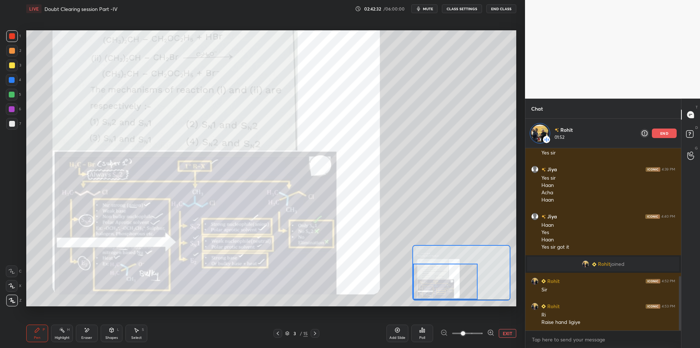
click at [63, 332] on rect at bounding box center [63, 331] width 4 height 4
click at [33, 332] on div "Pen P" at bounding box center [37, 333] width 22 height 18
click at [61, 333] on div "Highlight H" at bounding box center [62, 333] width 22 height 18
click at [32, 334] on div "Pen P" at bounding box center [37, 333] width 22 height 18
click at [56, 334] on div "Highlight H" at bounding box center [62, 333] width 22 height 18
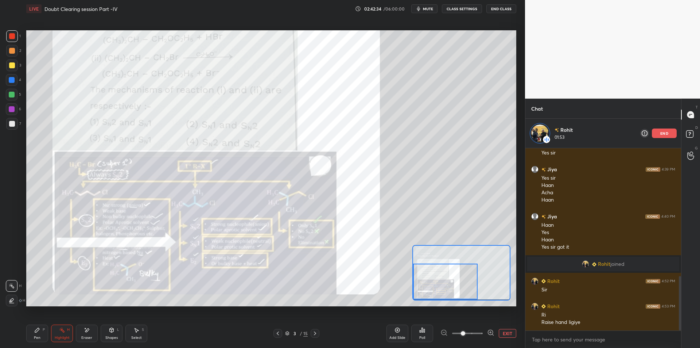
click at [30, 334] on div "Pen P" at bounding box center [37, 333] width 22 height 18
click at [13, 97] on div at bounding box center [12, 95] width 6 height 6
click at [8, 51] on div at bounding box center [12, 51] width 12 height 12
click at [6, 38] on div "1 2 3 4 5 6 7" at bounding box center [13, 81] width 15 height 102
click at [12, 53] on div at bounding box center [12, 51] width 6 height 6
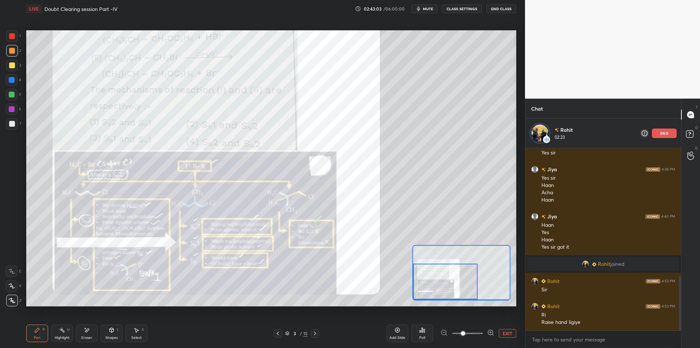
click at [11, 37] on div at bounding box center [12, 36] width 6 height 6
click at [11, 50] on div at bounding box center [12, 51] width 6 height 6
click at [11, 37] on div at bounding box center [12, 36] width 6 height 6
click at [13, 53] on div at bounding box center [12, 51] width 6 height 6
click at [12, 38] on div at bounding box center [12, 36] width 6 height 6
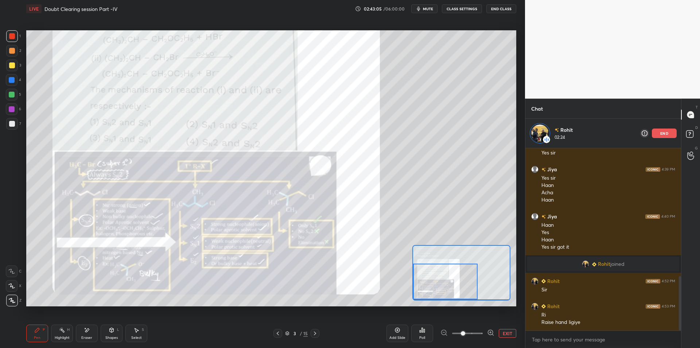
click at [15, 51] on div at bounding box center [12, 51] width 12 height 12
click at [13, 35] on div at bounding box center [12, 36] width 6 height 6
click at [16, 51] on div at bounding box center [12, 51] width 12 height 12
click at [13, 70] on div at bounding box center [12, 65] width 12 height 12
click at [12, 66] on div at bounding box center [12, 65] width 6 height 6
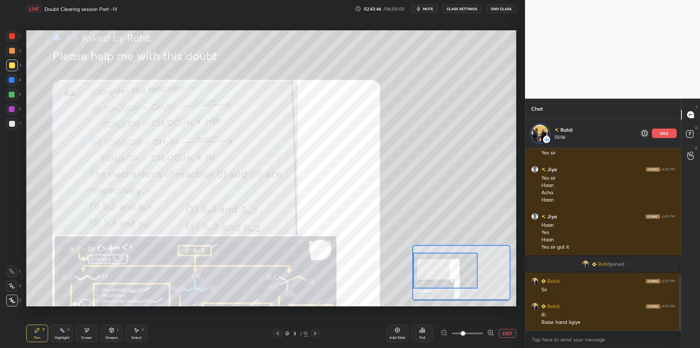
click at [462, 276] on div at bounding box center [445, 270] width 65 height 36
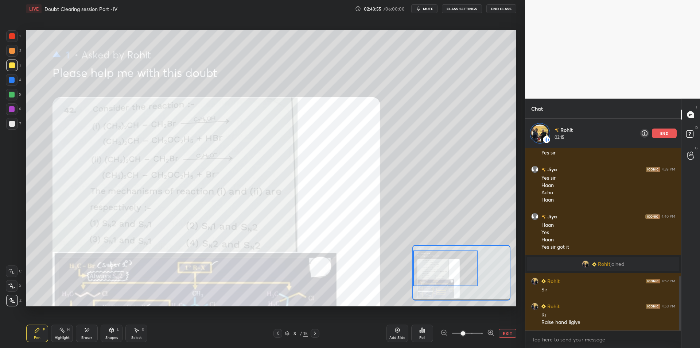
click at [8, 82] on div at bounding box center [12, 80] width 12 height 12
click at [16, 95] on div at bounding box center [12, 95] width 12 height 12
click at [13, 77] on div at bounding box center [12, 80] width 6 height 6
click at [12, 65] on div at bounding box center [12, 65] width 6 height 6
click at [12, 55] on div at bounding box center [12, 51] width 12 height 12
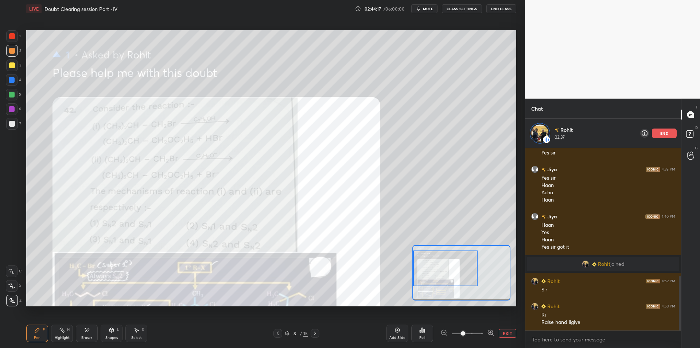
click at [11, 65] on div at bounding box center [12, 65] width 6 height 6
click at [11, 57] on div "2" at bounding box center [13, 52] width 15 height 15
click at [12, 66] on div at bounding box center [12, 65] width 6 height 6
click at [19, 42] on div "1" at bounding box center [13, 37] width 15 height 15
click at [16, 40] on div at bounding box center [12, 36] width 12 height 12
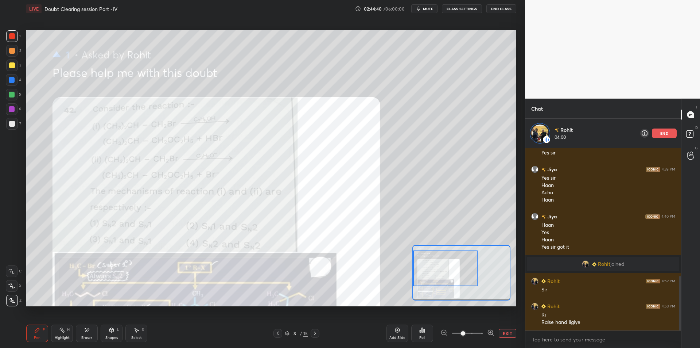
click at [10, 67] on div at bounding box center [12, 65] width 6 height 6
click at [54, 336] on div "Highlight H" at bounding box center [62, 333] width 22 height 18
click at [279, 333] on icon at bounding box center [278, 333] width 6 height 6
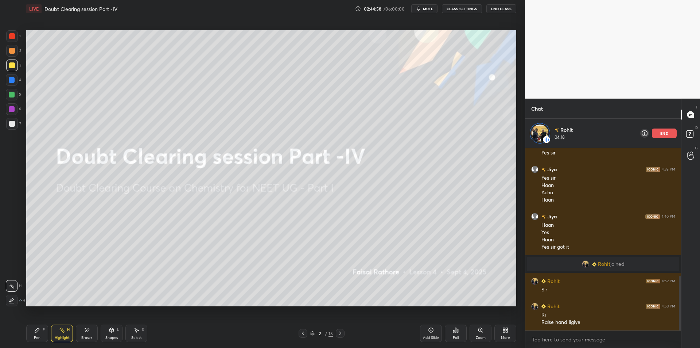
click at [429, 7] on span "mute" at bounding box center [428, 8] width 10 height 5
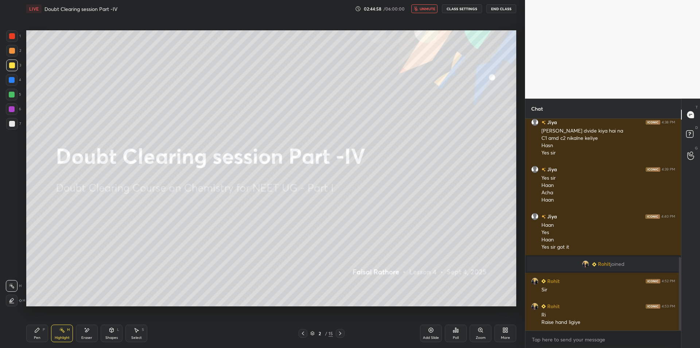
scroll to position [400, 0]
click at [459, 9] on button "CLASS SETTINGS" at bounding box center [462, 8] width 40 height 9
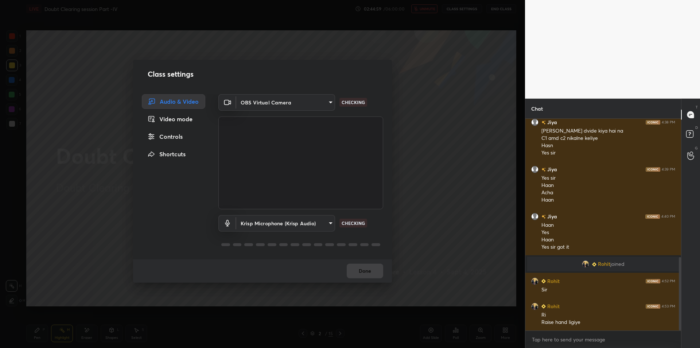
click at [273, 233] on div "Krisp Microphone (Krisp Audio) f179950b7ff94e844b1949510bbb9c4ee613793b831427a8…" at bounding box center [300, 233] width 165 height 49
click at [275, 227] on body "1 2 3 4 5 6 7 C X Z E E Erase all H H LIVE Doubt Clearing session Part -IV 02:4…" at bounding box center [350, 174] width 700 height 348
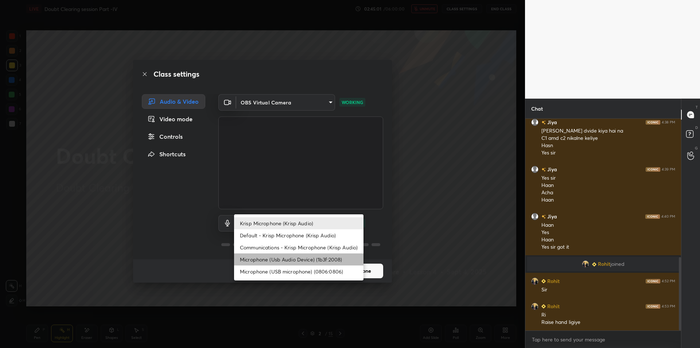
click at [295, 255] on li "Microphone (Usb Audio Device) (1b3f:2008)" at bounding box center [298, 259] width 129 height 12
type input "fde829080738fc3fb0167f80aaf6a609a4591a58cc93b04ec9dd4d9d5dd89f15"
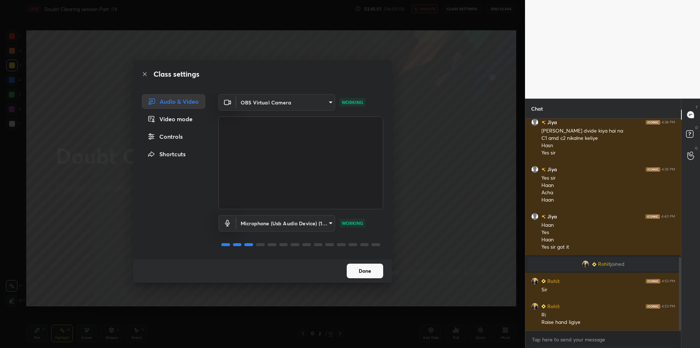
click at [469, 142] on div "Class settings Audio & Video Video mode Controls Shortcuts OBS Virtual Camera 6…" at bounding box center [262, 174] width 525 height 348
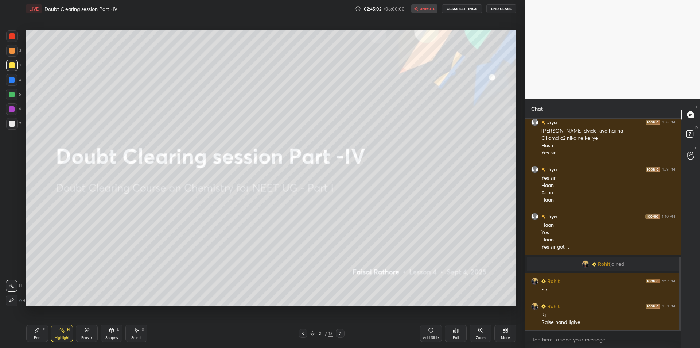
click at [506, 11] on button "End Class" at bounding box center [502, 8] width 30 height 9
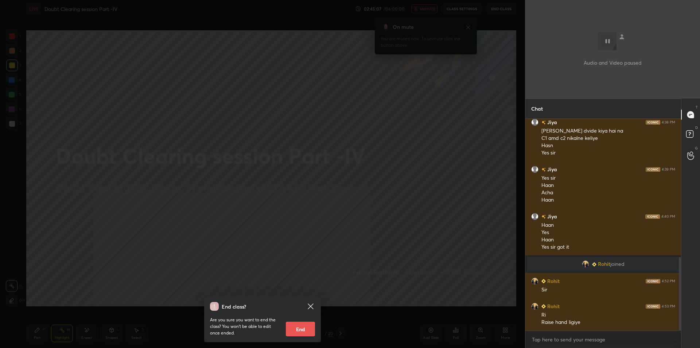
click at [104, 256] on div "End class? Are you sure you want to end the class? You won’t be able to edit on…" at bounding box center [262, 174] width 525 height 348
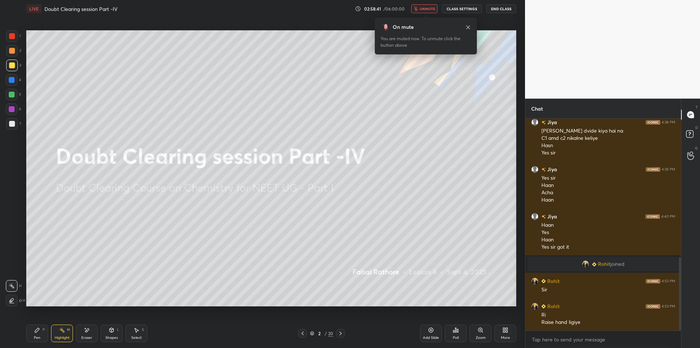
click at [470, 28] on icon at bounding box center [468, 27] width 6 height 6
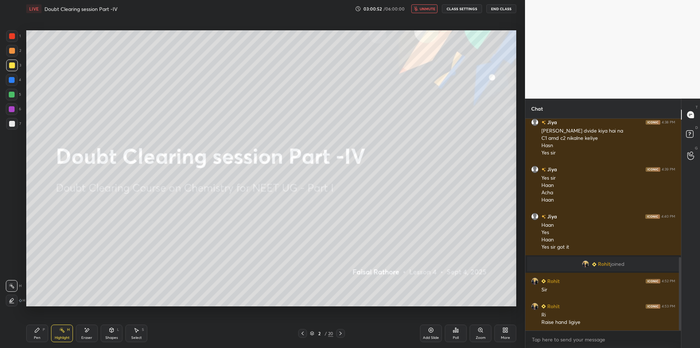
click at [462, 10] on button "CLASS SETTINGS" at bounding box center [462, 8] width 40 height 9
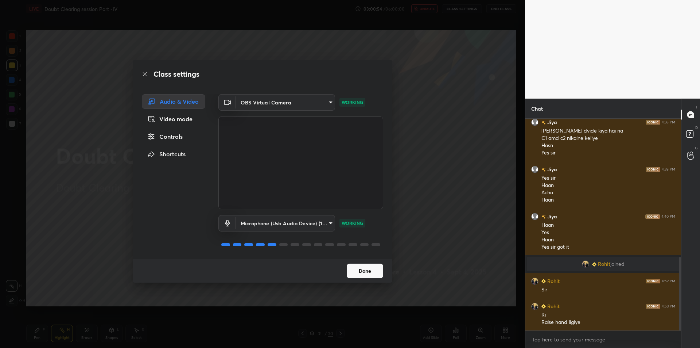
click at [183, 146] on div "Audio & Video Video mode Controls Shortcuts" at bounding box center [171, 176] width 77 height 165
click at [182, 136] on div "Controls" at bounding box center [173, 136] width 63 height 15
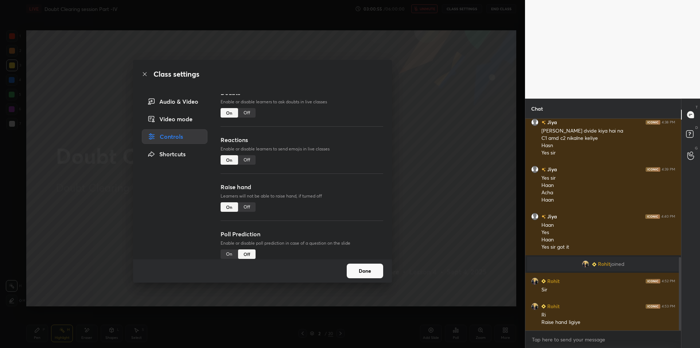
scroll to position [63, 0]
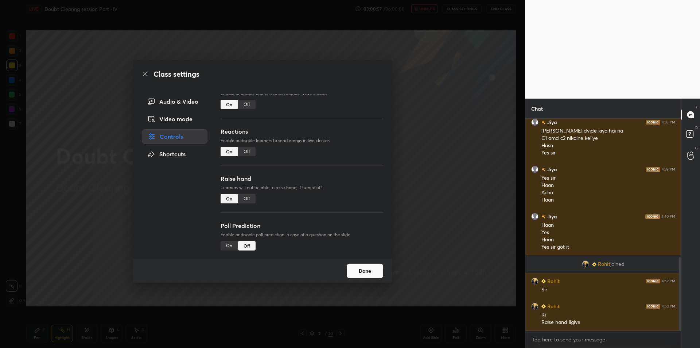
click at [246, 195] on div "Off" at bounding box center [247, 198] width 18 height 9
click at [185, 102] on div "Audio & Video" at bounding box center [175, 101] width 66 height 15
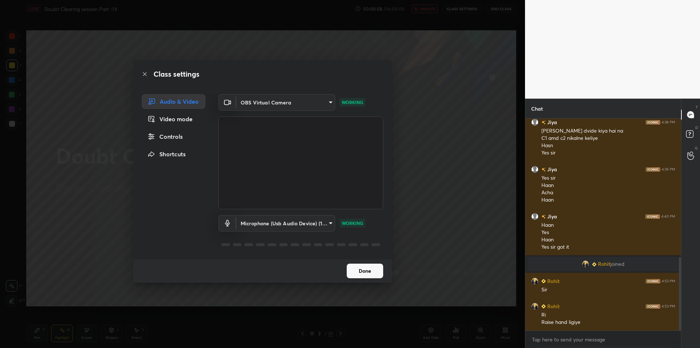
click at [457, 150] on div "Class settings Audio & Video Video mode Controls Shortcuts OBS Virtual Camera 6…" at bounding box center [262, 174] width 525 height 348
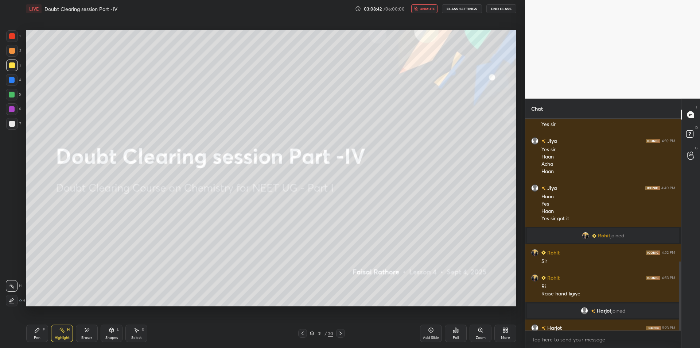
scroll to position [438, 0]
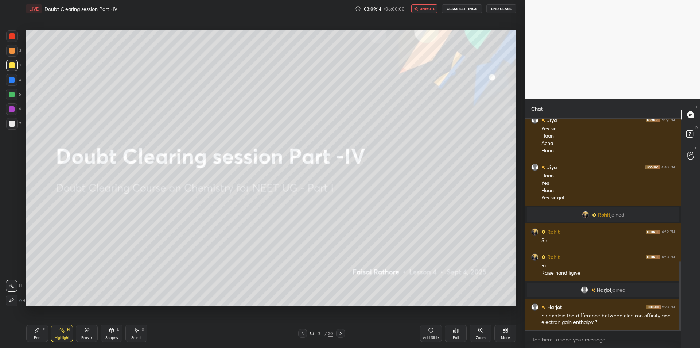
click at [508, 11] on button "End Class" at bounding box center [502, 8] width 30 height 9
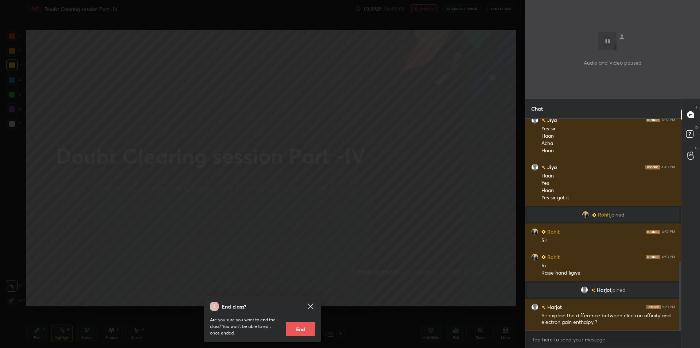
click at [414, 123] on div "End class? Are you sure you want to end the class? You won’t be able to edit on…" at bounding box center [262, 174] width 525 height 348
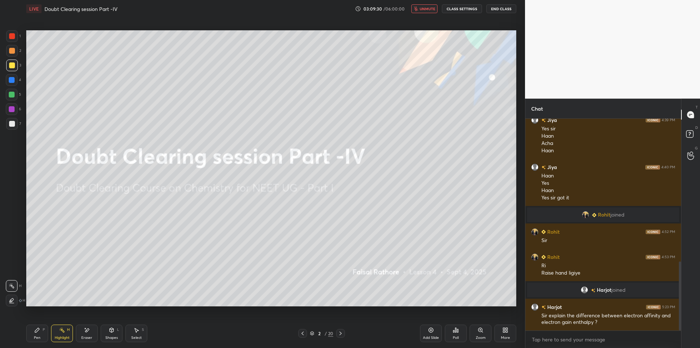
click at [426, 1] on div "LIVE Doubt Clearing session Part -IV 03:09:30 / 06:00:00 unmute CLASS SETTINGS …" at bounding box center [271, 9] width 490 height 18
click at [425, 4] on div "LIVE Doubt Clearing session Part -IV 03:09:30 / 06:00:00 unmute CLASS SETTINGS …" at bounding box center [271, 9] width 490 height 18
click at [425, 9] on span "unmute" at bounding box center [428, 8] width 16 height 5
click at [35, 337] on div "Pen" at bounding box center [37, 338] width 7 height 4
click at [16, 93] on div at bounding box center [12, 95] width 12 height 12
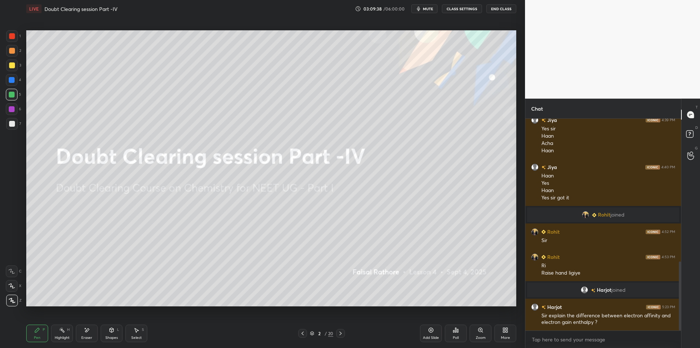
click at [429, 331] on icon at bounding box center [431, 330] width 5 height 5
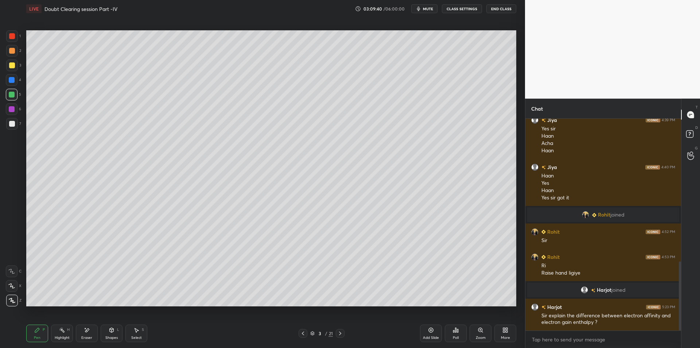
click at [61, 332] on icon at bounding box center [62, 330] width 6 height 6
click at [40, 334] on div "Pen P" at bounding box center [37, 333] width 22 height 18
click at [59, 336] on div "Highlight" at bounding box center [62, 338] width 15 height 4
click at [41, 332] on div "Pen P" at bounding box center [37, 333] width 22 height 18
click at [454, 8] on button "CLASS SETTINGS" at bounding box center [462, 8] width 40 height 9
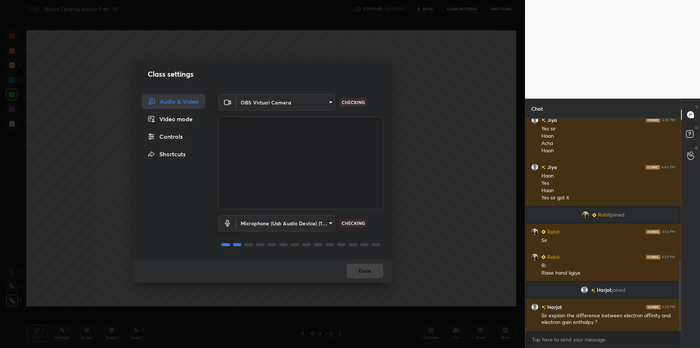
click at [289, 231] on div "Microphone (Usb Audio Device) (1b3f:2008) fde829080738fc3fb0167f80aaf6a609a4591…" at bounding box center [300, 233] width 165 height 49
click at [298, 220] on body "1 2 3 4 5 6 7 C X Z E E Erase all H H LIVE Doubt Clearing session Part -IV 03:0…" at bounding box center [350, 174] width 700 height 348
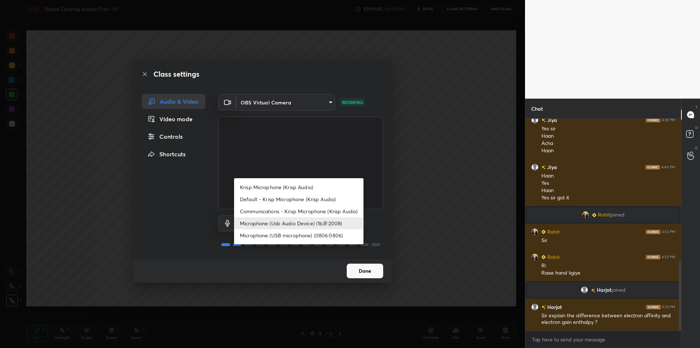
click at [315, 184] on li "Krisp Microphone (Krisp Audio)" at bounding box center [298, 187] width 129 height 12
type input "f179950b7ff94e844b1949510bbb9c4ee613793b831427a85f81c517fe718277"
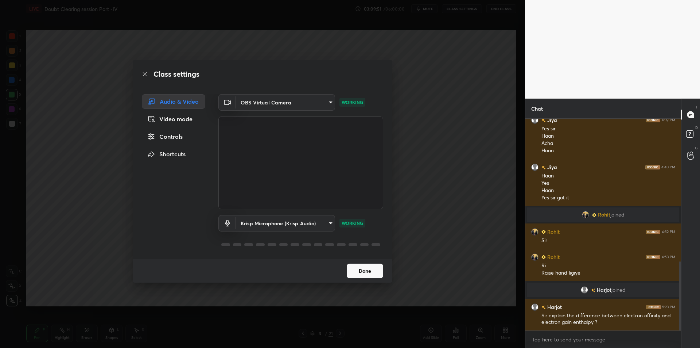
click at [427, 129] on div "Class settings Audio & Video Video mode Controls Shortcuts OBS Virtual Camera 6…" at bounding box center [262, 174] width 525 height 348
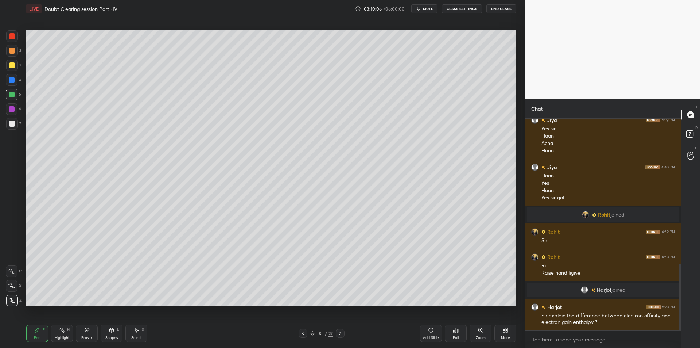
scroll to position [464, 0]
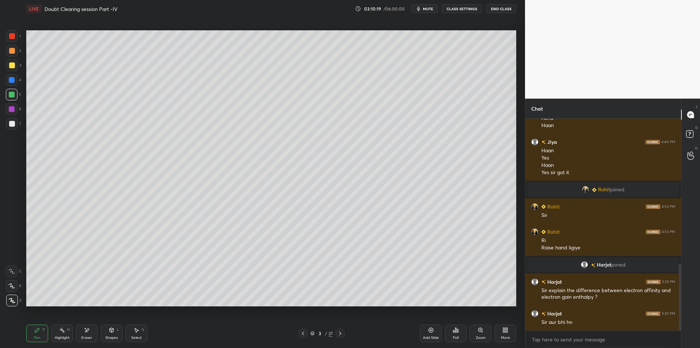
click at [429, 11] on span "mute" at bounding box center [428, 8] width 10 height 5
click at [461, 13] on div "LIVE Doubt Clearing session Part -IV 03:10:24 / 06:00:00 unmute CLASS SETTINGS …" at bounding box center [271, 9] width 490 height 18
click at [453, 13] on button "CLASS SETTINGS" at bounding box center [462, 8] width 40 height 9
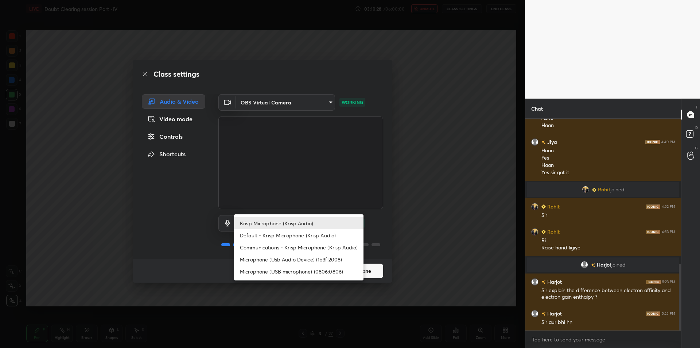
click at [311, 227] on body "1 2 3 4 5 6 7 C X Z E E Erase all H H LIVE Doubt Clearing session Part -IV 03:1…" at bounding box center [350, 174] width 700 height 348
click at [318, 257] on li "Microphone (Usb Audio Device) (1b3f:2008)" at bounding box center [298, 259] width 129 height 12
type input "fde829080738fc3fb0167f80aaf6a609a4591a58cc93b04ec9dd4d9d5dd89f15"
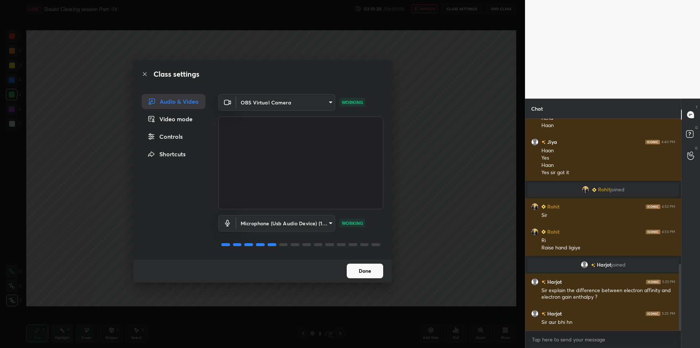
click at [433, 166] on div "Class settings Audio & Video Video mode Controls Shortcuts OBS Virtual Camera 6…" at bounding box center [262, 174] width 525 height 348
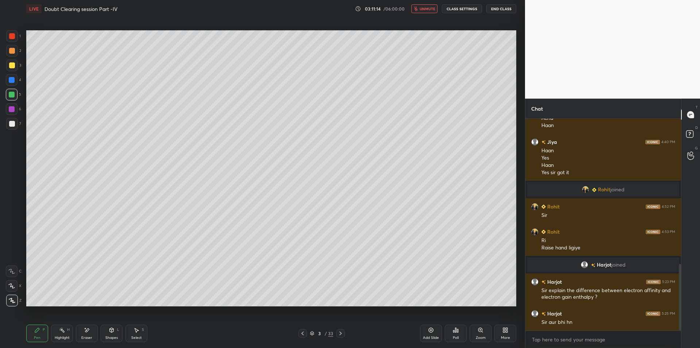
click at [512, 7] on button "End Class" at bounding box center [502, 8] width 30 height 9
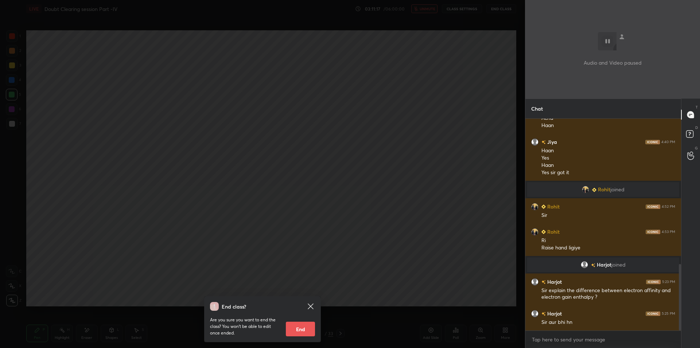
click at [103, 144] on div "End class? Are you sure you want to end the class? You won’t be able to edit on…" at bounding box center [262, 174] width 525 height 348
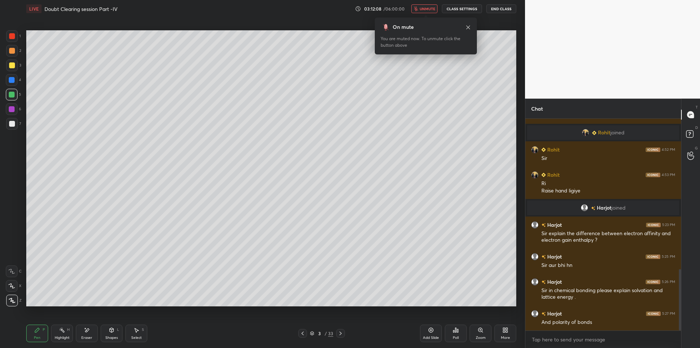
scroll to position [528, 0]
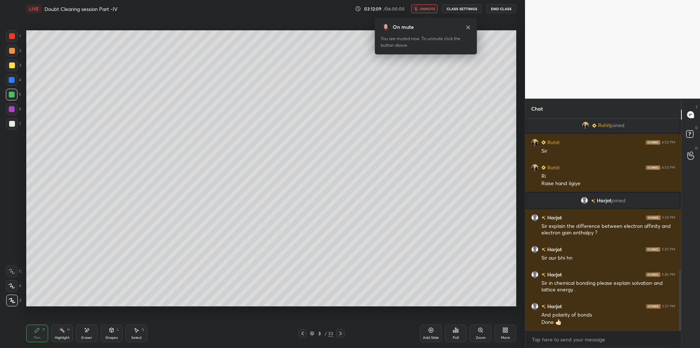
click at [500, 4] on div "LIVE Doubt Clearing session Part -IV 03:12:09 / 06:00:00 unmute CLASS SETTINGS …" at bounding box center [271, 9] width 490 height 18
click at [503, 11] on button "End Class" at bounding box center [502, 8] width 30 height 9
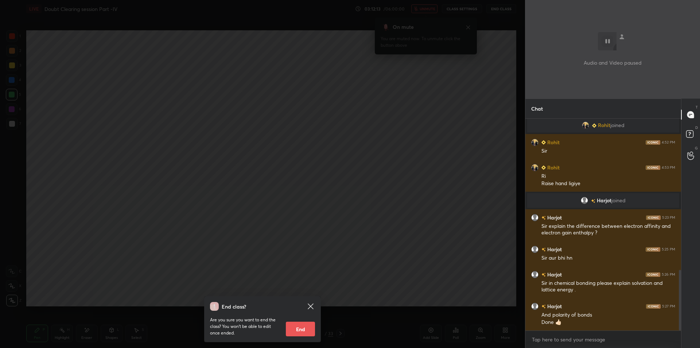
click at [322, 96] on div "End class? Are you sure you want to end the class? You won’t be able to edit on…" at bounding box center [262, 174] width 525 height 348
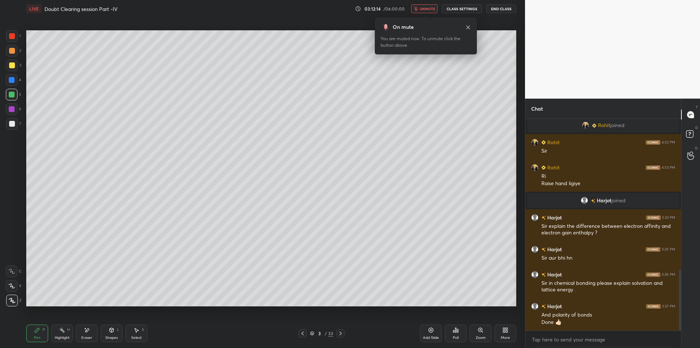
click at [427, 9] on span "unmute" at bounding box center [428, 8] width 16 height 5
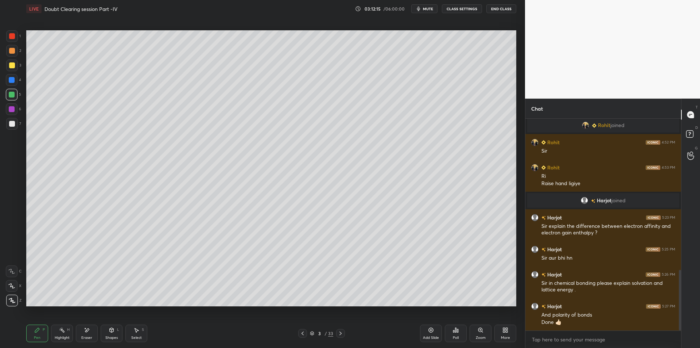
click at [449, 10] on button "CLASS SETTINGS" at bounding box center [462, 8] width 40 height 9
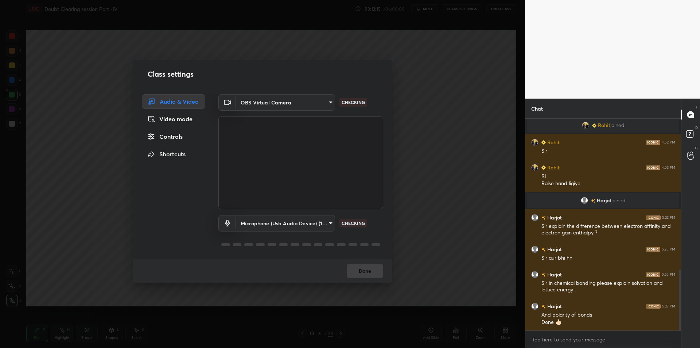
click at [299, 223] on body "1 2 3 4 5 6 7 C X Z E E Erase all H H LIVE Doubt Clearing session Part -IV 03:1…" at bounding box center [350, 174] width 700 height 348
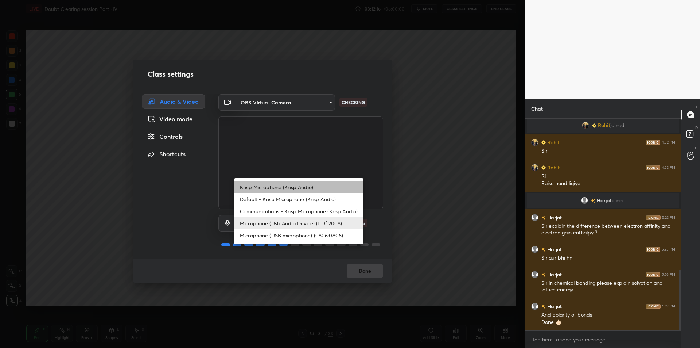
click at [319, 189] on li "Krisp Microphone (Krisp Audio)" at bounding box center [298, 187] width 129 height 12
type input "f179950b7ff94e844b1949510bbb9c4ee613793b831427a85f81c517fe718277"
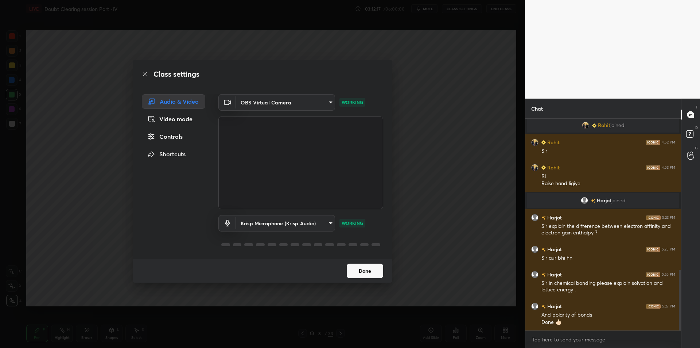
click at [423, 179] on div "Class settings Audio & Video Video mode Controls Shortcuts OBS Virtual Camera 6…" at bounding box center [262, 174] width 525 height 348
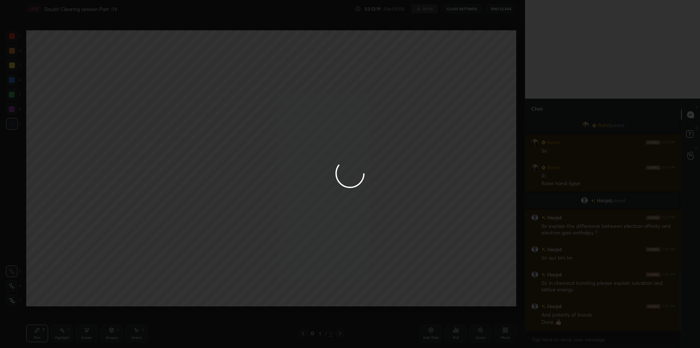
click at [441, 335] on div at bounding box center [350, 174] width 700 height 348
click at [438, 334] on div at bounding box center [350, 174] width 700 height 348
click at [435, 335] on div at bounding box center [350, 174] width 700 height 348
click at [433, 337] on div at bounding box center [350, 174] width 700 height 348
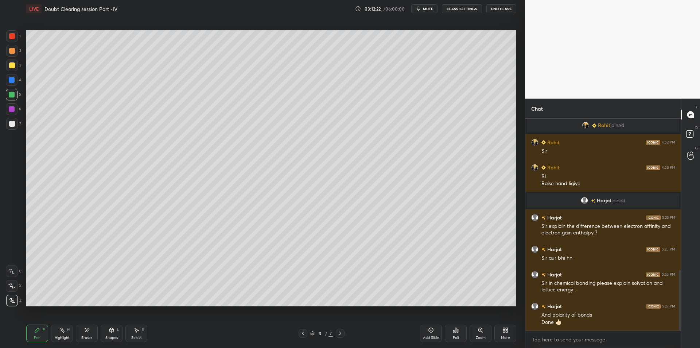
click at [433, 338] on div "Add Slide" at bounding box center [431, 338] width 16 height 4
click at [9, 69] on div at bounding box center [12, 65] width 12 height 12
click at [18, 82] on div "4" at bounding box center [13, 80] width 15 height 12
click at [18, 94] on div "5" at bounding box center [13, 95] width 15 height 12
click at [12, 111] on div at bounding box center [12, 109] width 6 height 6
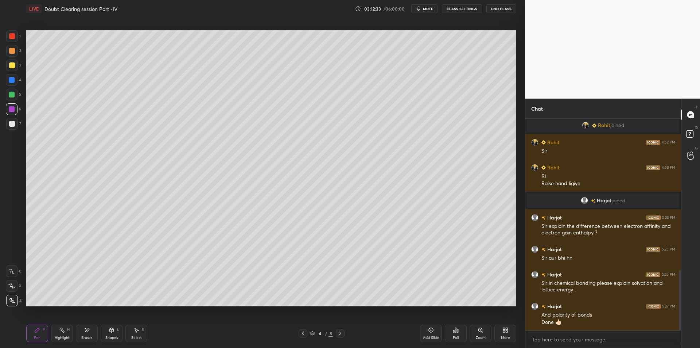
click at [13, 124] on div at bounding box center [12, 124] width 6 height 6
click at [6, 51] on div at bounding box center [12, 51] width 12 height 12
click at [9, 69] on div at bounding box center [12, 65] width 12 height 12
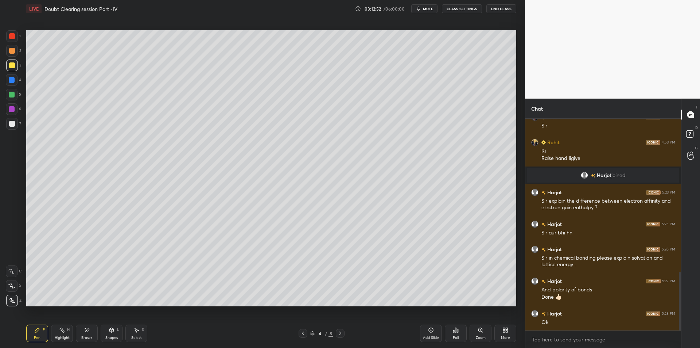
click at [431, 336] on div "Add Slide" at bounding box center [431, 338] width 16 height 4
click at [0, 97] on div "1 2 3 4 5 6 7 C X Z E E Erase all H H" at bounding box center [11, 168] width 23 height 276
click at [11, 95] on div at bounding box center [12, 95] width 6 height 6
click at [11, 115] on div "6" at bounding box center [13, 110] width 15 height 15
click at [11, 120] on div at bounding box center [12, 124] width 12 height 12
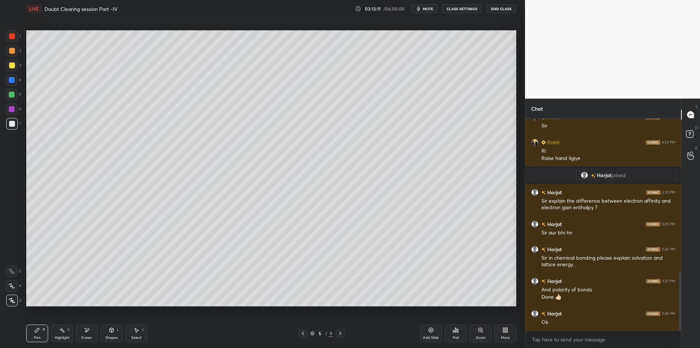
click at [433, 328] on icon at bounding box center [431, 330] width 5 height 5
click at [22, 68] on div "1 2 3 4 5 6 7 C X Z E E Erase all H H" at bounding box center [11, 168] width 23 height 276
click at [12, 67] on div at bounding box center [12, 65] width 6 height 6
click at [7, 84] on div at bounding box center [12, 80] width 12 height 12
click at [12, 95] on div at bounding box center [12, 95] width 6 height 6
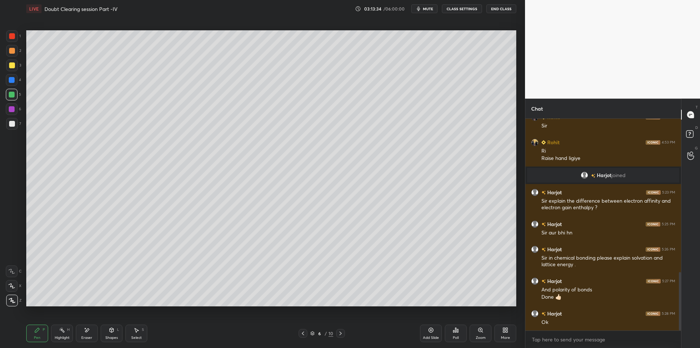
click at [9, 115] on div "6" at bounding box center [13, 110] width 15 height 15
click at [11, 119] on div at bounding box center [12, 124] width 12 height 12
click at [12, 125] on div at bounding box center [12, 124] width 6 height 6
click at [6, 75] on div "4" at bounding box center [13, 80] width 15 height 12
click at [9, 59] on div "2" at bounding box center [13, 52] width 15 height 15
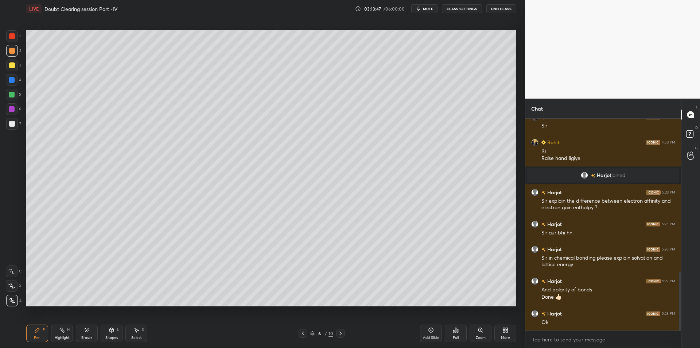
click at [11, 50] on div at bounding box center [12, 51] width 6 height 6
click at [17, 86] on div "4" at bounding box center [13, 81] width 15 height 15
click at [15, 92] on div at bounding box center [12, 95] width 12 height 12
click at [9, 86] on div "4" at bounding box center [13, 81] width 15 height 15
click at [7, 69] on div at bounding box center [12, 65] width 12 height 12
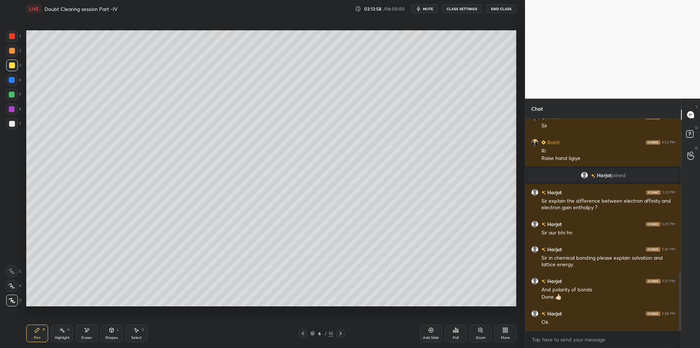
click at [8, 54] on div at bounding box center [12, 51] width 12 height 12
click at [12, 49] on div at bounding box center [12, 51] width 6 height 6
click at [12, 38] on div at bounding box center [12, 36] width 6 height 6
click at [430, 338] on div "Add Slide" at bounding box center [431, 338] width 16 height 4
click at [9, 63] on div at bounding box center [12, 65] width 6 height 6
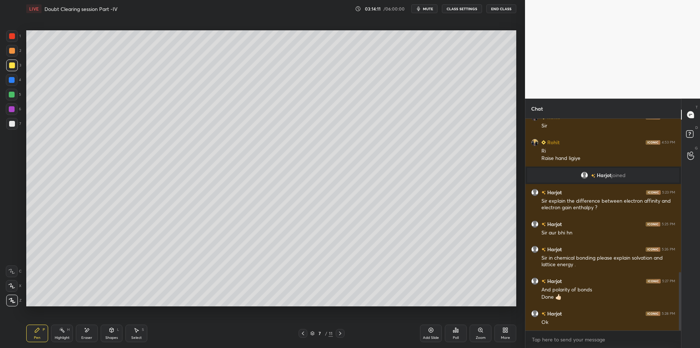
click at [10, 87] on div "4" at bounding box center [13, 81] width 15 height 15
click at [12, 97] on div at bounding box center [12, 95] width 6 height 6
click at [428, 329] on div "Add Slide" at bounding box center [431, 333] width 22 height 18
click at [7, 111] on div at bounding box center [12, 109] width 12 height 12
click at [13, 119] on div at bounding box center [12, 124] width 12 height 12
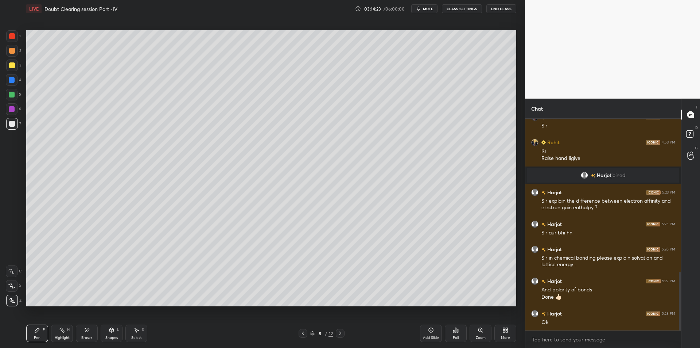
click at [297, 338] on div "Pen P Highlight H Eraser Shapes L Select S 8 / 12 Add Slide Poll Zoom More" at bounding box center [271, 332] width 490 height 29
click at [301, 332] on icon at bounding box center [303, 333] width 6 height 6
click at [17, 64] on div at bounding box center [12, 65] width 12 height 12
click at [13, 55] on div at bounding box center [12, 51] width 12 height 12
click at [14, 91] on div at bounding box center [12, 95] width 12 height 12
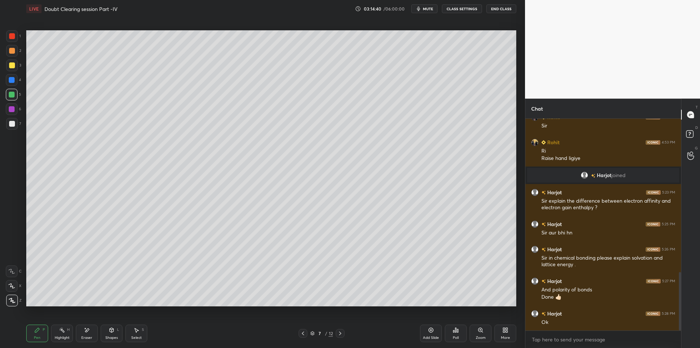
click at [62, 334] on div "Highlight H" at bounding box center [62, 333] width 22 height 18
click at [131, 334] on div "Select S" at bounding box center [136, 333] width 22 height 18
click at [49, 337] on div "Pen P Highlight H Eraser Shapes L Select S" at bounding box center [124, 333] width 197 height 18
click at [40, 333] on div "Pen P" at bounding box center [37, 333] width 22 height 18
click at [58, 333] on div "Highlight H" at bounding box center [62, 333] width 22 height 18
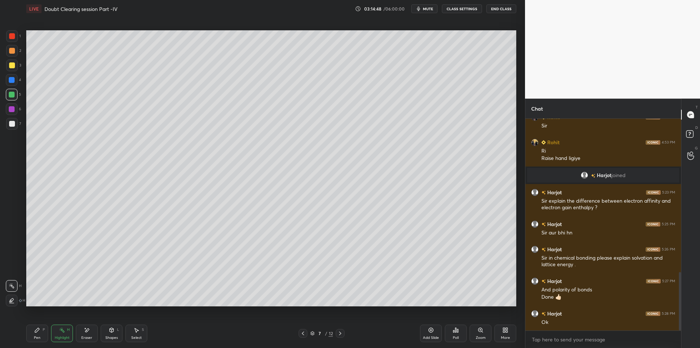
click at [37, 336] on div "Pen" at bounding box center [37, 338] width 7 height 4
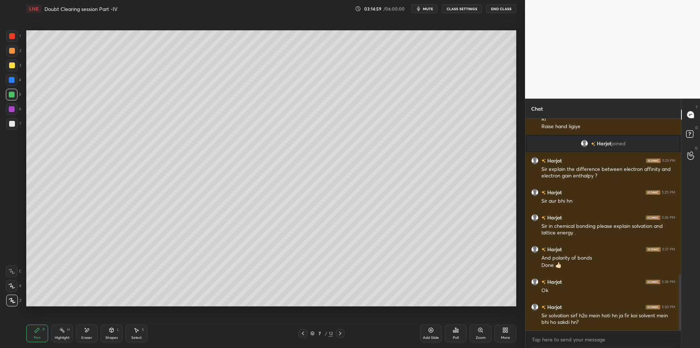
click at [9, 48] on div at bounding box center [12, 51] width 6 height 6
click at [13, 38] on div at bounding box center [12, 36] width 6 height 6
click at [428, 8] on span "mute" at bounding box center [428, 8] width 10 height 5
click at [501, 7] on button "End Class" at bounding box center [502, 8] width 30 height 9
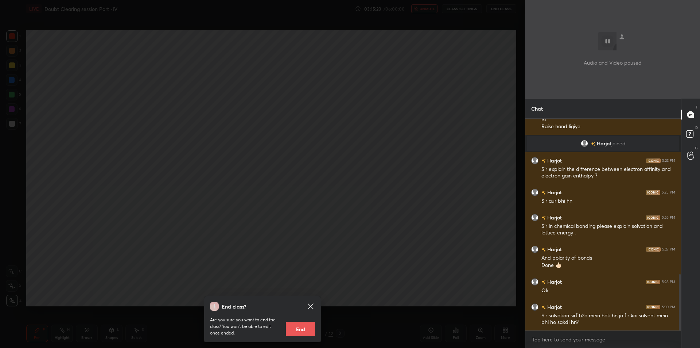
click at [229, 168] on div "End class? Are you sure you want to end the class? You won’t be able to edit on…" at bounding box center [262, 174] width 525 height 348
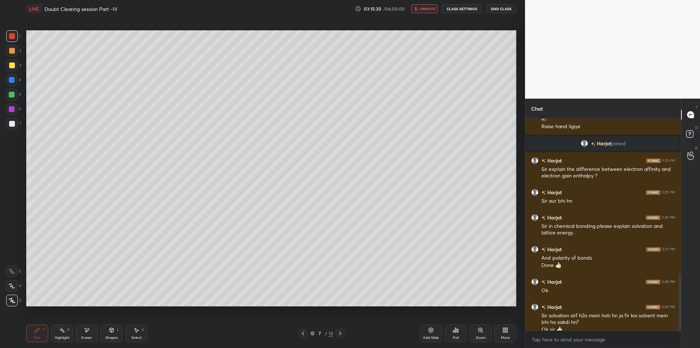
scroll to position [592, 0]
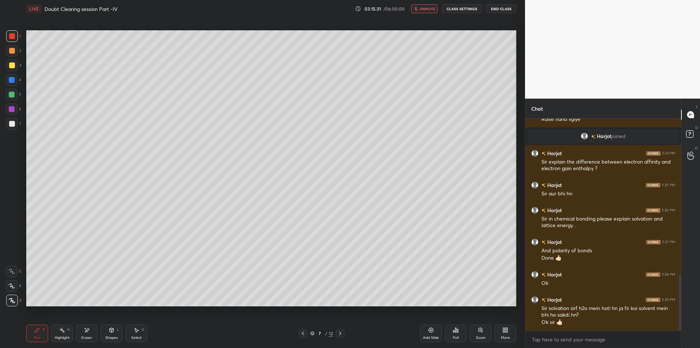
click at [472, 7] on button "CLASS SETTINGS" at bounding box center [462, 8] width 40 height 9
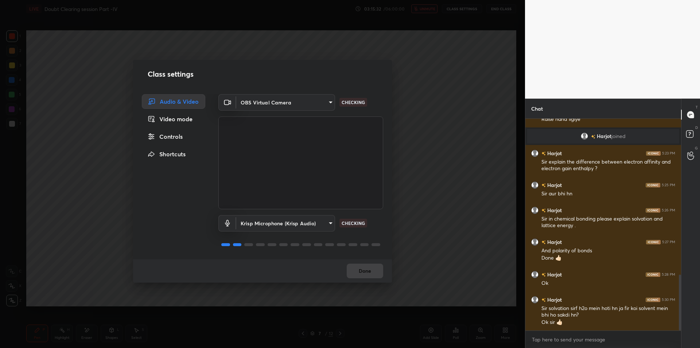
click at [256, 223] on body "1 2 3 4 5 6 7 C X Z E E Erase all H H LIVE Doubt Clearing session Part -IV 03:1…" at bounding box center [350, 174] width 700 height 348
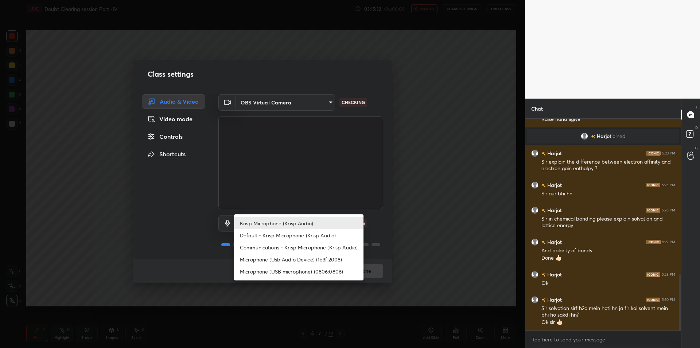
click at [266, 258] on li "Microphone (Usb Audio Device) (1b3f:2008)" at bounding box center [298, 259] width 129 height 12
type input "fde829080738fc3fb0167f80aaf6a609a4591a58cc93b04ec9dd4d9d5dd89f15"
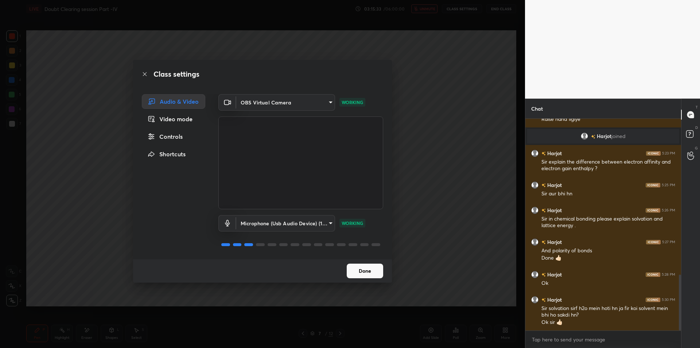
click at [464, 249] on div "Class settings Audio & Video Video mode Controls Shortcuts OBS Virtual Camera 6…" at bounding box center [262, 174] width 525 height 348
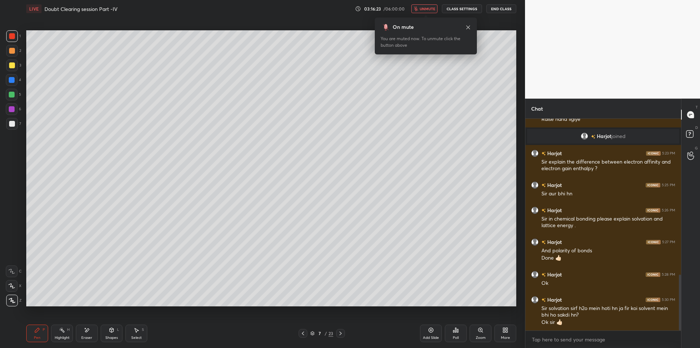
scroll to position [617, 0]
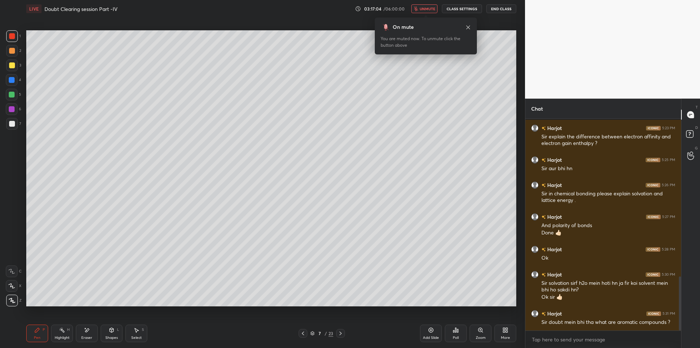
click at [507, 11] on button "End Class" at bounding box center [502, 8] width 30 height 9
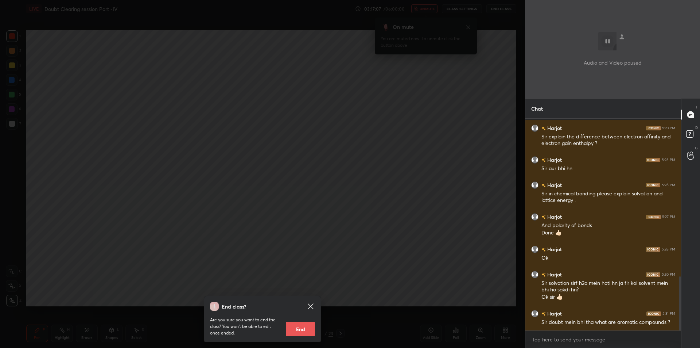
click at [189, 148] on div "End class? Are you sure you want to end the class? You won’t be able to edit on…" at bounding box center [262, 174] width 525 height 348
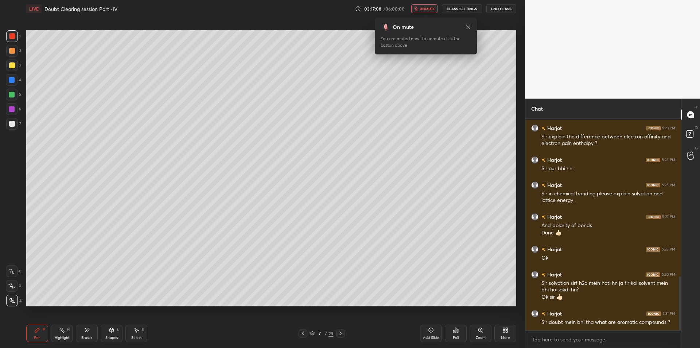
click at [421, 10] on span "unmute" at bounding box center [428, 8] width 16 height 5
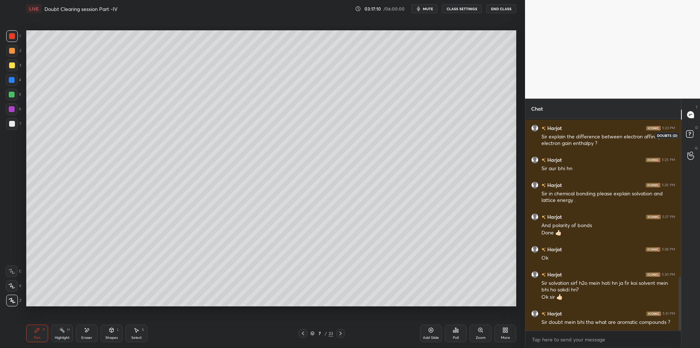
click at [692, 133] on rect at bounding box center [689, 134] width 7 height 7
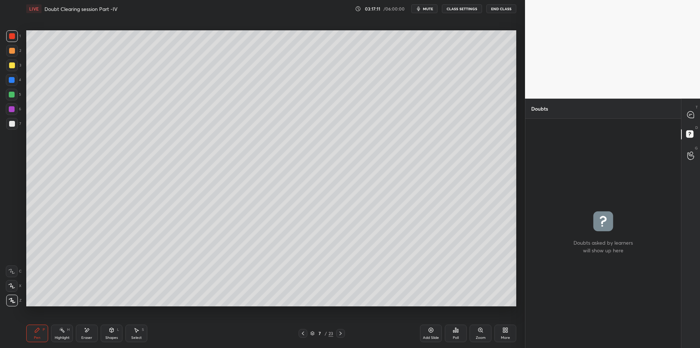
click at [689, 115] on icon at bounding box center [690, 114] width 7 height 7
type textarea "x"
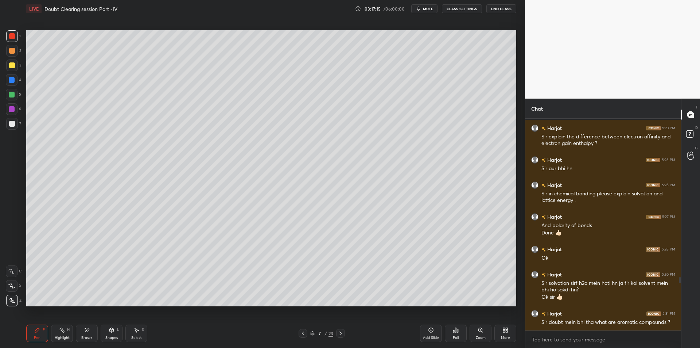
click at [457, 9] on button "CLASS SETTINGS" at bounding box center [462, 8] width 40 height 9
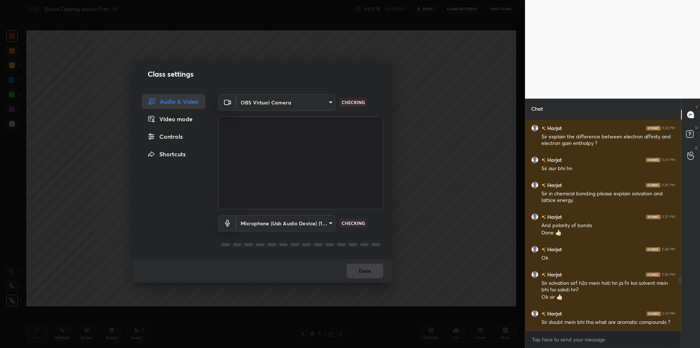
click at [298, 221] on body "1 2 3 4 5 6 7 C X Z E E Erase all H H LIVE Doubt Clearing session Part -IV 03:1…" at bounding box center [350, 174] width 700 height 348
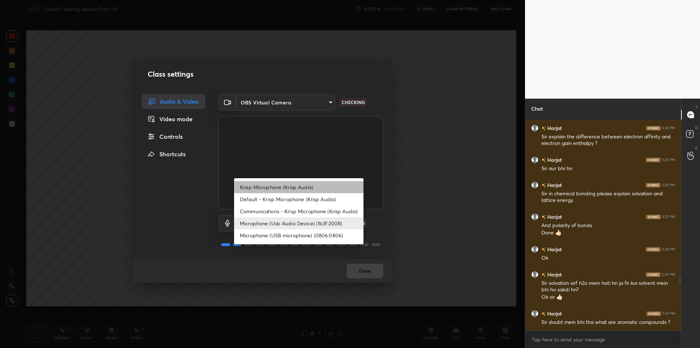
click at [311, 192] on li "Krisp Microphone (Krisp Audio)" at bounding box center [298, 187] width 129 height 12
type input "f179950b7ff94e844b1949510bbb9c4ee613793b831427a85f81c517fe718277"
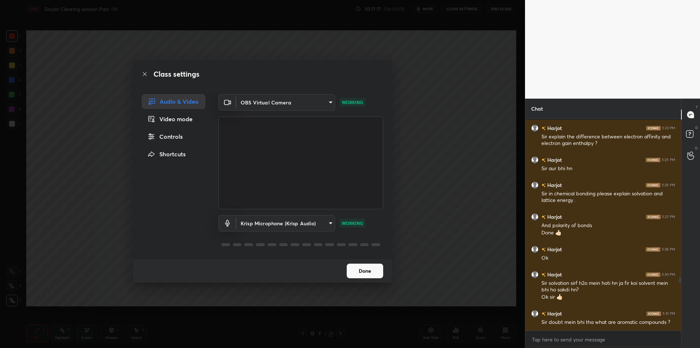
click at [444, 174] on div "Class settings Audio & Video Video mode Controls Shortcuts OBS Virtual Camera 6…" at bounding box center [262, 174] width 525 height 348
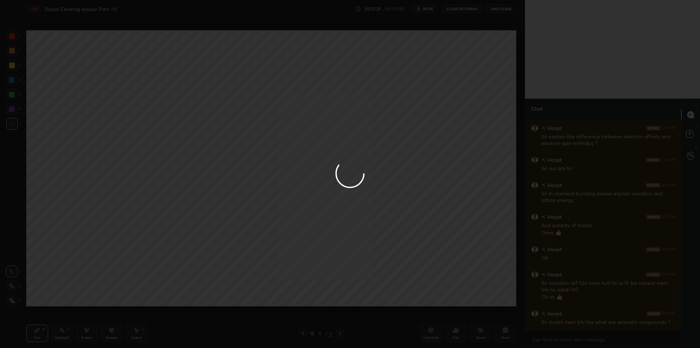
scroll to position [653, 0]
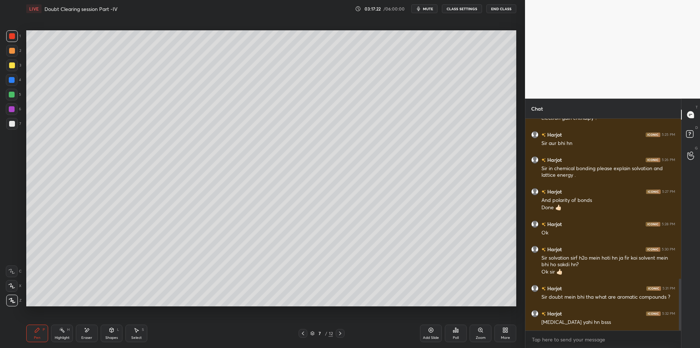
click at [14, 57] on div "2" at bounding box center [13, 52] width 15 height 15
click at [11, 68] on div at bounding box center [12, 65] width 12 height 12
click at [435, 333] on div "Add Slide" at bounding box center [431, 333] width 22 height 18
click at [23, 81] on div "Setting up your live class Poll for secs No correct answer Start poll" at bounding box center [271, 168] width 496 height 301
click at [20, 89] on div "5" at bounding box center [13, 95] width 15 height 12
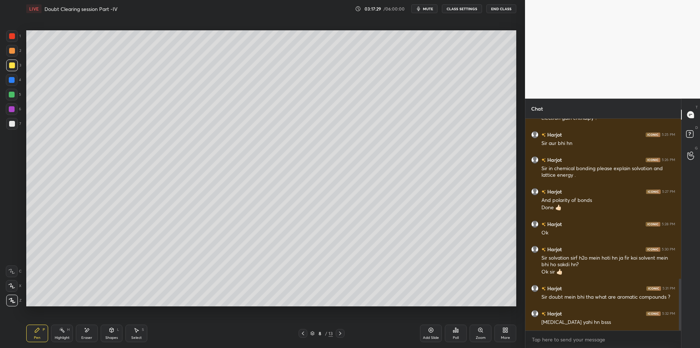
click at [16, 93] on div at bounding box center [12, 95] width 12 height 12
click at [11, 109] on div at bounding box center [12, 109] width 6 height 6
click at [18, 122] on div "7" at bounding box center [13, 124] width 15 height 12
click at [86, 333] on div "Eraser" at bounding box center [87, 333] width 22 height 18
click at [61, 330] on icon at bounding box center [62, 330] width 6 height 6
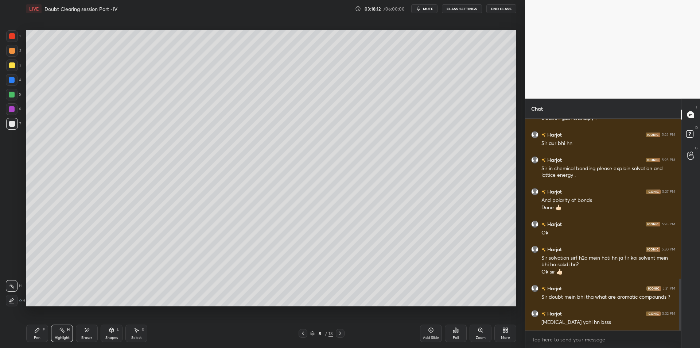
click at [43, 329] on div "P" at bounding box center [44, 330] width 2 height 4
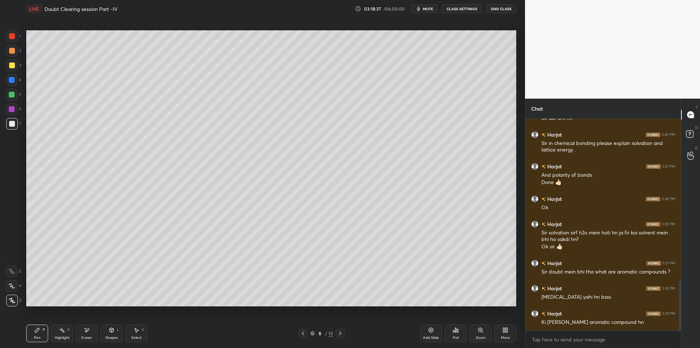
click at [10, 81] on div at bounding box center [12, 80] width 6 height 6
click at [11, 71] on div "3" at bounding box center [13, 66] width 15 height 15
click at [57, 333] on div "Highlight H" at bounding box center [62, 333] width 22 height 18
click at [39, 332] on icon at bounding box center [37, 330] width 6 height 6
click at [428, 332] on div "Add Slide" at bounding box center [431, 333] width 22 height 18
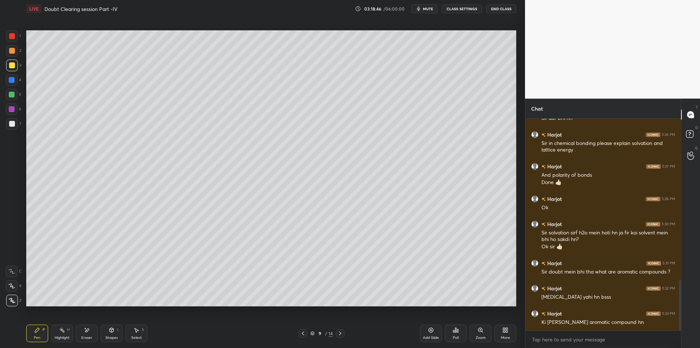
click at [9, 89] on div at bounding box center [12, 95] width 12 height 12
click at [13, 98] on div at bounding box center [12, 95] width 12 height 12
click at [9, 112] on div at bounding box center [12, 109] width 12 height 12
click at [15, 125] on div at bounding box center [12, 124] width 6 height 6
click at [16, 54] on div at bounding box center [12, 51] width 12 height 12
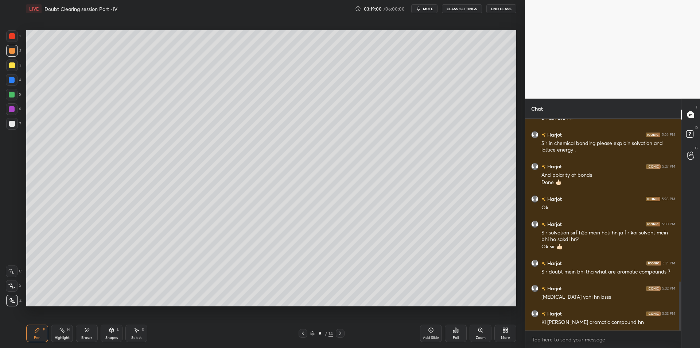
scroll to position [704, 0]
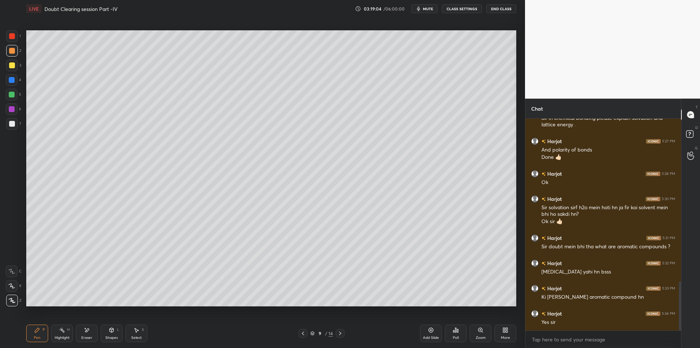
click at [20, 35] on div "1" at bounding box center [13, 36] width 15 height 12
click at [3, 56] on div "1 2 3 4 5 6 7 C X Z E E Erase all H H" at bounding box center [11, 168] width 23 height 276
click at [19, 59] on div "3" at bounding box center [13, 65] width 15 height 12
click at [18, 66] on div at bounding box center [12, 65] width 12 height 12
click at [19, 88] on div "4" at bounding box center [13, 81] width 15 height 15
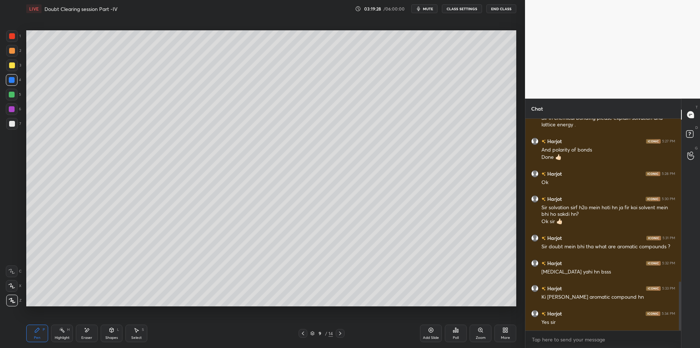
click at [17, 93] on div at bounding box center [12, 95] width 12 height 12
click at [16, 120] on div at bounding box center [12, 124] width 12 height 12
click at [12, 112] on div at bounding box center [12, 109] width 12 height 12
click at [21, 123] on div "7" at bounding box center [13, 124] width 15 height 12
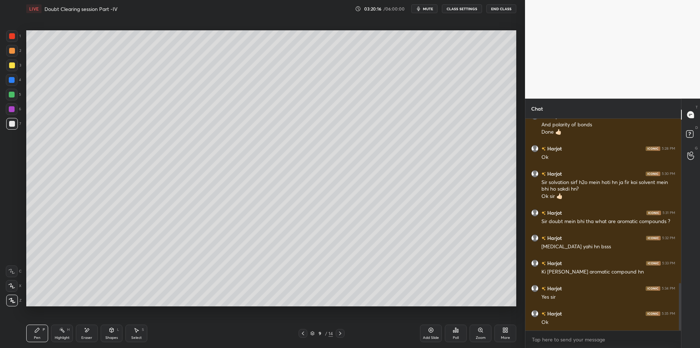
click at [16, 54] on div at bounding box center [12, 51] width 12 height 12
click at [0, 89] on div "1 2 3 4 5 6 7 C X Z E E Erase all H H" at bounding box center [11, 168] width 23 height 276
click at [3, 91] on div "1 2 3 4 5 6 7 C X Z E E Erase all H H" at bounding box center [11, 168] width 23 height 276
click at [14, 88] on div "4" at bounding box center [13, 81] width 15 height 15
click at [11, 94] on div at bounding box center [12, 95] width 6 height 6
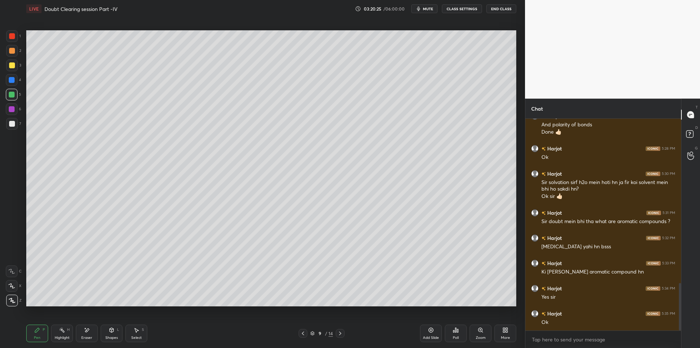
click at [12, 93] on div at bounding box center [12, 95] width 6 height 6
click at [13, 78] on div at bounding box center [12, 80] width 6 height 6
click at [12, 72] on div "3" at bounding box center [13, 66] width 15 height 15
click at [7, 64] on div at bounding box center [12, 65] width 12 height 12
click at [13, 54] on div at bounding box center [12, 51] width 12 height 12
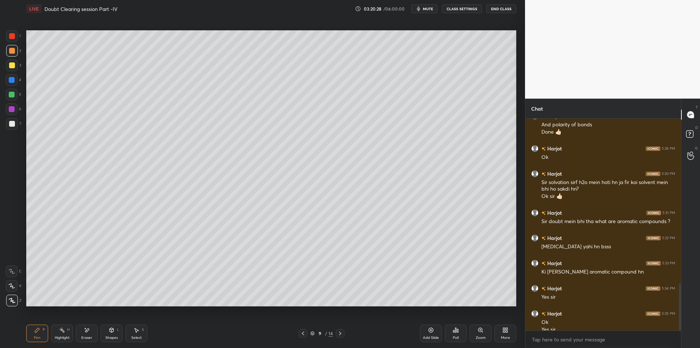
scroll to position [736, 0]
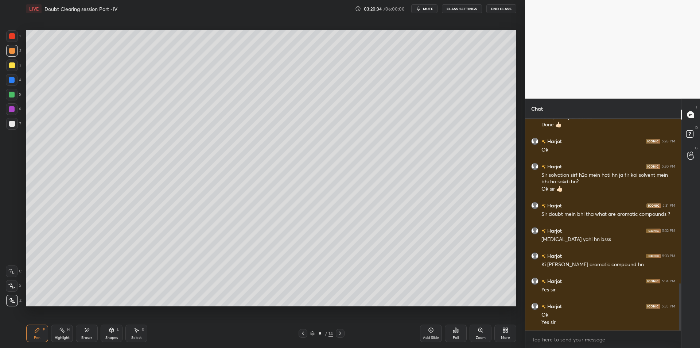
click at [12, 83] on div at bounding box center [12, 80] width 12 height 12
click at [13, 98] on div at bounding box center [12, 95] width 12 height 12
click at [6, 110] on div at bounding box center [12, 109] width 12 height 12
click at [15, 125] on div at bounding box center [12, 124] width 12 height 12
click at [15, 62] on div at bounding box center [12, 65] width 12 height 12
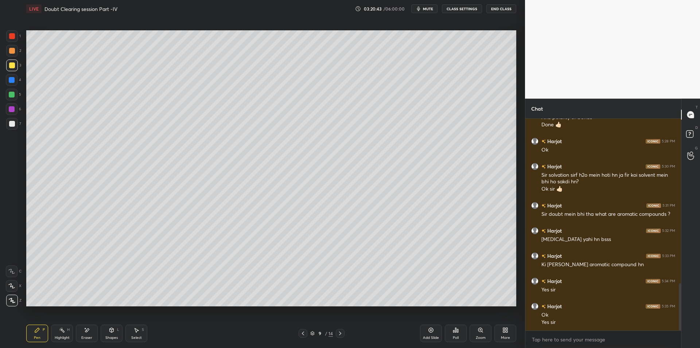
click at [12, 44] on div "1" at bounding box center [13, 37] width 15 height 15
click at [14, 53] on div at bounding box center [12, 51] width 6 height 6
click at [14, 68] on div at bounding box center [12, 65] width 12 height 12
click at [8, 81] on div at bounding box center [12, 80] width 12 height 12
click at [8, 89] on div at bounding box center [12, 95] width 12 height 12
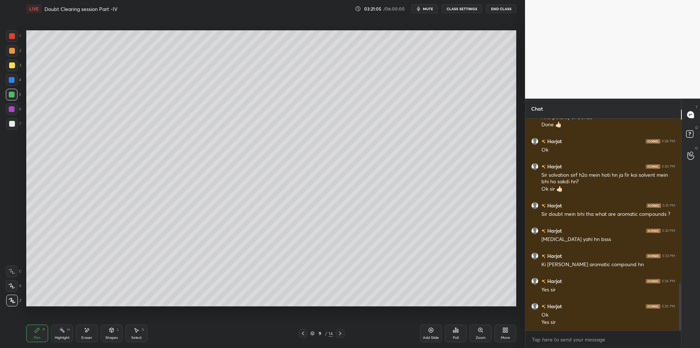
click at [7, 86] on div "4" at bounding box center [13, 81] width 15 height 15
click at [14, 84] on div at bounding box center [12, 80] width 12 height 12
click at [12, 66] on div at bounding box center [12, 65] width 6 height 6
click at [11, 79] on div at bounding box center [12, 80] width 6 height 6
click at [59, 330] on icon at bounding box center [62, 330] width 6 height 6
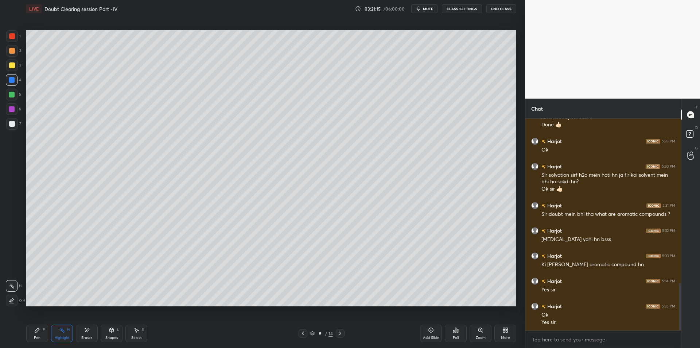
click at [41, 336] on div "Pen P" at bounding box center [37, 333] width 22 height 18
click at [60, 336] on div "Highlight" at bounding box center [62, 338] width 15 height 4
click at [42, 335] on div "Pen P" at bounding box center [37, 333] width 22 height 18
click at [12, 127] on div at bounding box center [12, 124] width 12 height 12
click at [57, 327] on div "Highlight H" at bounding box center [62, 333] width 22 height 18
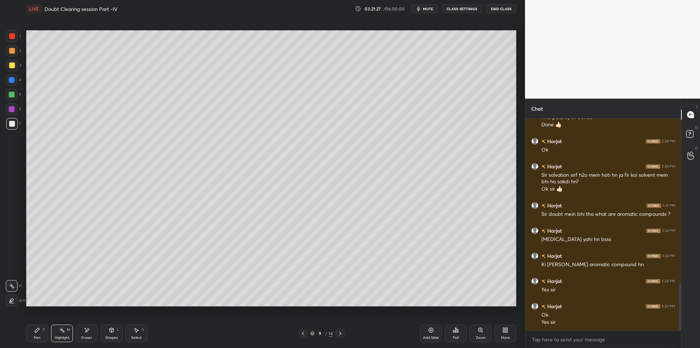
click at [80, 335] on div "Eraser" at bounding box center [87, 333] width 22 height 18
click at [63, 332] on rect at bounding box center [63, 331] width 4 height 4
click at [302, 334] on icon at bounding box center [303, 333] width 6 height 6
click at [303, 334] on icon at bounding box center [303, 333] width 2 height 4
click at [303, 333] on icon at bounding box center [303, 333] width 6 height 6
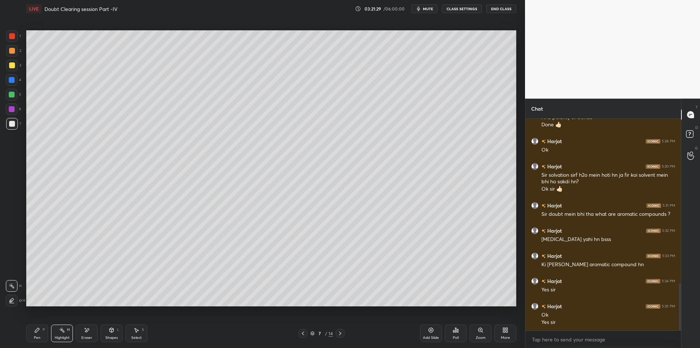
click at [301, 334] on icon at bounding box center [303, 333] width 6 height 6
click at [301, 333] on icon at bounding box center [303, 333] width 6 height 6
click at [298, 334] on div "4 / 14" at bounding box center [321, 333] width 197 height 9
click at [301, 334] on icon at bounding box center [303, 333] width 6 height 6
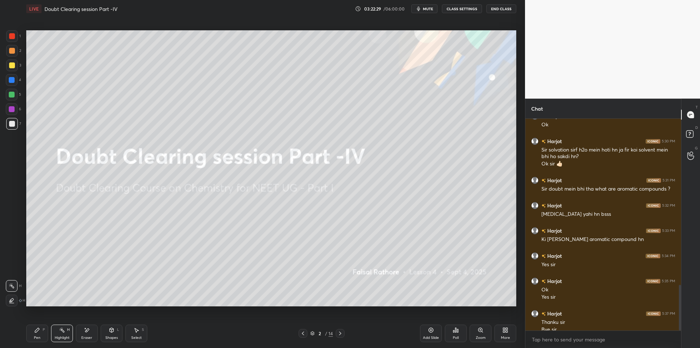
scroll to position [768, 0]
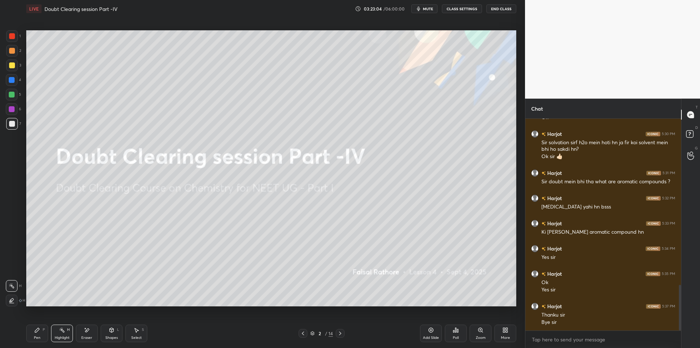
click at [430, 9] on span "mute" at bounding box center [428, 8] width 10 height 5
click at [466, 7] on button "CLASS SETTINGS" at bounding box center [462, 8] width 40 height 9
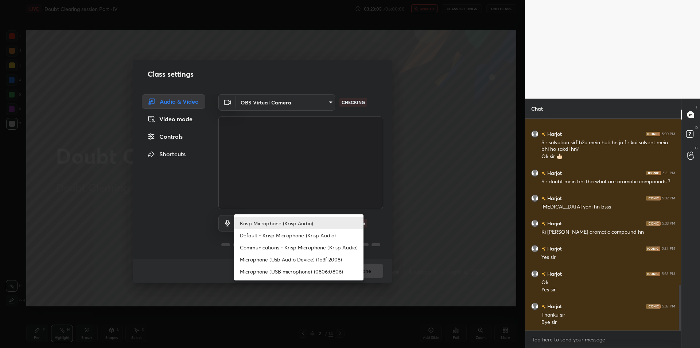
click at [263, 218] on body "1 2 3 4 5 6 7 C X Z E E Erase all H H LIVE Doubt Clearing session Part -IV 03:2…" at bounding box center [350, 174] width 700 height 348
click at [291, 260] on li "Microphone (Usb Audio Device) (1b3f:2008)" at bounding box center [298, 259] width 129 height 12
type input "fde829080738fc3fb0167f80aaf6a609a4591a58cc93b04ec9dd4d9d5dd89f15"
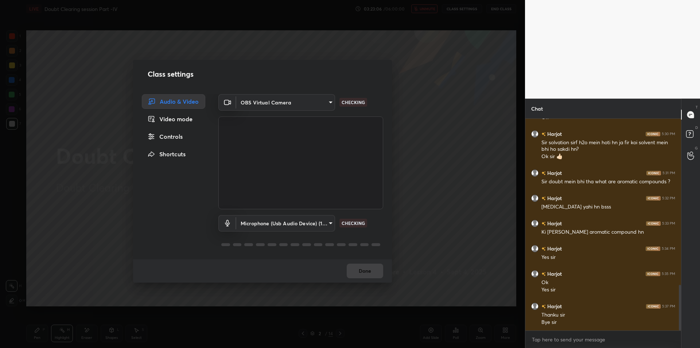
click at [491, 133] on div "Class settings Audio & Video Video mode Controls Shortcuts OBS Virtual Camera 6…" at bounding box center [262, 174] width 525 height 348
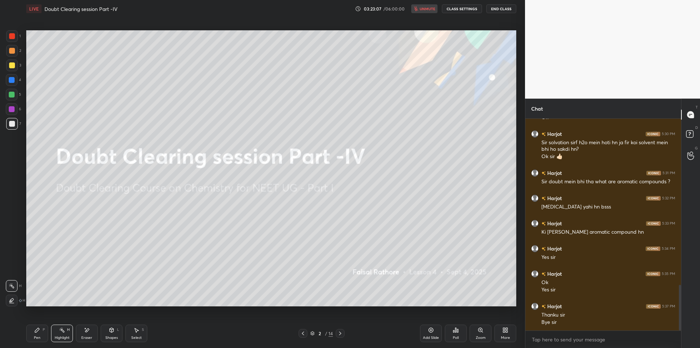
click at [507, 9] on button "End Class" at bounding box center [502, 8] width 30 height 9
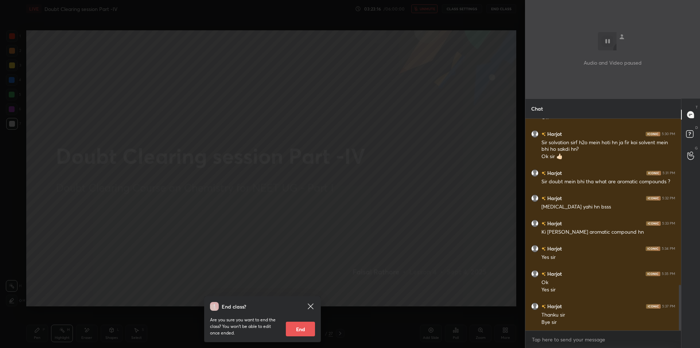
click at [402, 155] on div "End class? Are you sure you want to end the class? You won’t be able to edit on…" at bounding box center [262, 174] width 525 height 348
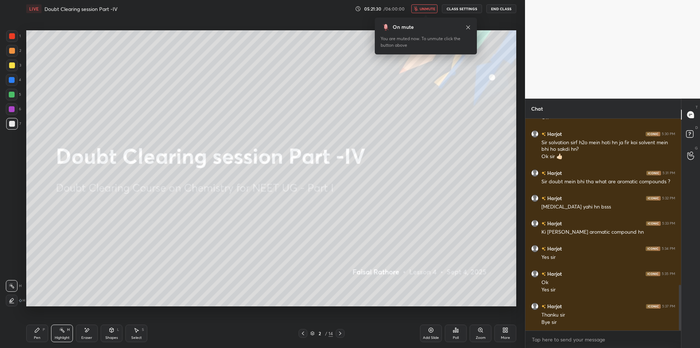
click at [469, 26] on icon at bounding box center [468, 27] width 6 height 6
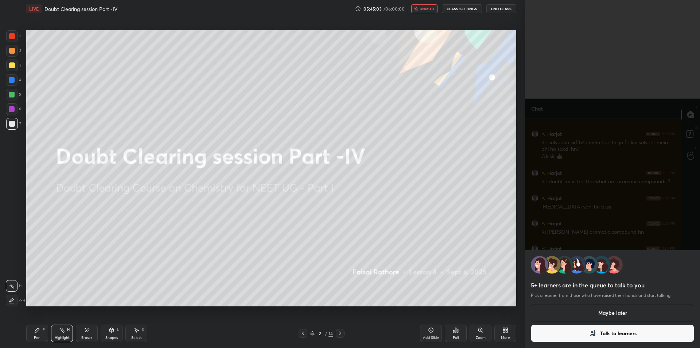
click at [620, 337] on button "Talk to learners" at bounding box center [612, 333] width 163 height 18
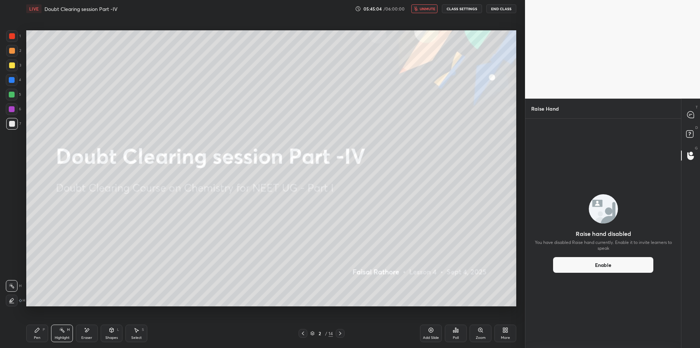
click at [607, 268] on button "Enable" at bounding box center [603, 265] width 100 height 16
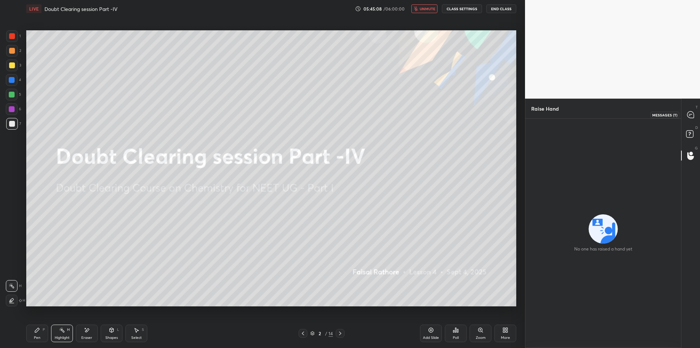
click at [684, 118] on div at bounding box center [691, 114] width 15 height 13
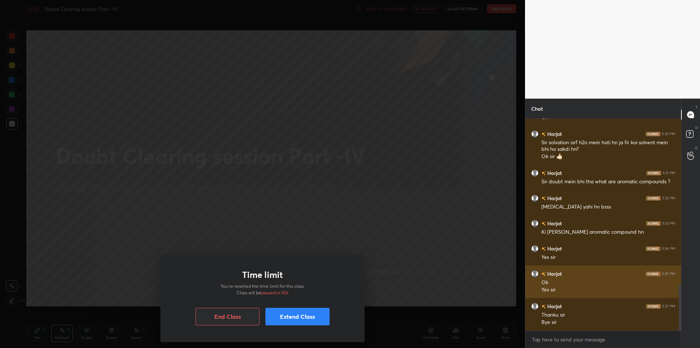
click at [104, 275] on div "Time limit You’ve reached the time limit for this class. Class will be paused i…" at bounding box center [262, 174] width 525 height 348
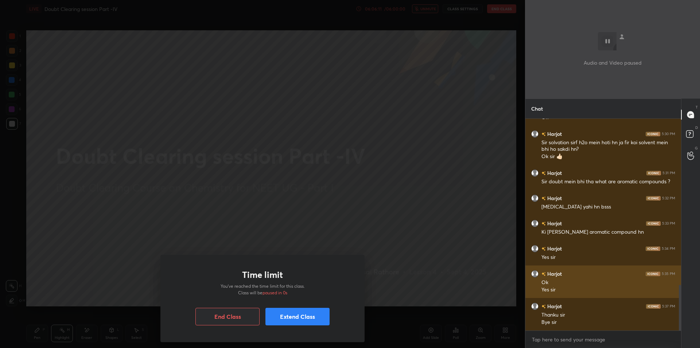
click at [104, 275] on div "Time limit You’ve reached the time limit for this class. Class will be paused i…" at bounding box center [262, 174] width 525 height 348
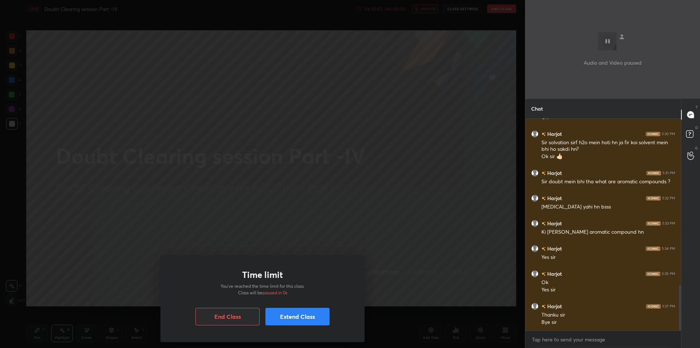
click at [236, 325] on div "Time limit You’ve reached the time limit for this class. Class will be paused i…" at bounding box center [262, 298] width 204 height 87
click at [236, 317] on button "End Class" at bounding box center [227, 316] width 64 height 18
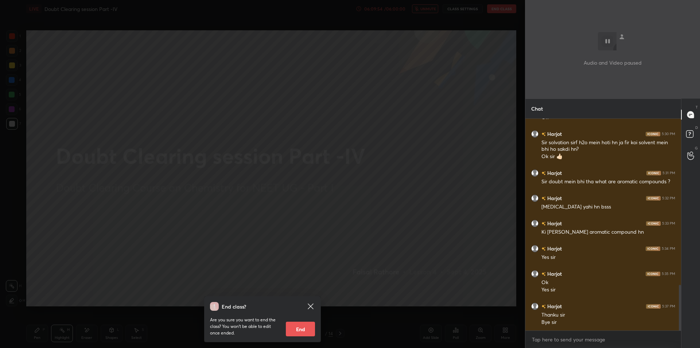
click at [317, 330] on div "End class? Are you sure you want to end the class? You won’t be able to edit on…" at bounding box center [262, 319] width 117 height 46
click at [293, 333] on button "End" at bounding box center [300, 328] width 29 height 15
type textarea "x"
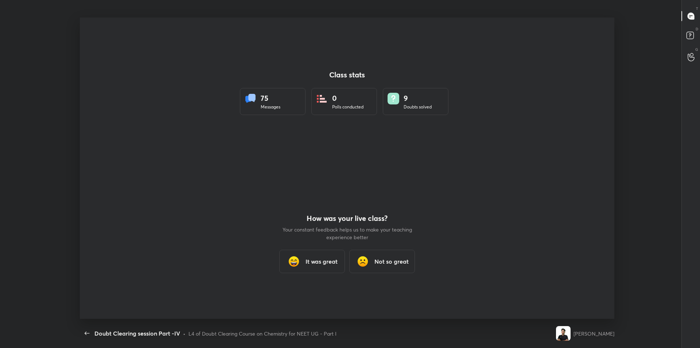
scroll to position [0, 0]
click at [306, 260] on h3 "It was great" at bounding box center [322, 261] width 32 height 9
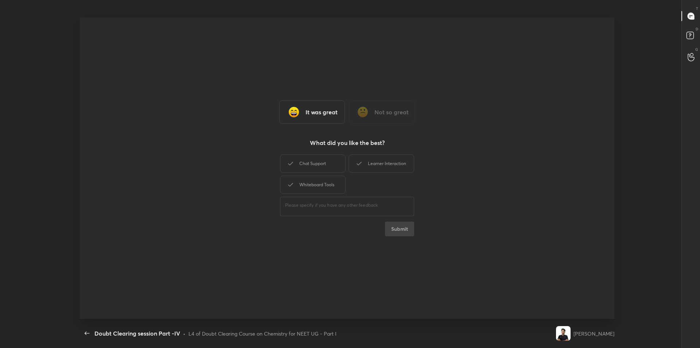
click at [338, 174] on div "Chat Support Learner Interaction Whiteboard Tools" at bounding box center [347, 174] width 134 height 42
click at [296, 201] on div "​" at bounding box center [347, 205] width 134 height 20
drag, startPoint x: 310, startPoint y: 182, endPoint x: 322, endPoint y: 160, distance: 24.7
click at [322, 160] on div "Chat Support Learner Interaction Whiteboard Tools" at bounding box center [347, 174] width 134 height 42
click at [322, 160] on div "Chat Support" at bounding box center [313, 163] width 66 height 18
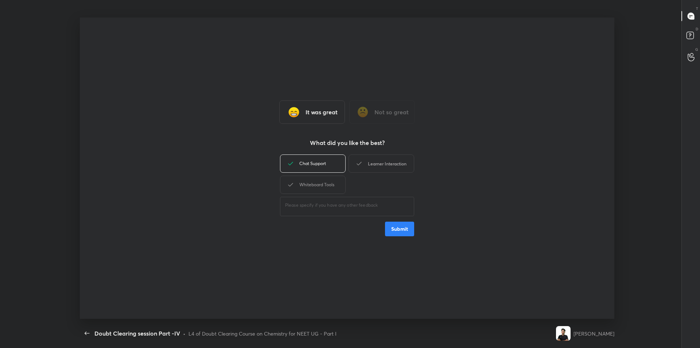
click at [355, 165] on icon at bounding box center [359, 163] width 9 height 9
click at [327, 191] on div "Whiteboard Tools" at bounding box center [313, 184] width 66 height 18
click at [388, 231] on button "Submit" at bounding box center [399, 228] width 29 height 15
